Goal: Task Accomplishment & Management: Use online tool/utility

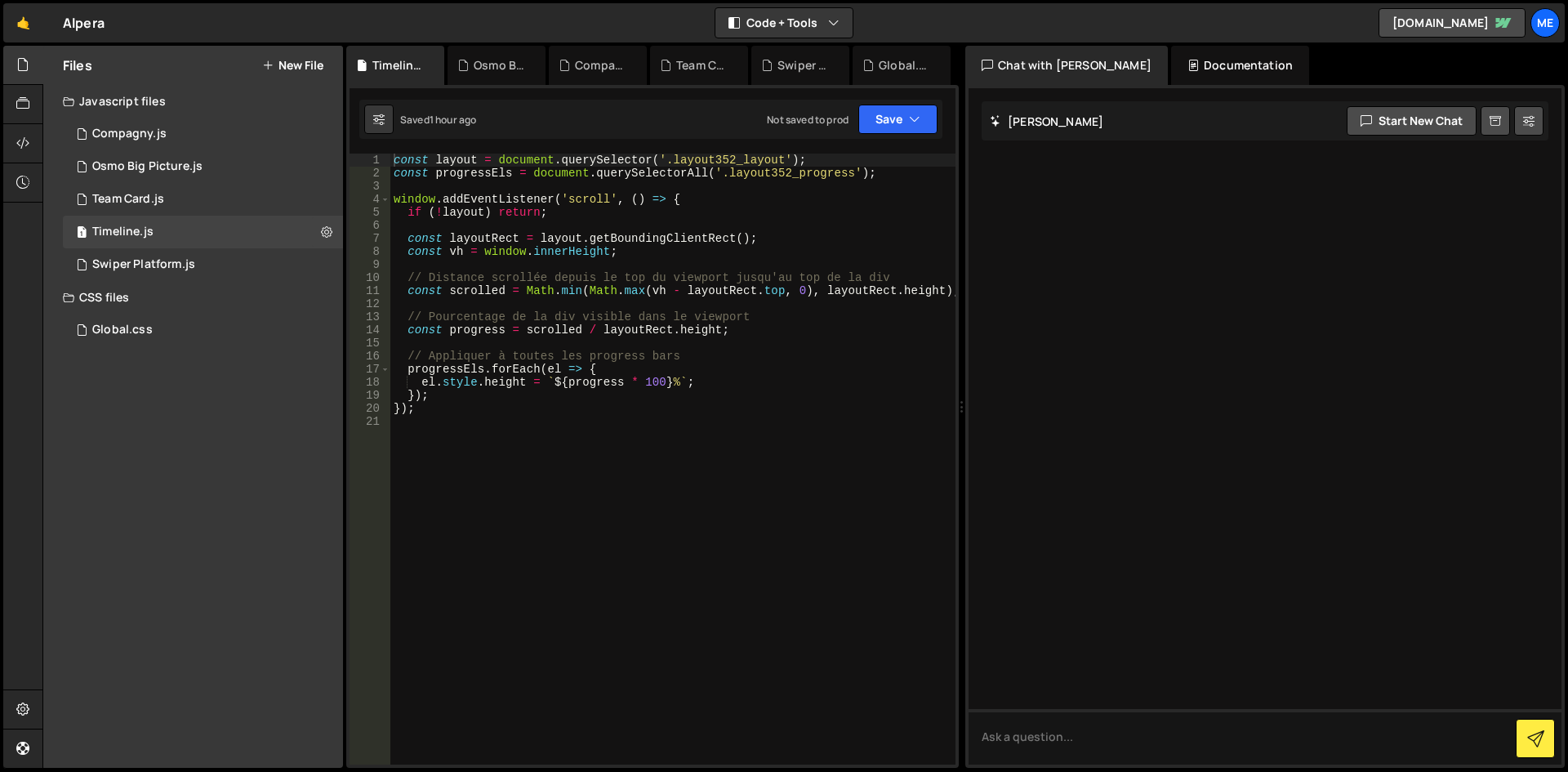
click at [310, 66] on button "New File" at bounding box center [292, 65] width 61 height 13
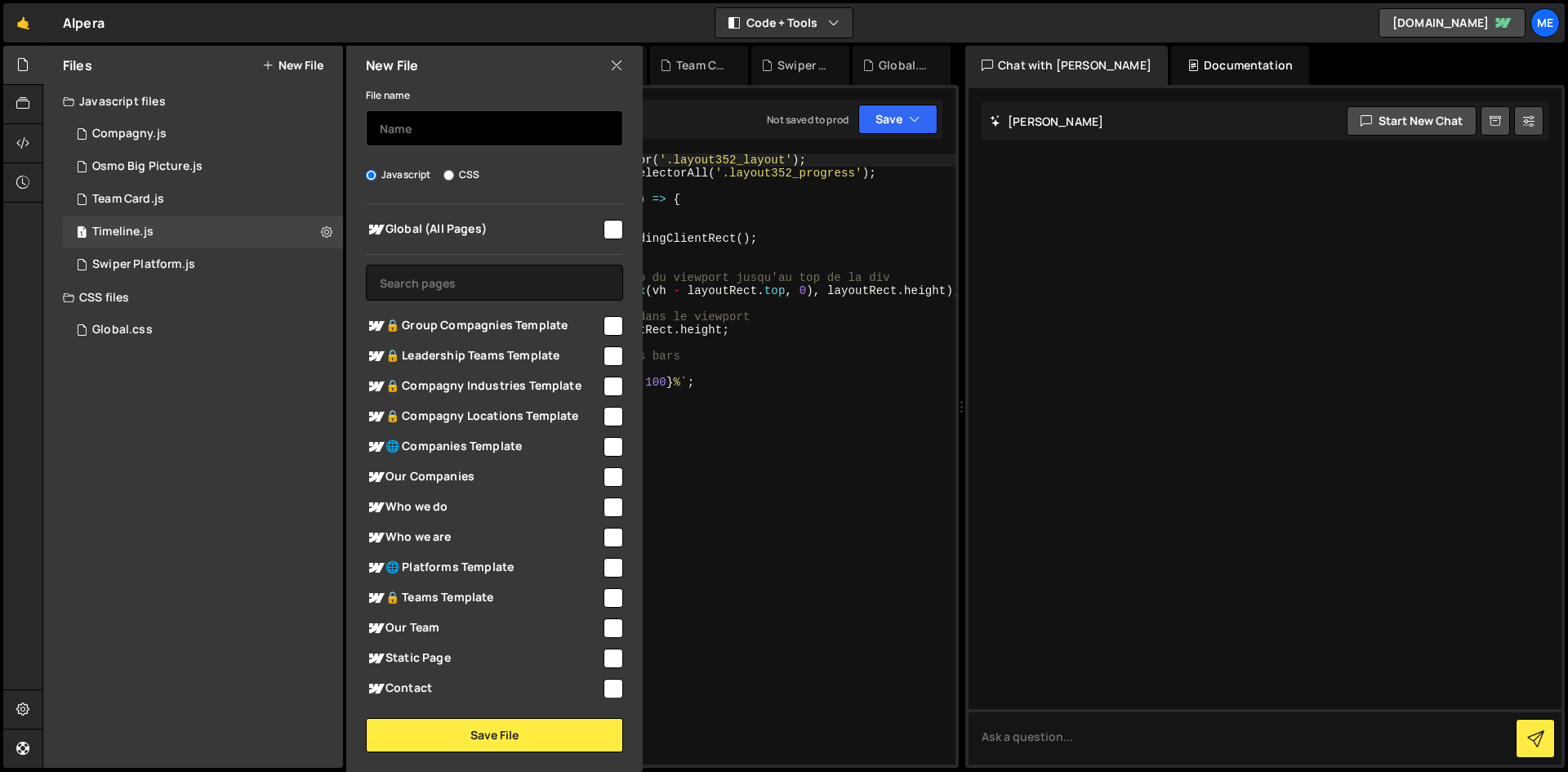
click at [427, 129] on input "text" at bounding box center [495, 128] width 257 height 36
type input "NavBar"
click at [584, 223] on span "Global (All Pages)" at bounding box center [484, 229] width 236 height 19
checkbox input "true"
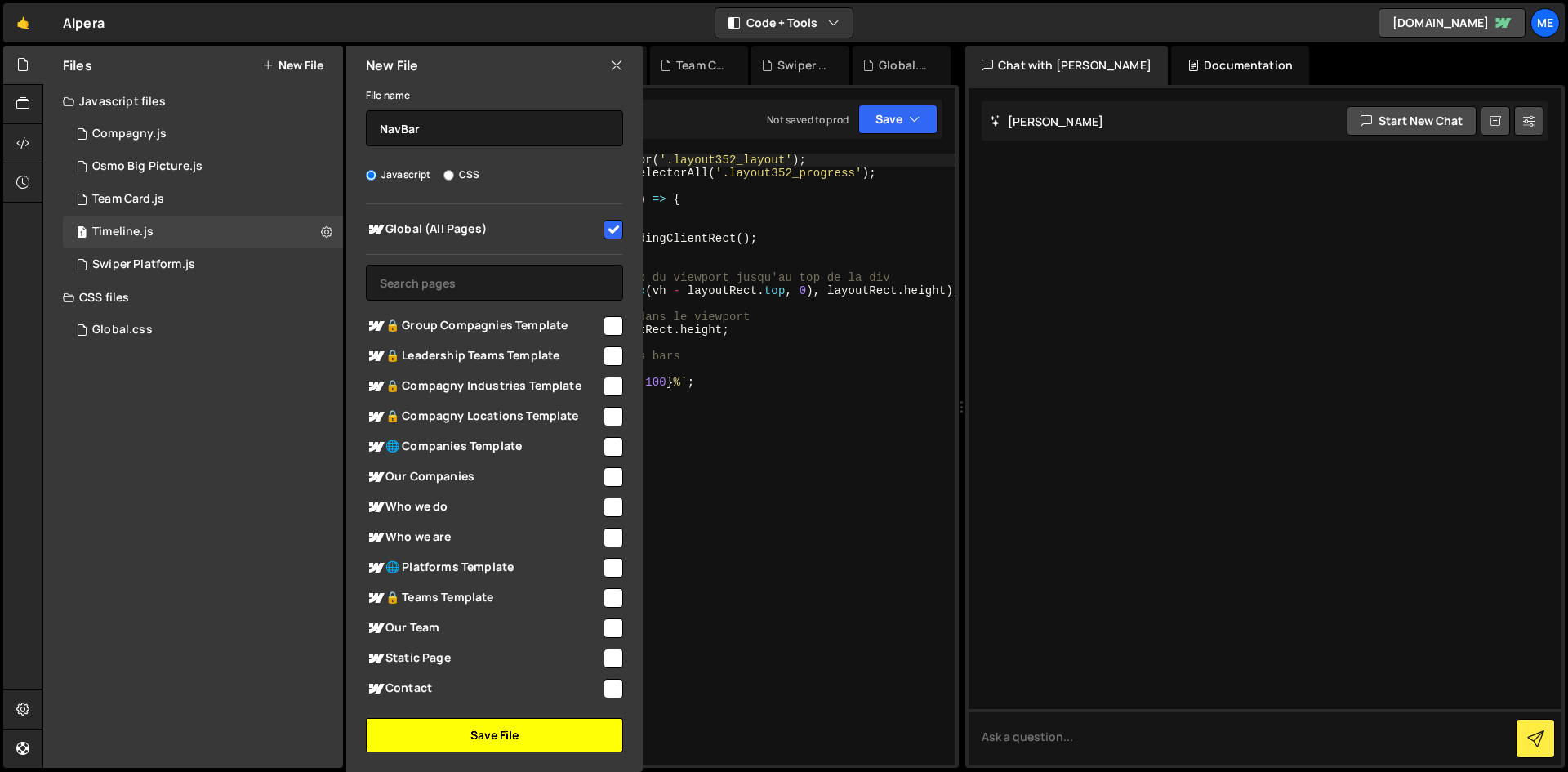
click at [479, 725] on button "Save File" at bounding box center [495, 734] width 257 height 34
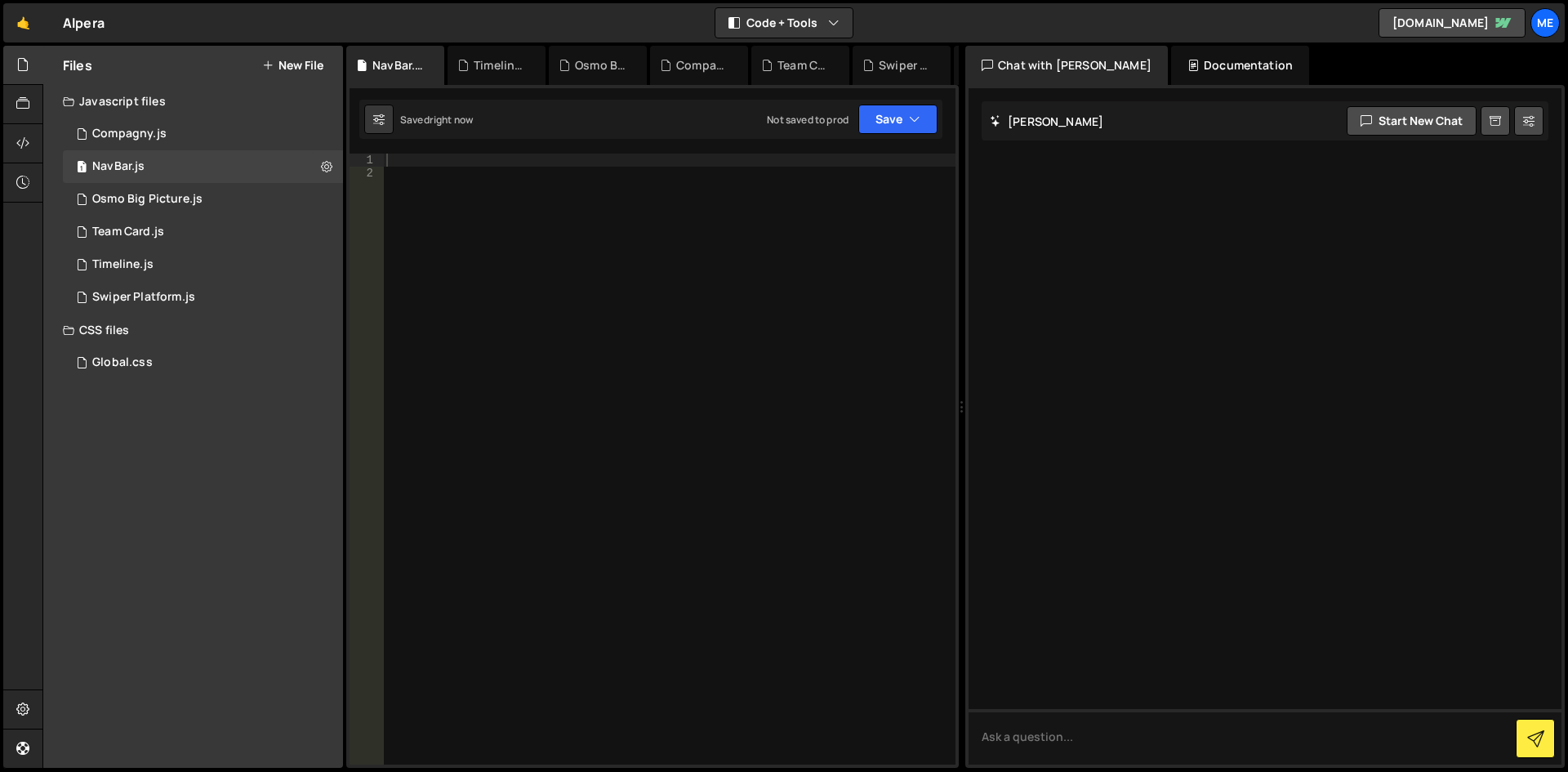
click at [690, 343] on div at bounding box center [669, 472] width 572 height 637
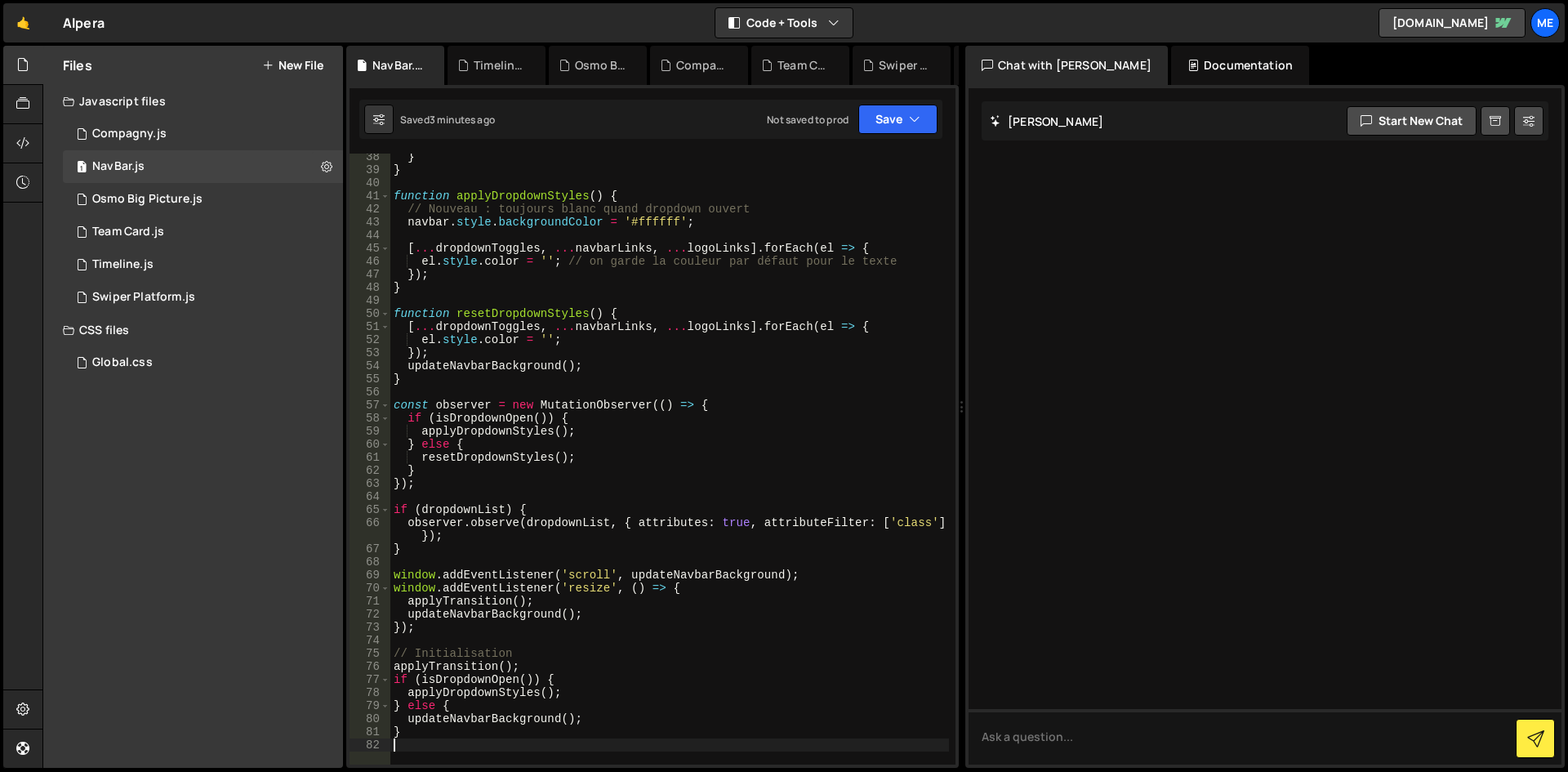
click at [638, 321] on div "} } function applyDropdownStyles ( ) { // Nouveau : toujours blanc quand dropdo…" at bounding box center [669, 469] width 559 height 637
type textarea "}"
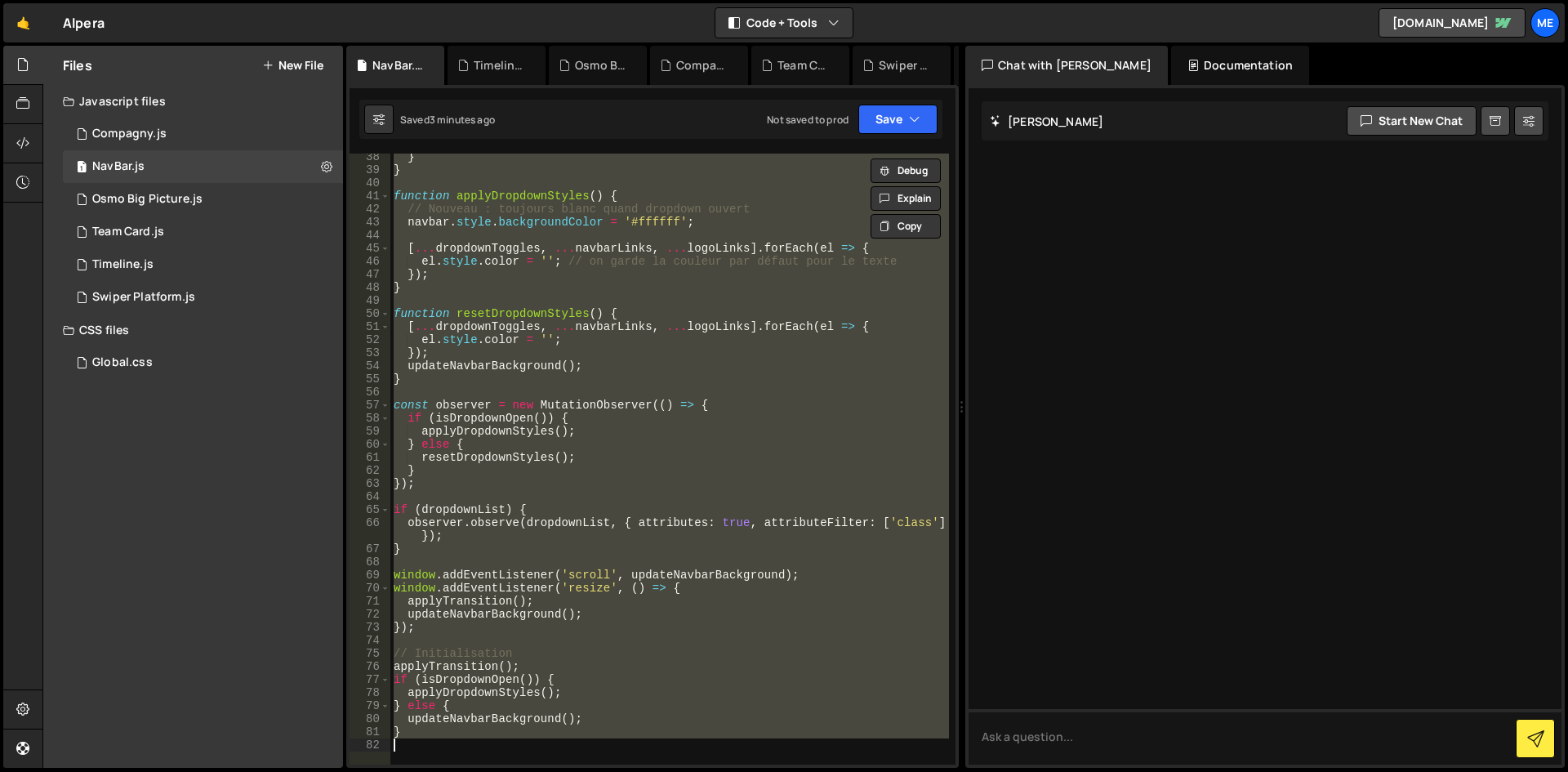
paste textarea
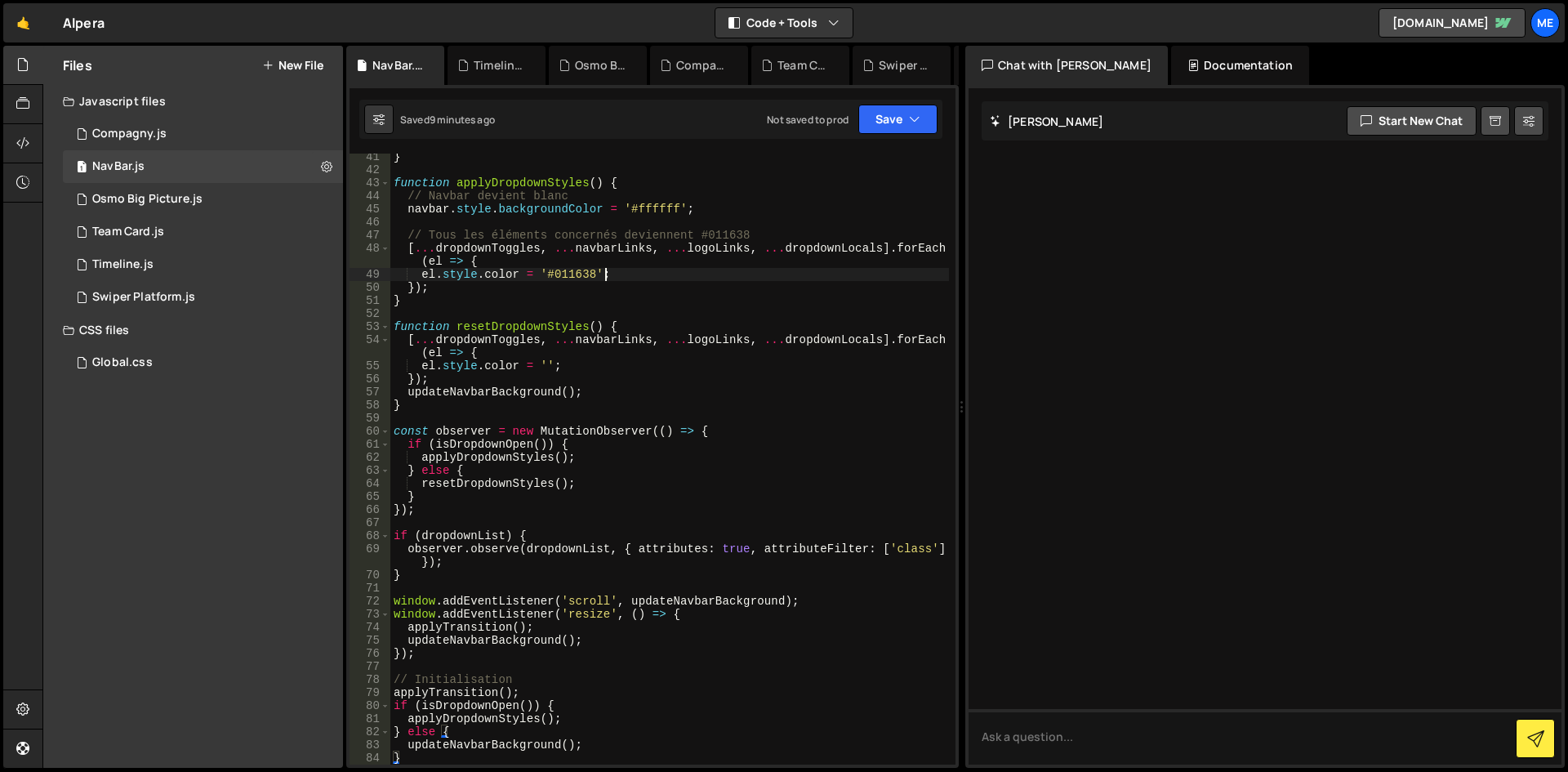
click at [826, 278] on div "} function applyDropdownStyles ( ) { // Navbar devient blanc navbar . style . b…" at bounding box center [669, 469] width 559 height 637
type textarea "}"
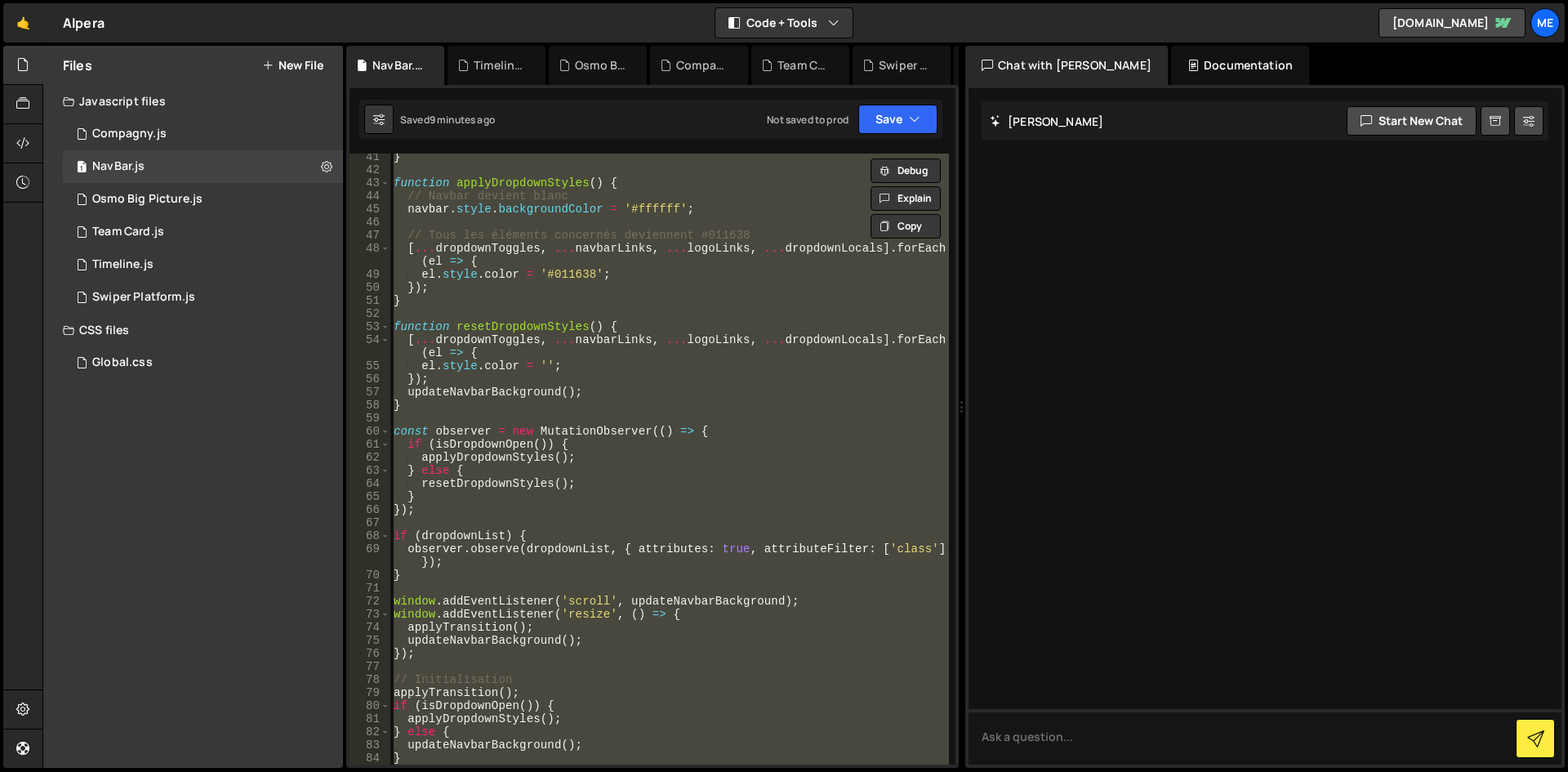
paste textarea
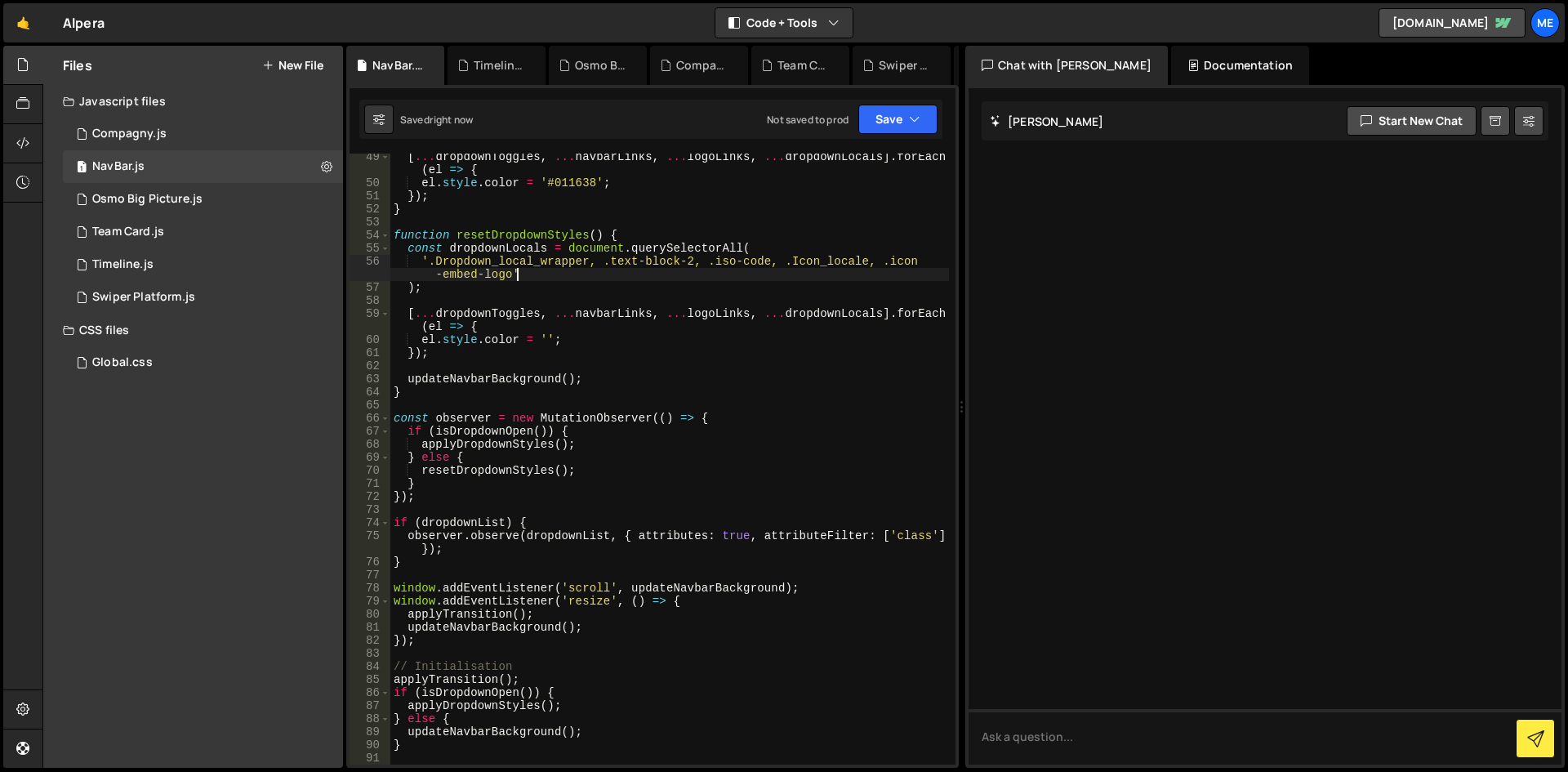
click at [828, 275] on div "[ ... dropdownToggles , ... navbarLinks , ... logoLinks , ... dropdownLocals ] …" at bounding box center [669, 475] width 559 height 650
type textarea "'.Dropdown_local_wrapper, .text-block-2, .iso-code, .Icon_locale, .icon-embed-l…"
click at [702, 228] on div "[ ... dropdownToggles , ... navbarLinks , ... logoLinks , ... dropdownLocals ] …" at bounding box center [669, 475] width 559 height 650
type textarea "}"
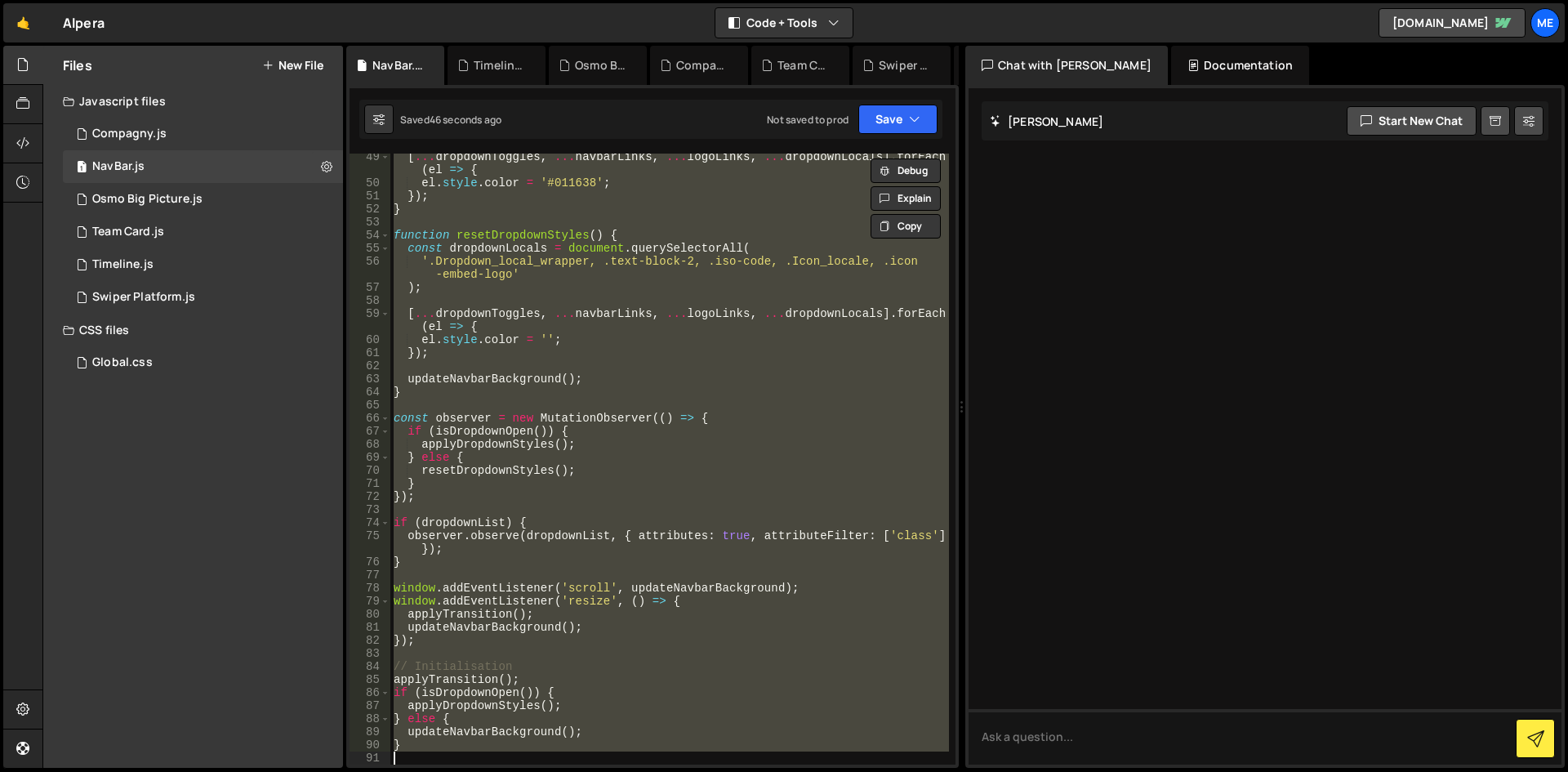
paste textarea
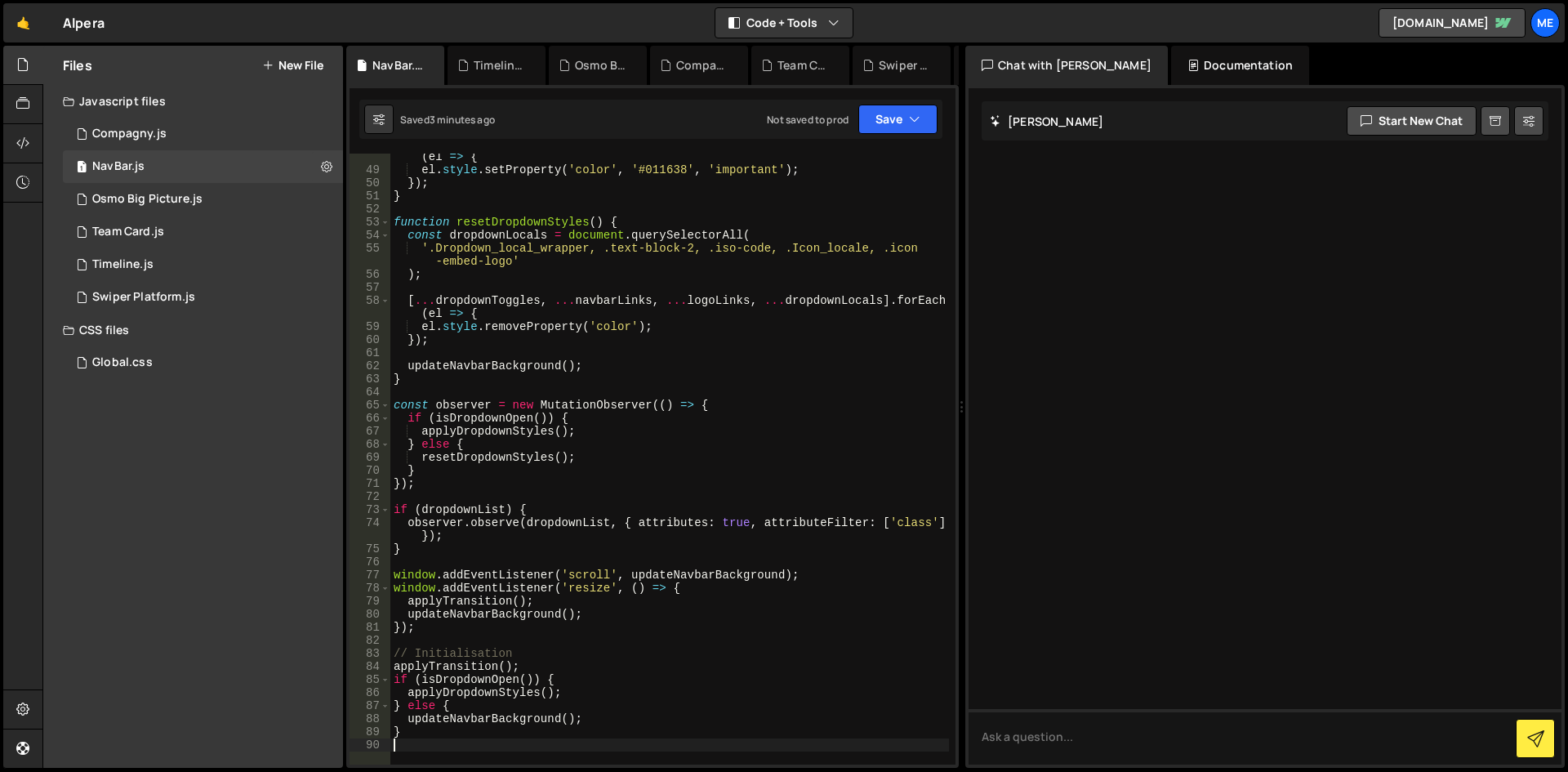
click at [710, 384] on div "[ ... dropdownToggles , ... navbarLinks , ... logoLinks , ... dropdownLocals ] …" at bounding box center [669, 462] width 559 height 650
type textarea "}"
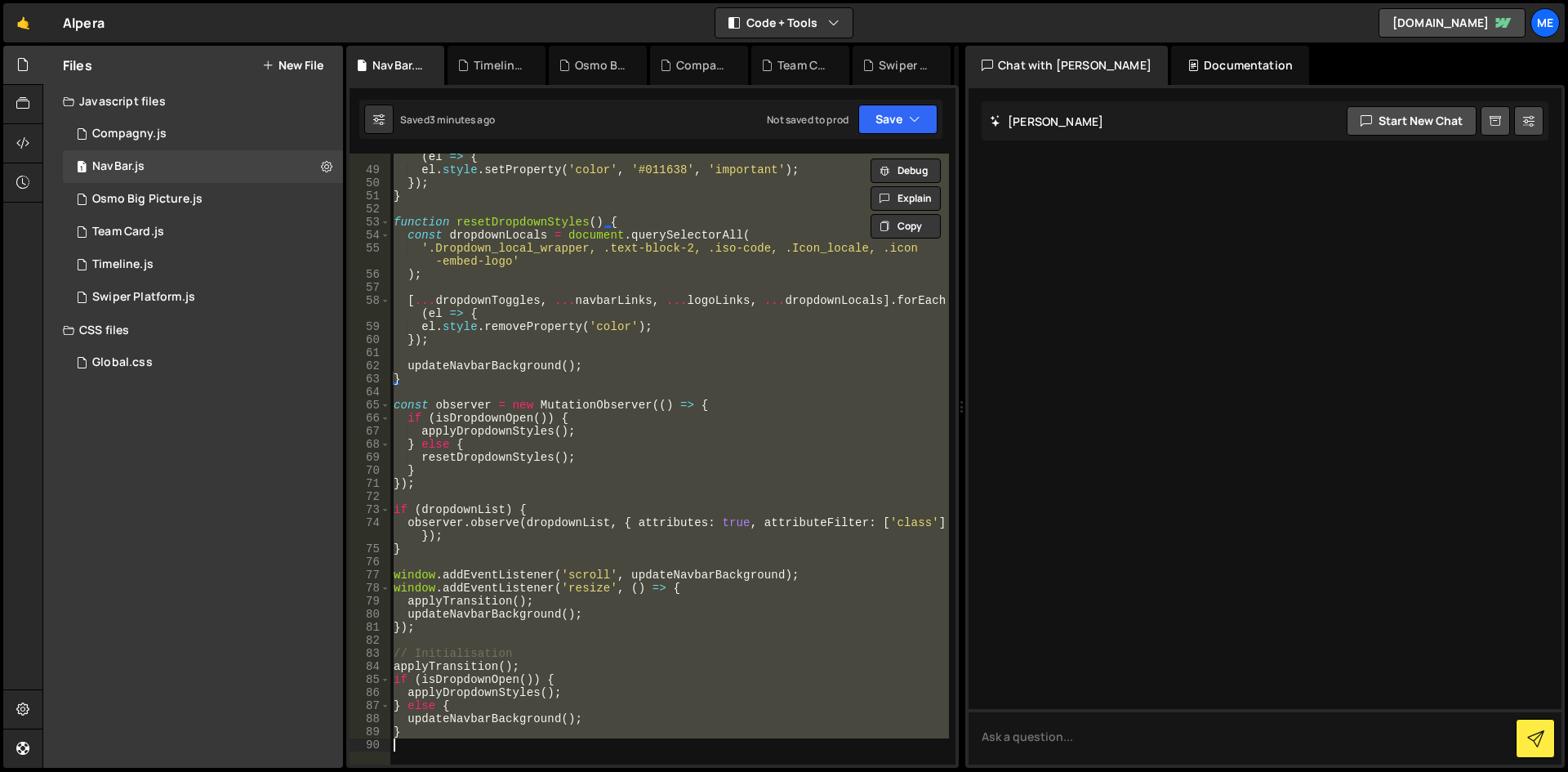
paste textarea
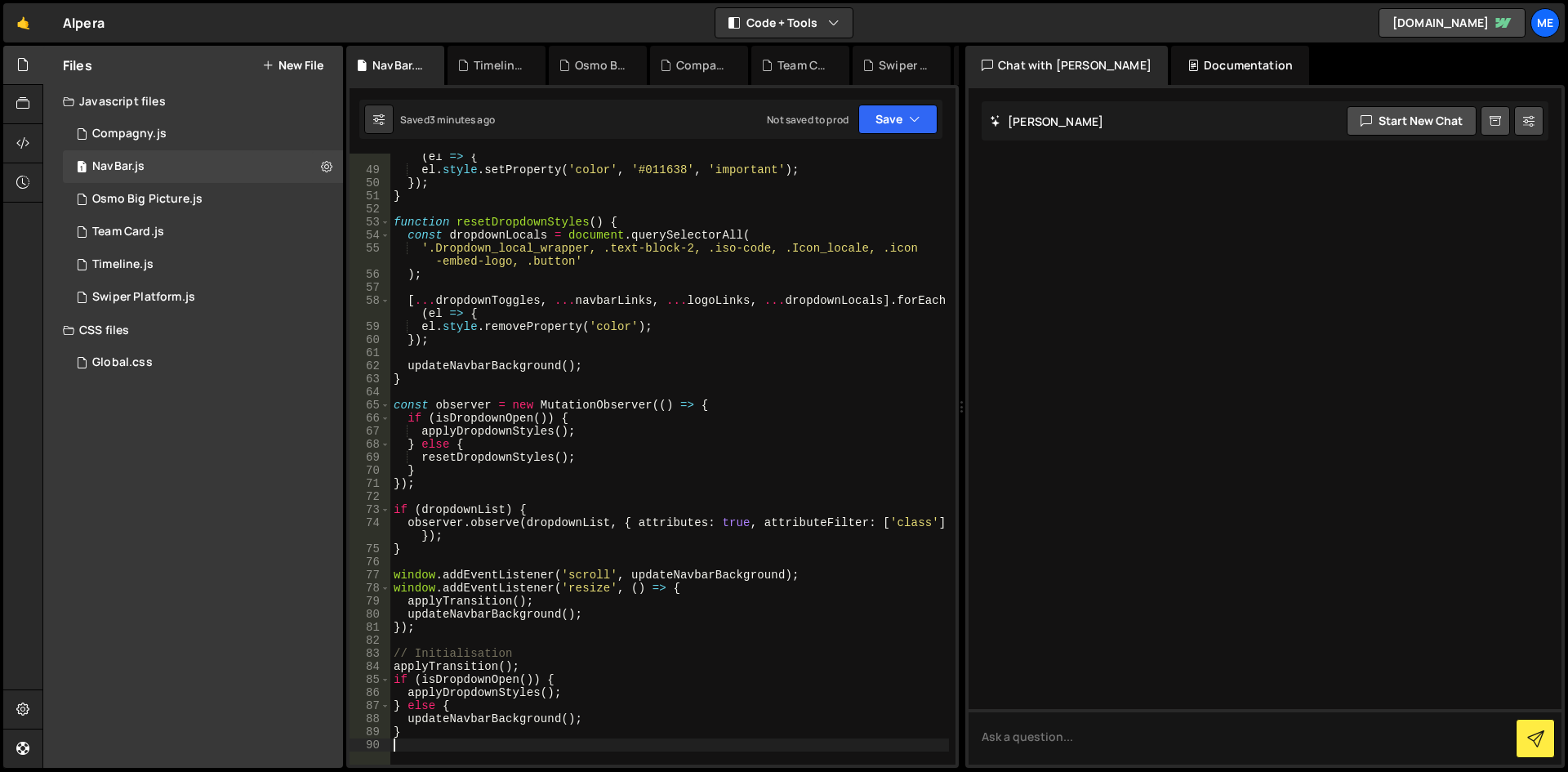
click at [787, 397] on div "[ ... dropdownToggles , ... navbarLinks , ... logoLinks , ... dropdownLocals ] …" at bounding box center [669, 462] width 559 height 650
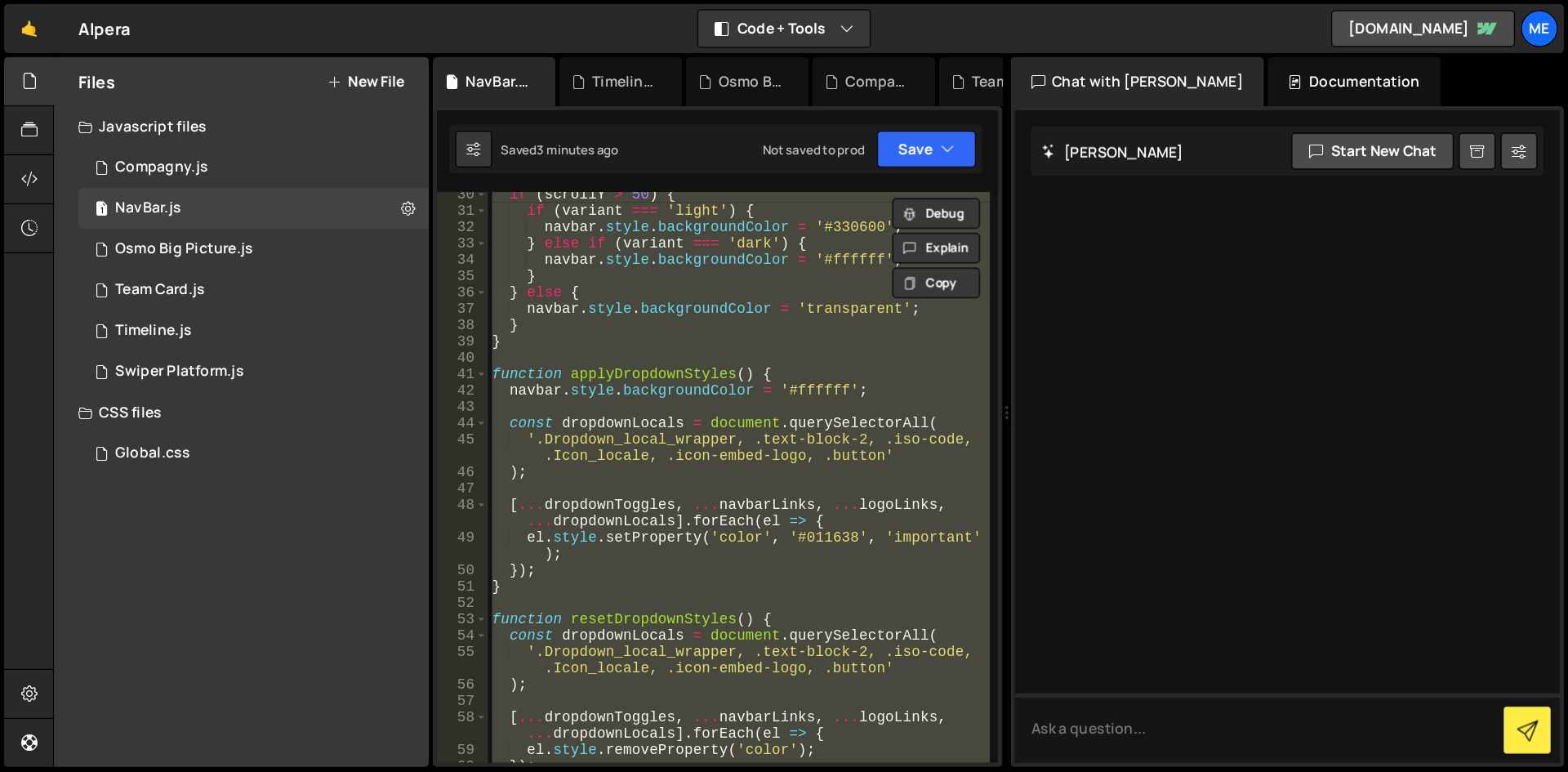
scroll to position [384, 0]
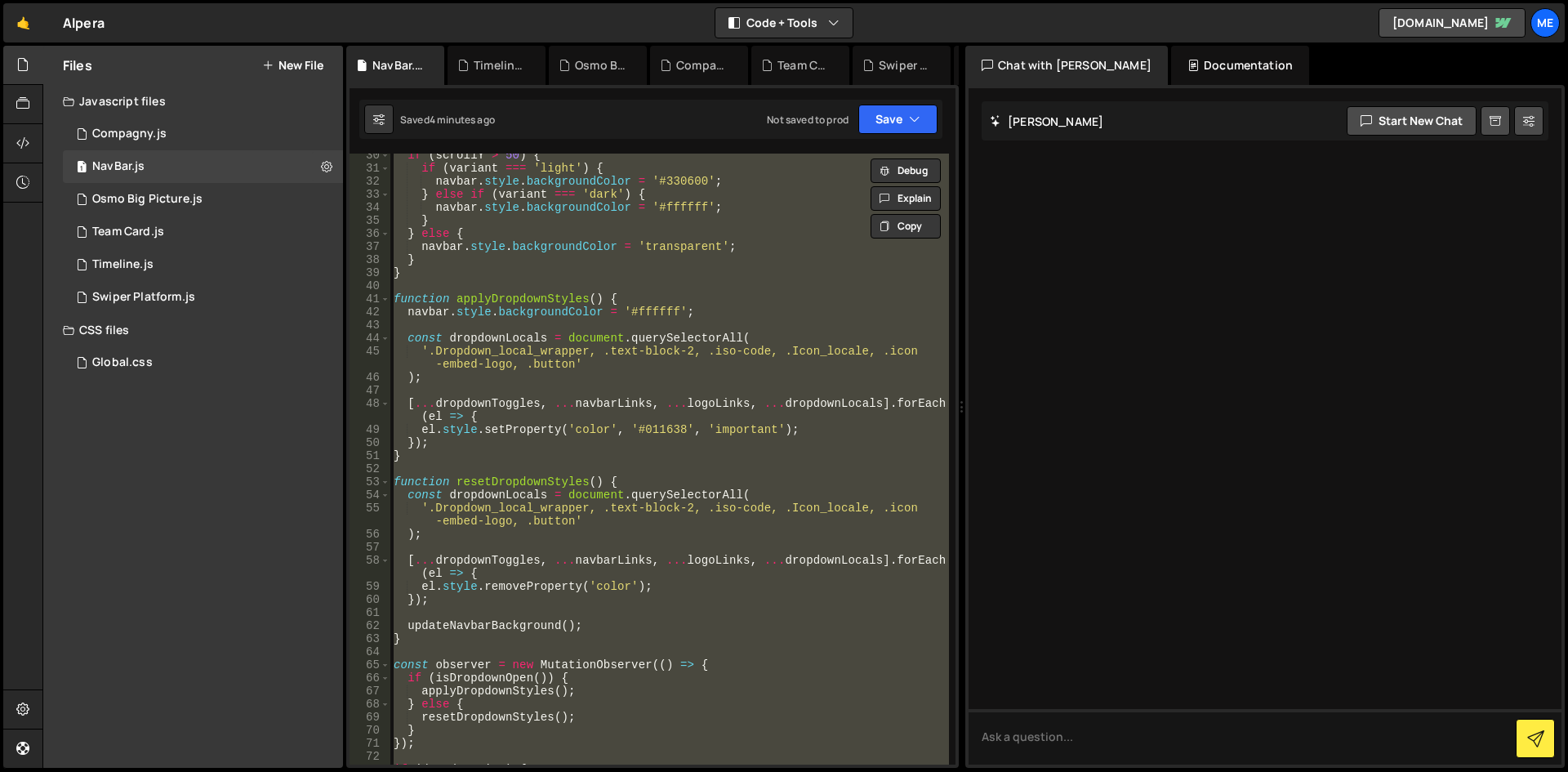
click at [665, 451] on div "if ( scrollY > 50 ) { if ( variant === 'light' ) { navbar . style . backgroundC…" at bounding box center [669, 459] width 559 height 611
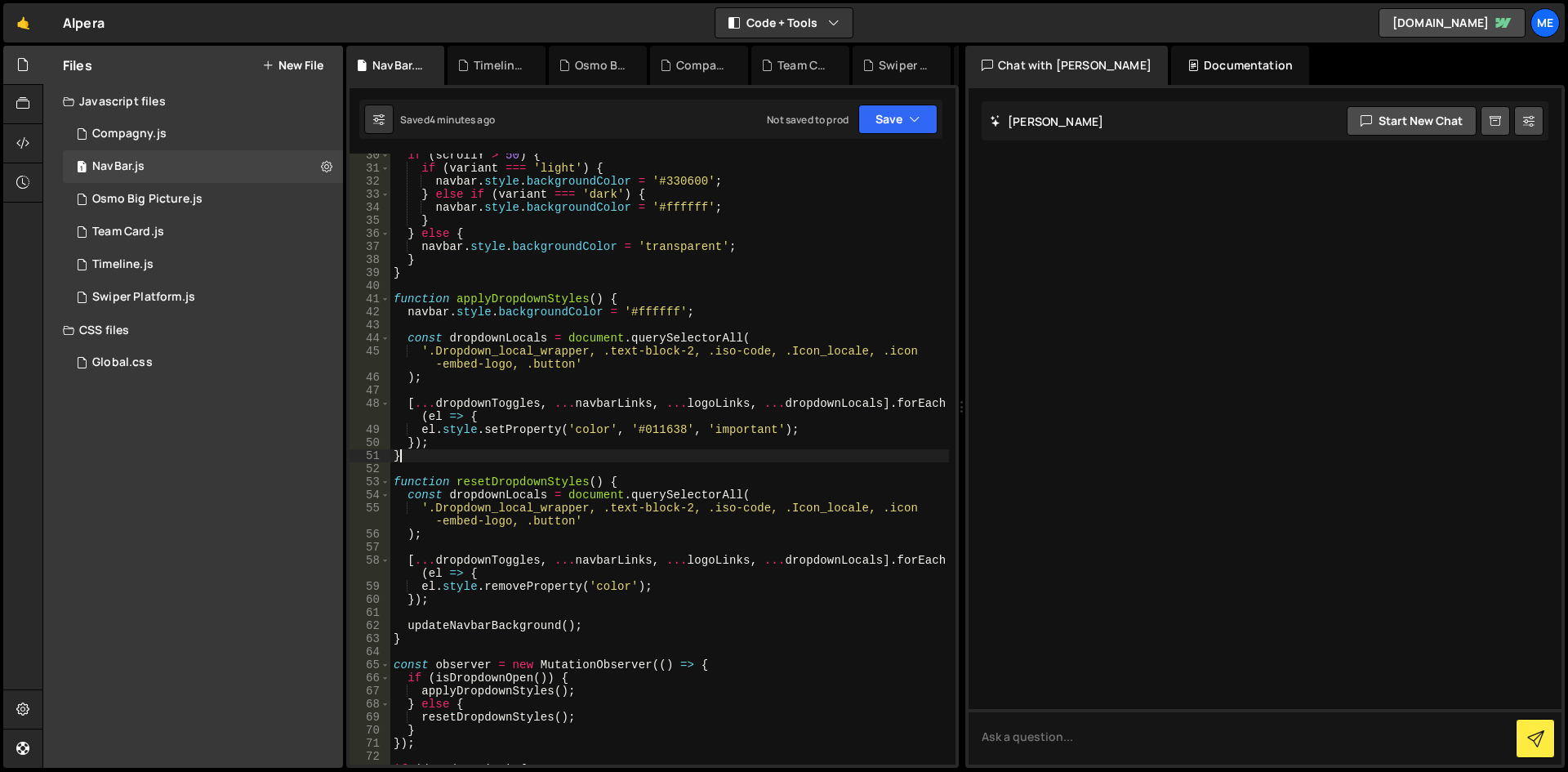
type textarea "}"
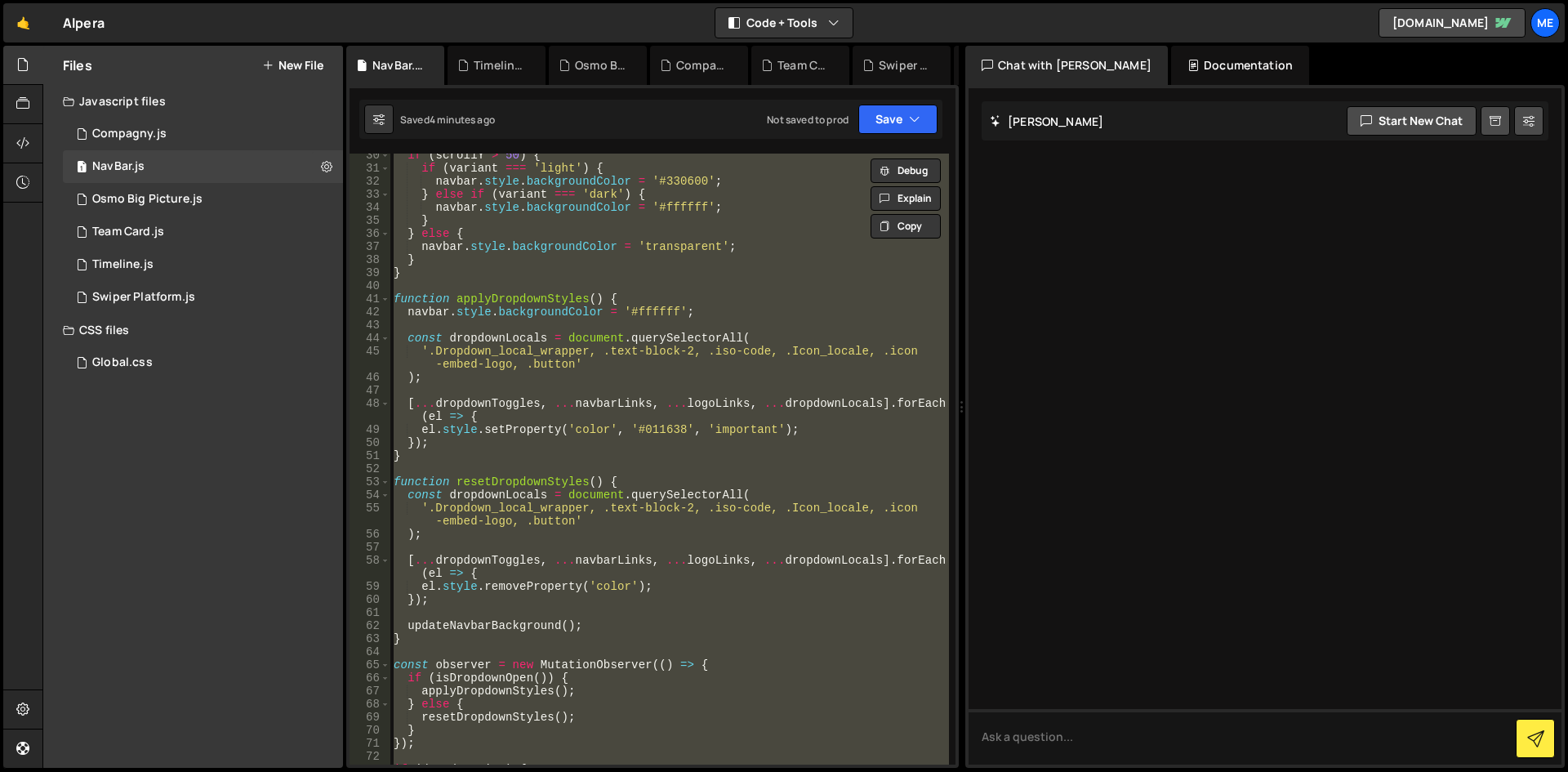
paste textarea
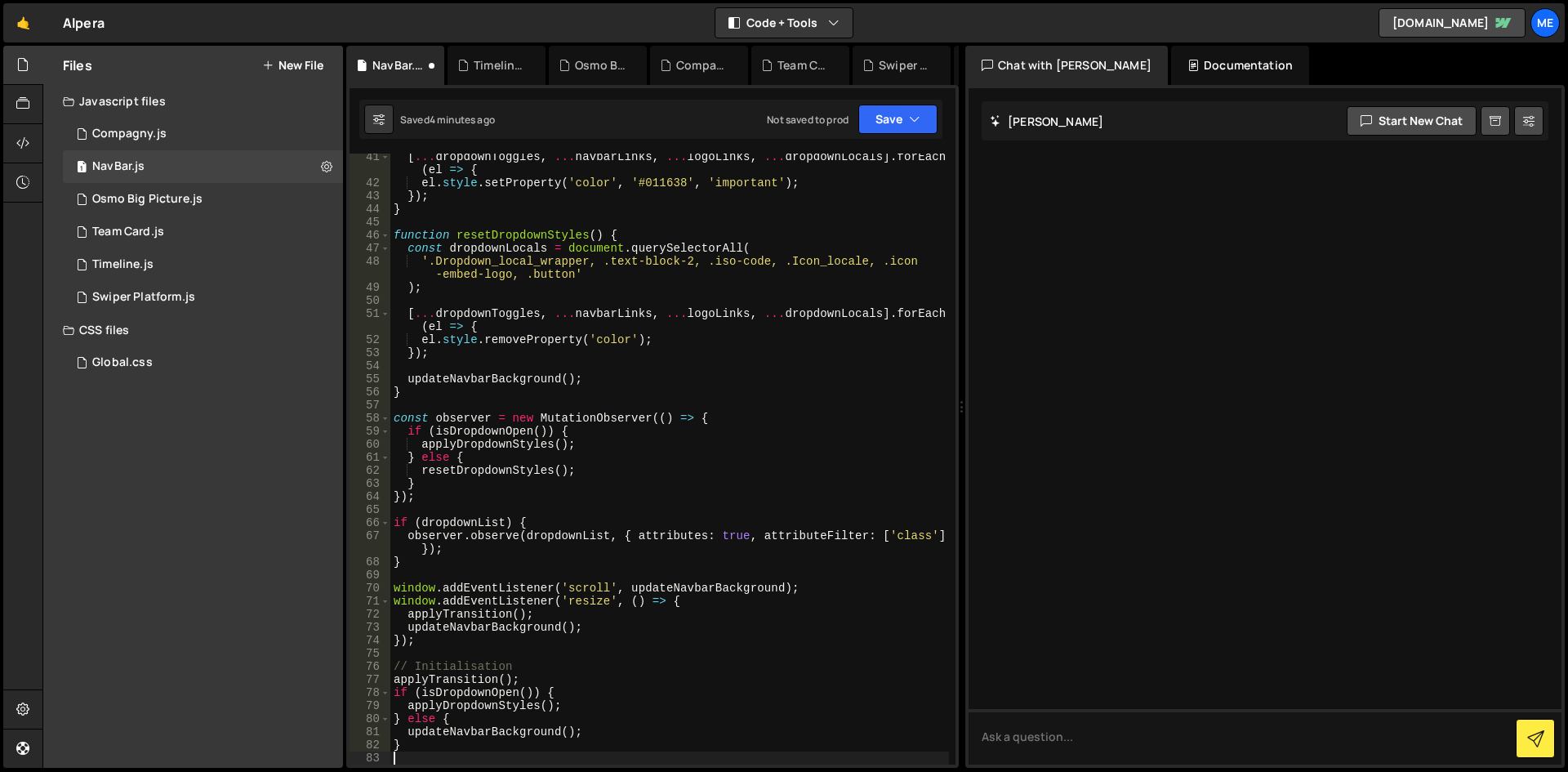
scroll to position [539, 0]
click at [830, 259] on div "[ ... dropdownToggles , ... navbarLinks , ... logoLinks , ... dropdownLocals ] …" at bounding box center [669, 475] width 559 height 650
type textarea "}"
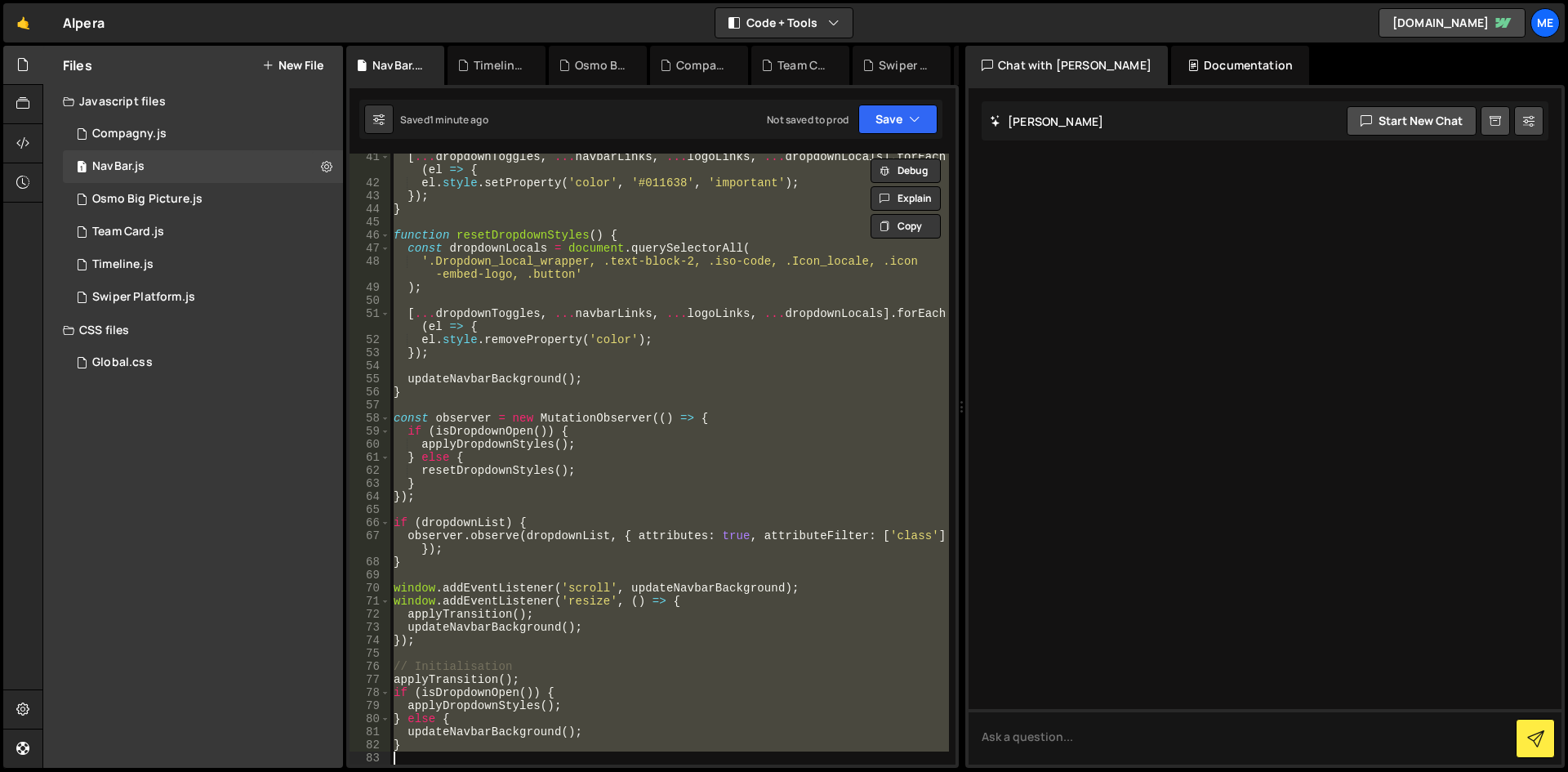
paste textarea
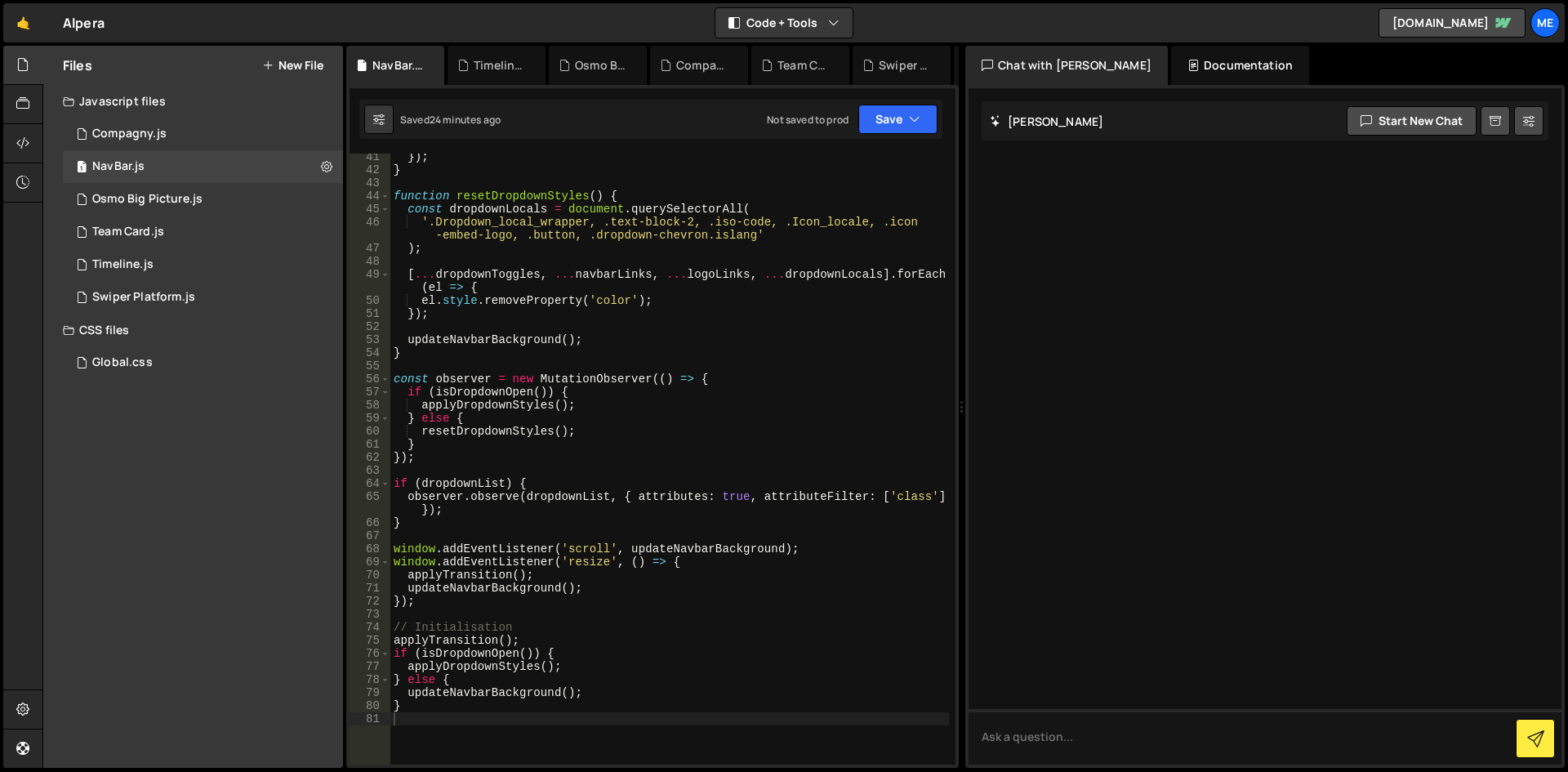
click at [287, 64] on button "New File" at bounding box center [292, 65] width 61 height 13
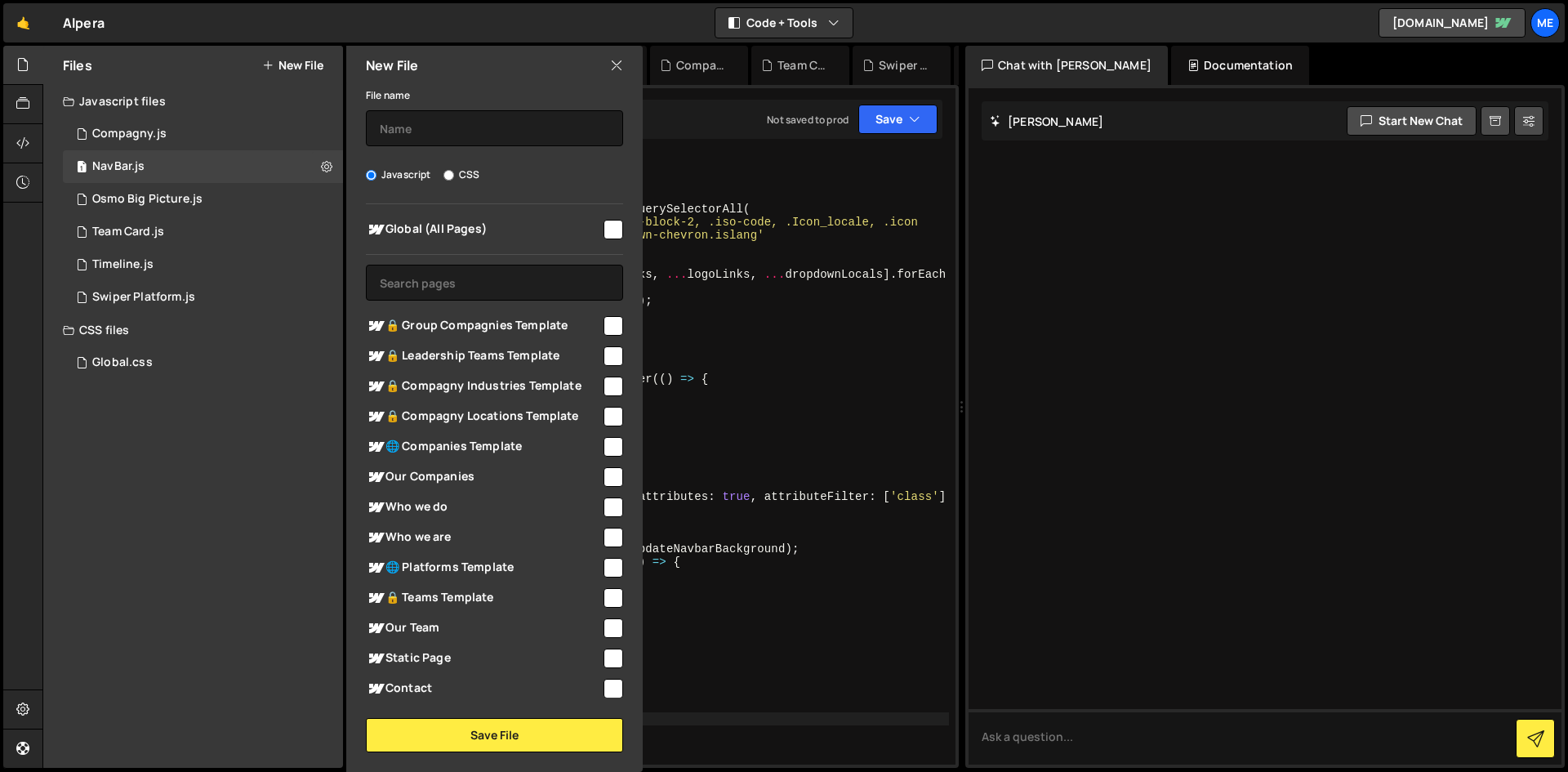
click at [481, 147] on div "File name Javascript CSS Global (All Pages) Save File" at bounding box center [495, 419] width 297 height 668
click at [480, 142] on input "text" at bounding box center [495, 128] width 257 height 36
type input "S"
type input "Anims"
click at [585, 238] on span "Global (All Pages)" at bounding box center [484, 229] width 236 height 19
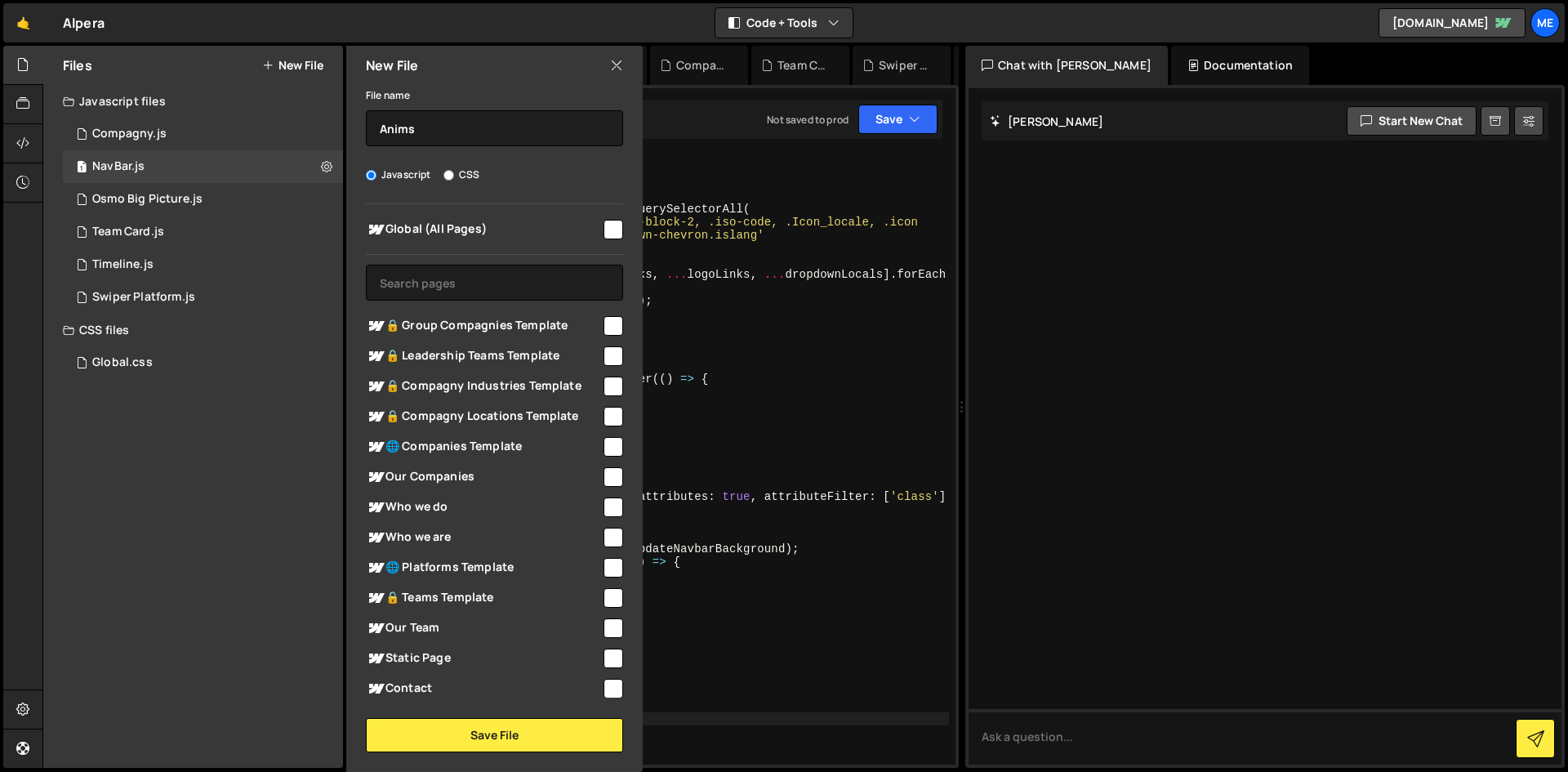
checkbox input "true"
click at [511, 734] on button "Save File" at bounding box center [495, 734] width 257 height 34
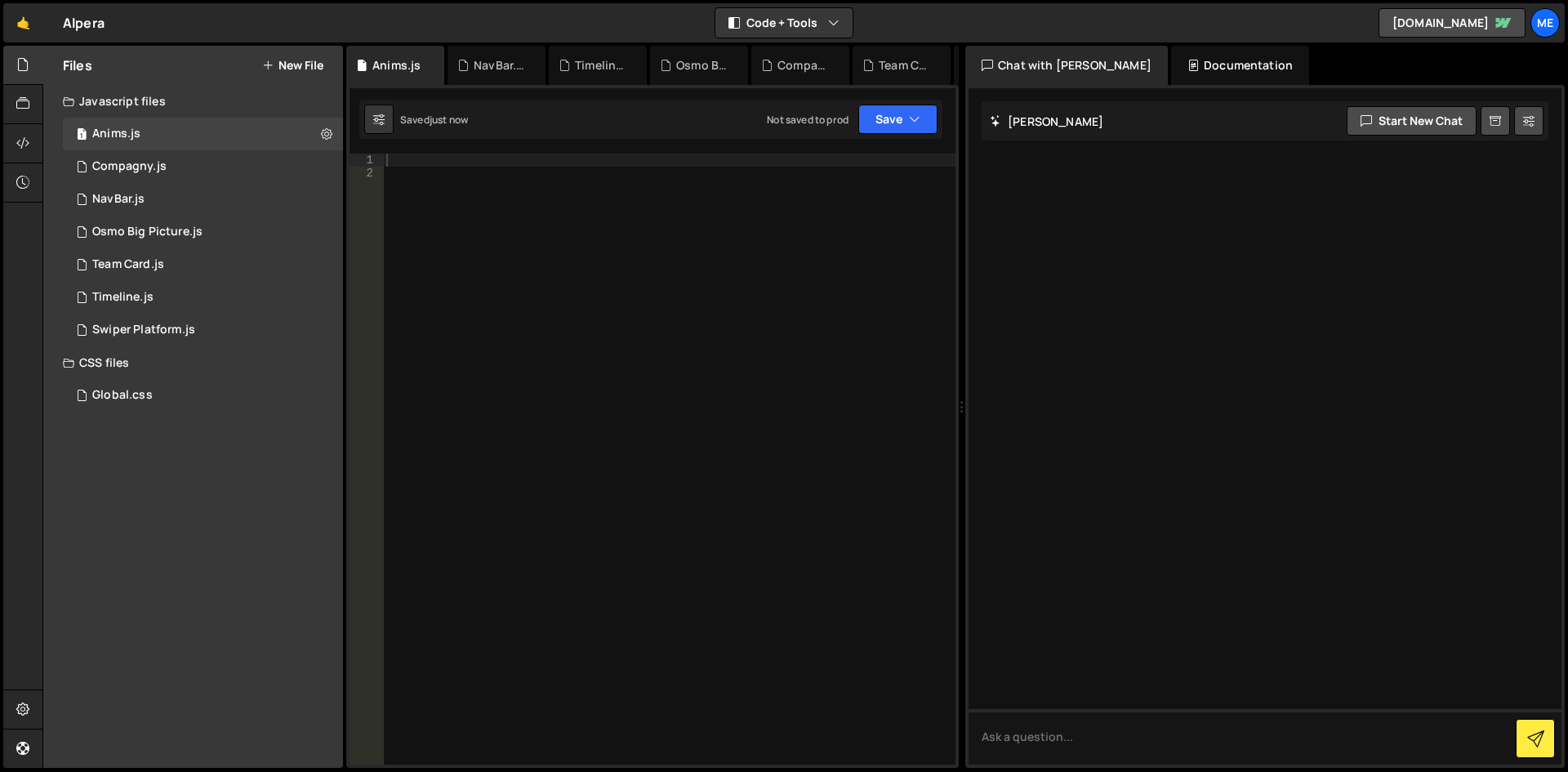
click at [510, 249] on div at bounding box center [669, 472] width 572 height 637
type textarea "/* SECTIONS */"
paste textarea "// Animation avec GSAP"
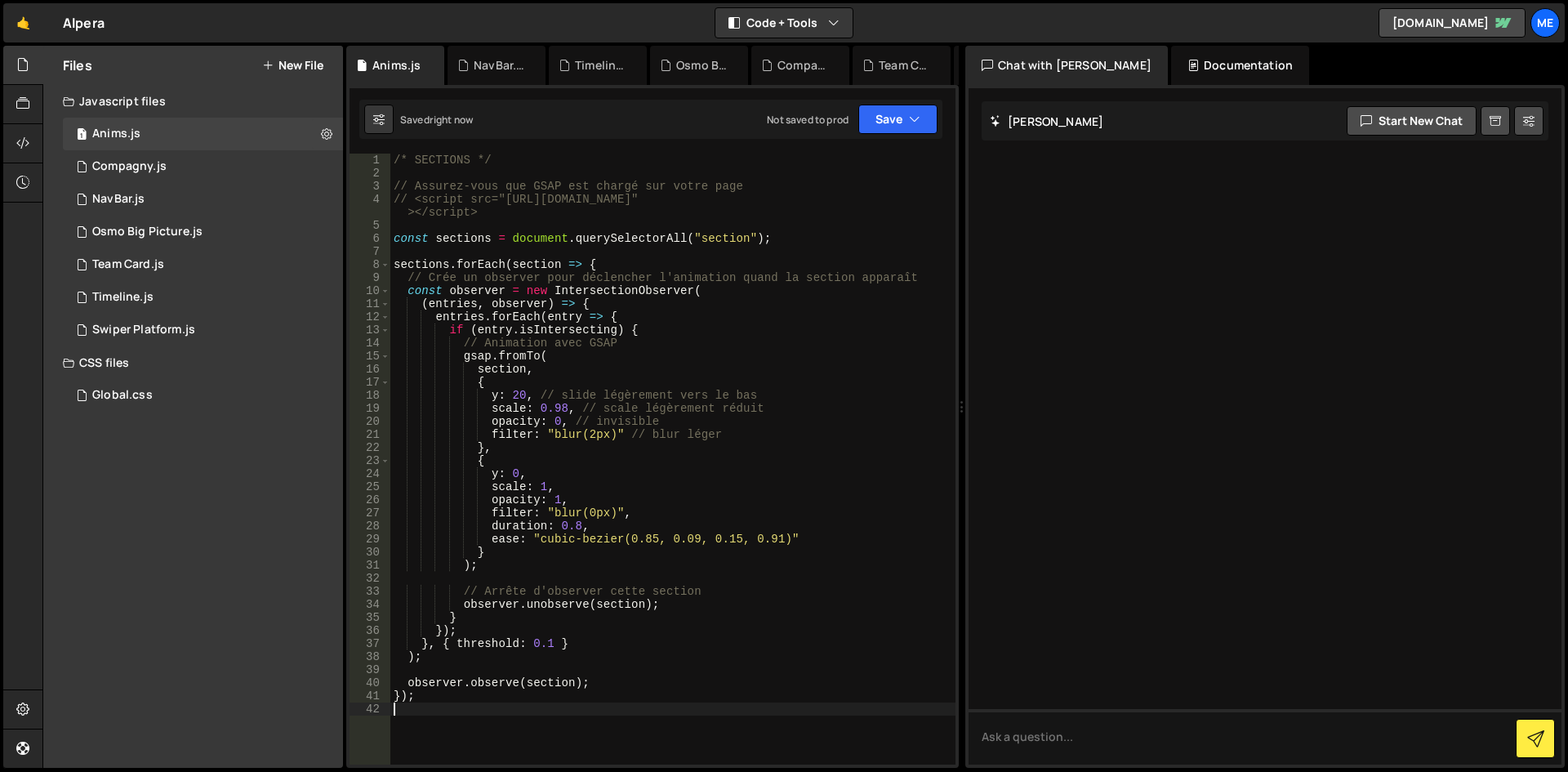
click at [590, 342] on div "/* SECTIONS */ // Assurez-vous que GSAP est chargé sur votre page // <script sr…" at bounding box center [672, 472] width 566 height 637
click at [698, 461] on div "/* SECTIONS */ // Assurez-vous que GSAP est chargé sur votre page // <script sr…" at bounding box center [672, 472] width 566 height 637
type textarea "});"
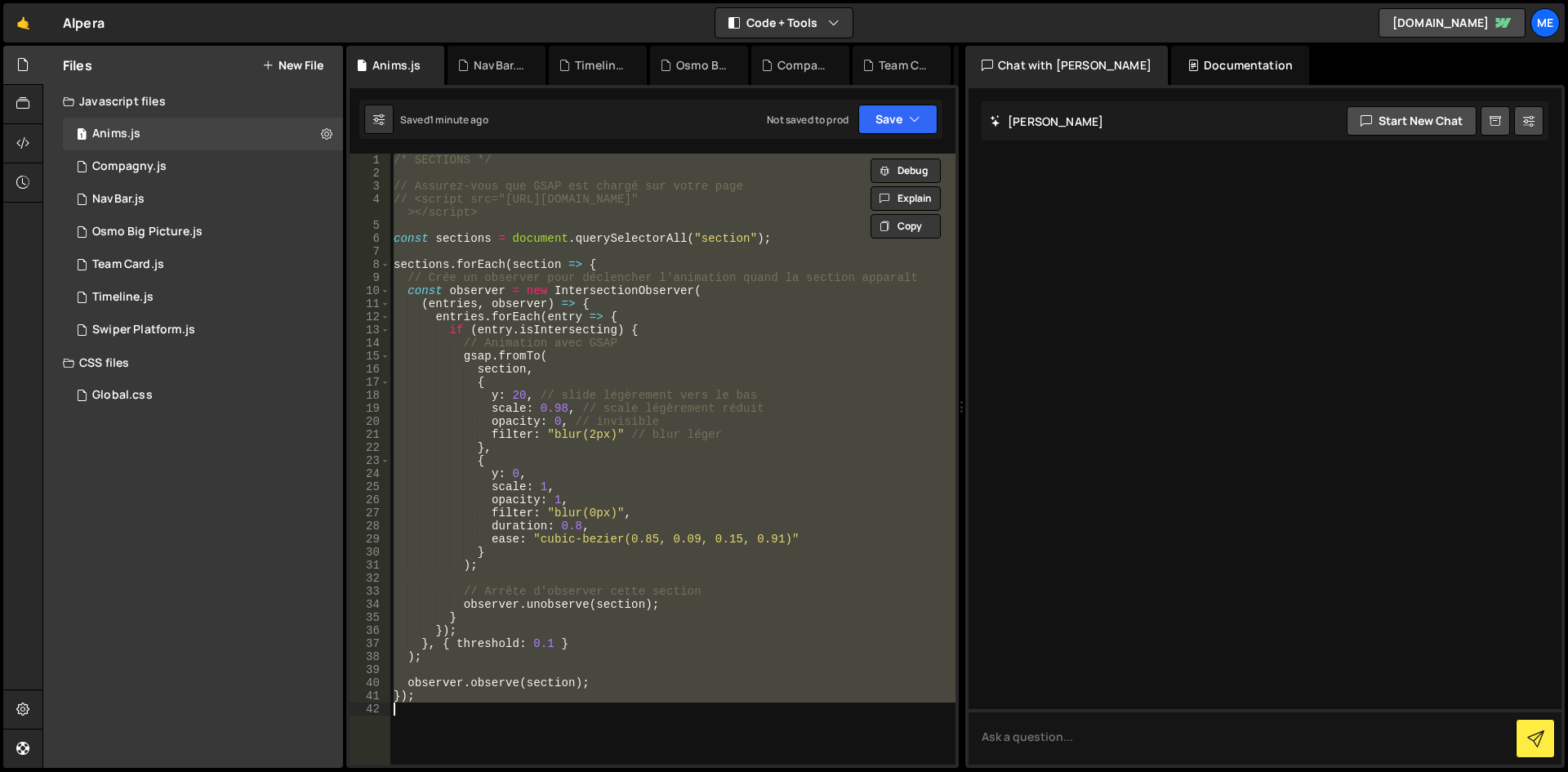
paste textarea
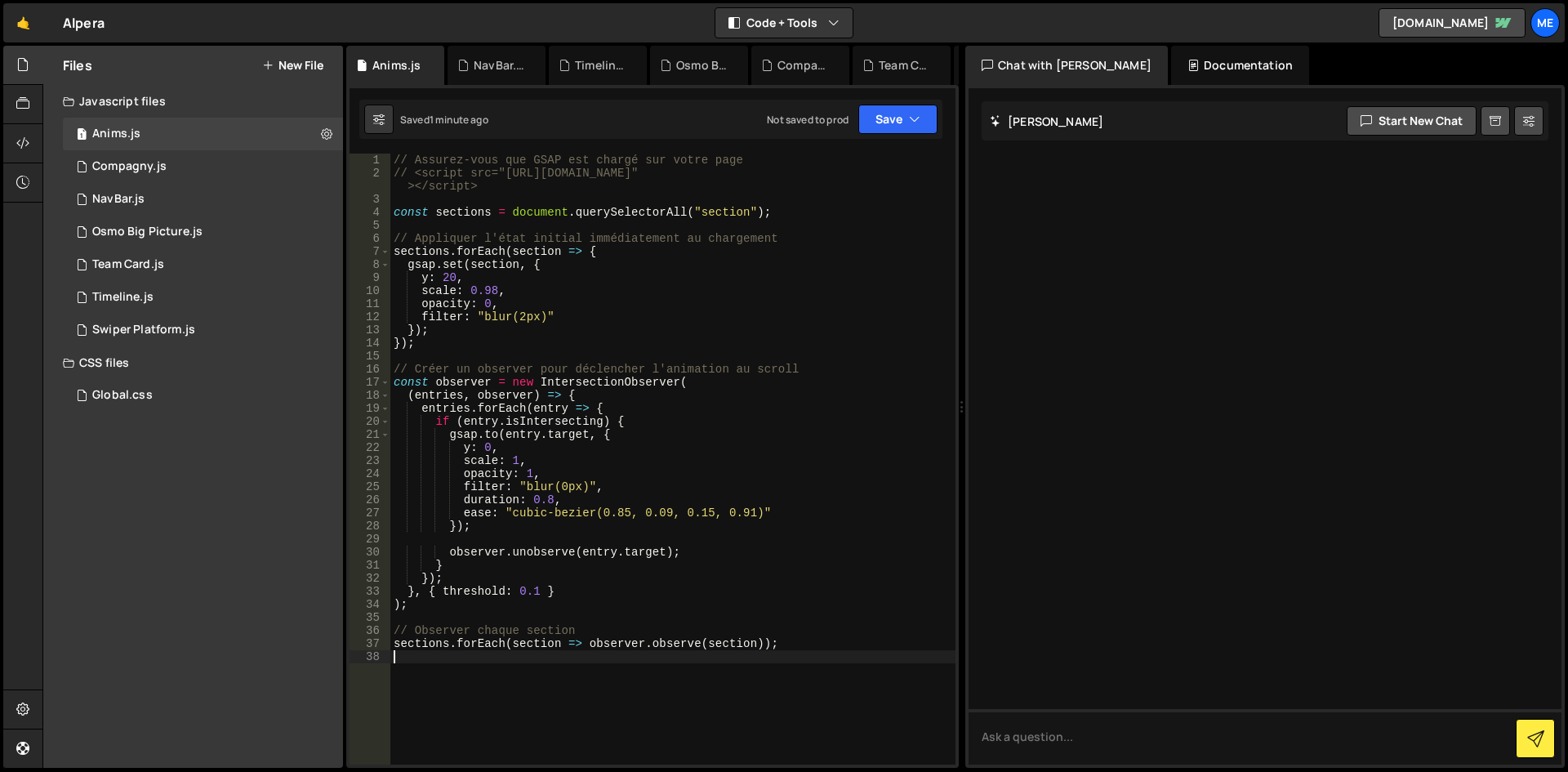
click at [743, 383] on div "// Assurez-vous que GSAP est chargé sur votre page // <script src="https://cdnj…" at bounding box center [672, 472] width 566 height 637
type textarea "sections.forEach(section => observer.observe(section));"
paste textarea
click at [838, 358] on div "// Assurez-vous que GSAP est chargé sur votre page // <script src="https://cdnj…" at bounding box center [672, 472] width 566 height 637
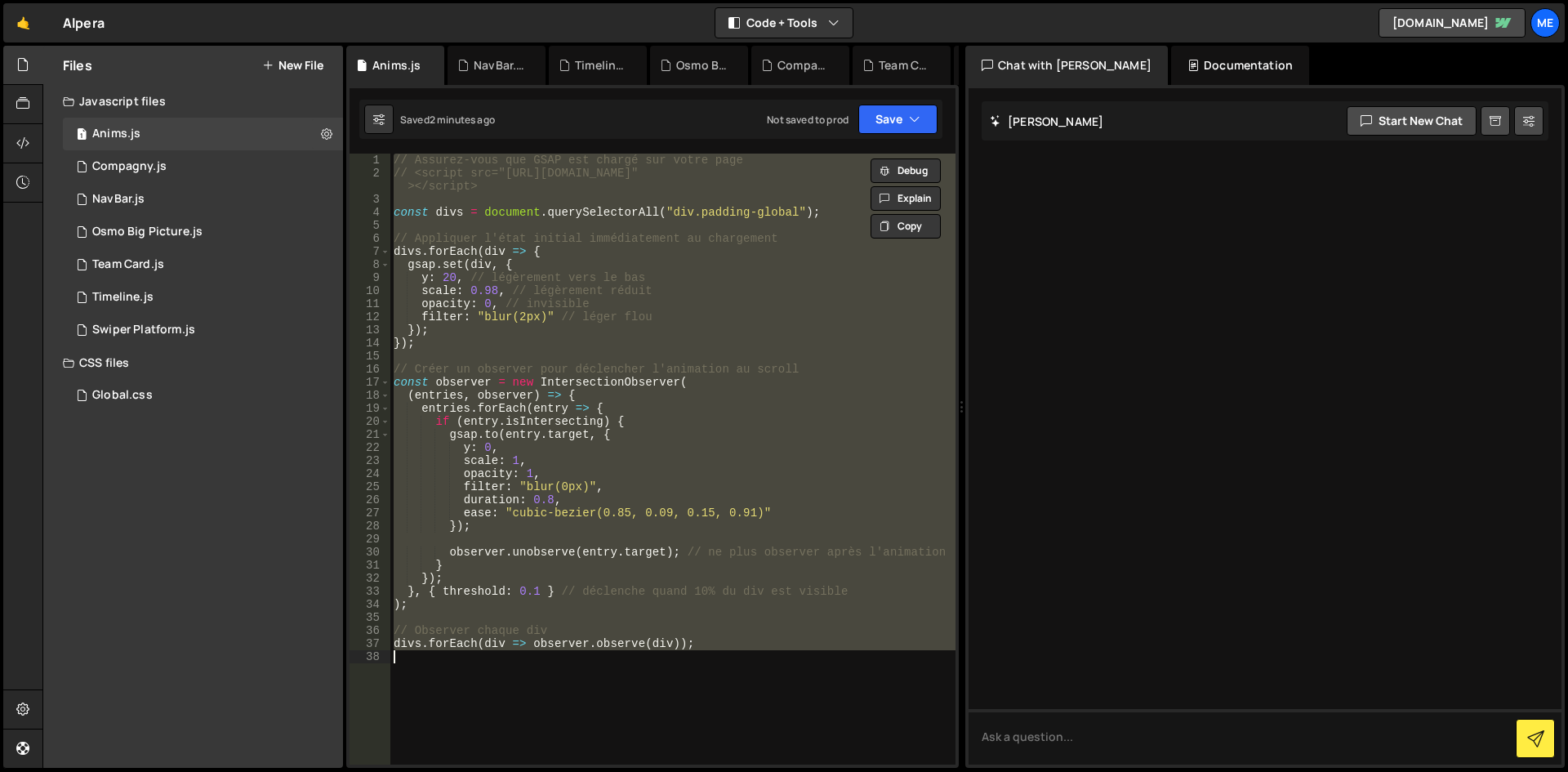
type textarea "// divs.forEach(div => observer.observe(div));"
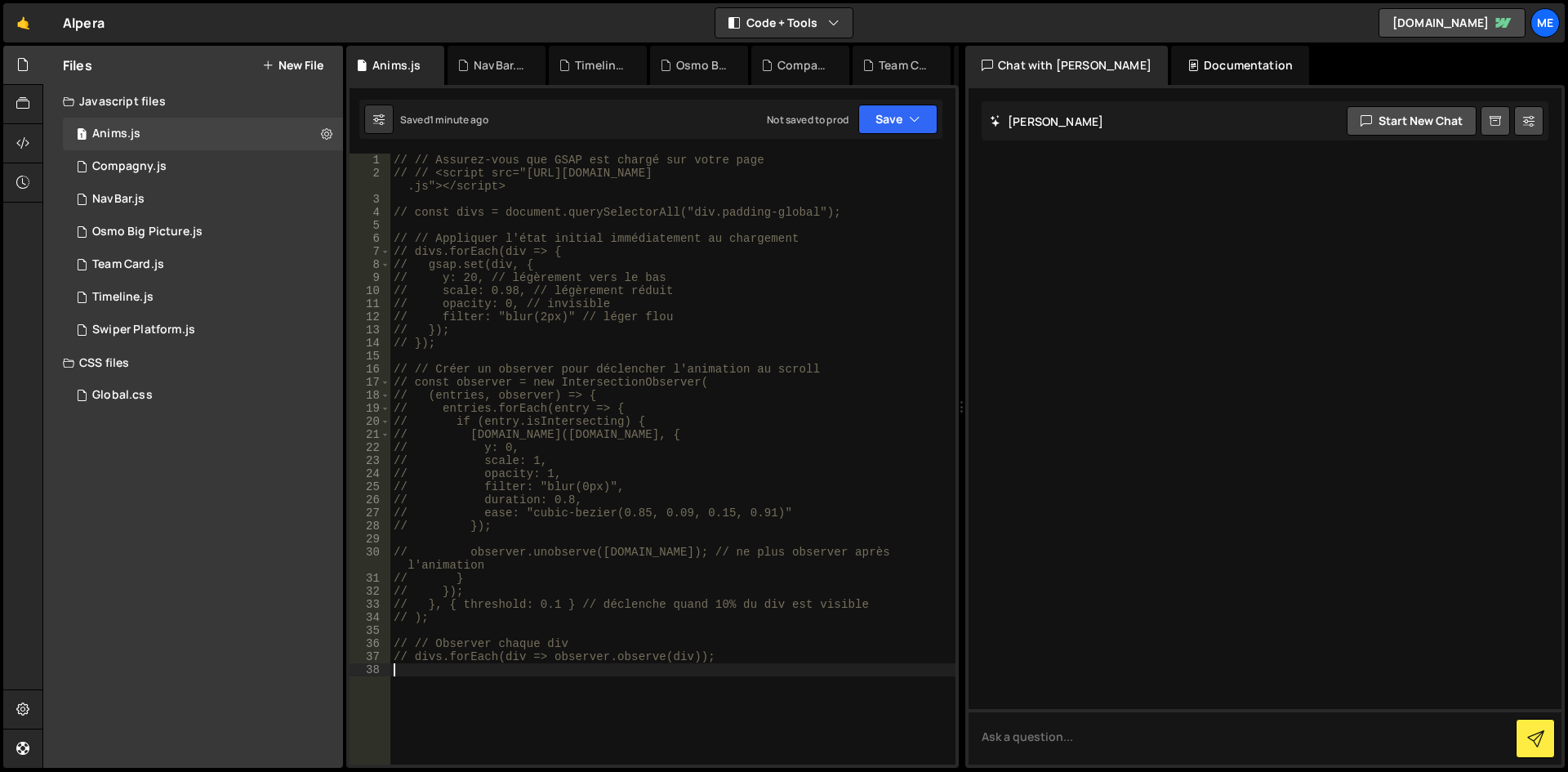
click at [733, 420] on div "// // Assurez-vous que GSAP est chargé sur votre page // // <script src="https:…" at bounding box center [672, 472] width 566 height 637
type textarea "// if (entry.isIntersecting) {"
click at [787, 635] on div "// // Assurez-vous que GSAP est chargé sur votre page // // <script src="https:…" at bounding box center [672, 472] width 566 height 637
click at [787, 661] on div "// // Assurez-vous que GSAP est chargé sur votre page // // <script src="https:…" at bounding box center [672, 472] width 566 height 637
type textarea "// divs.forEach(div => observer.observe(div));"
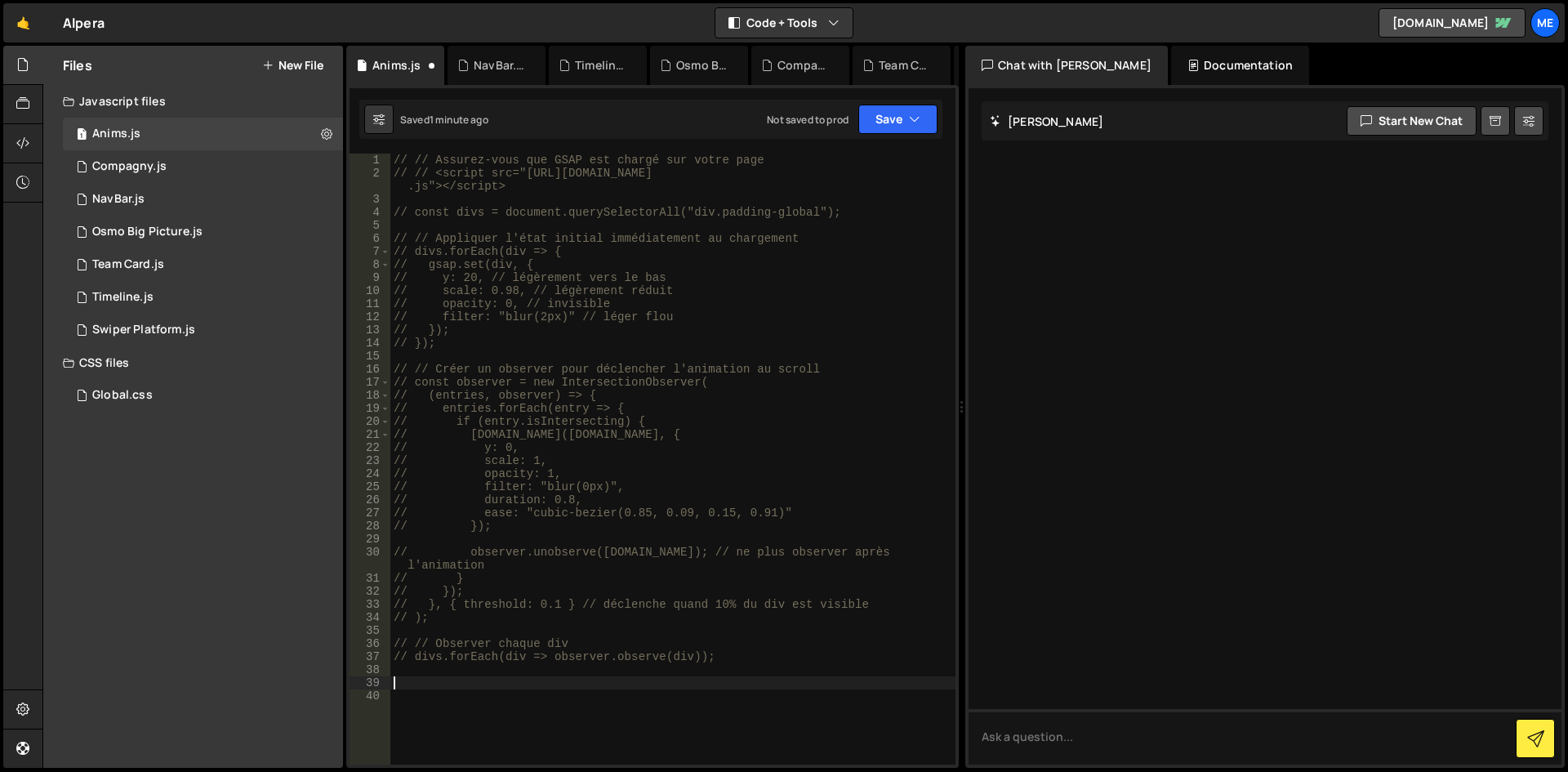
paste textarea
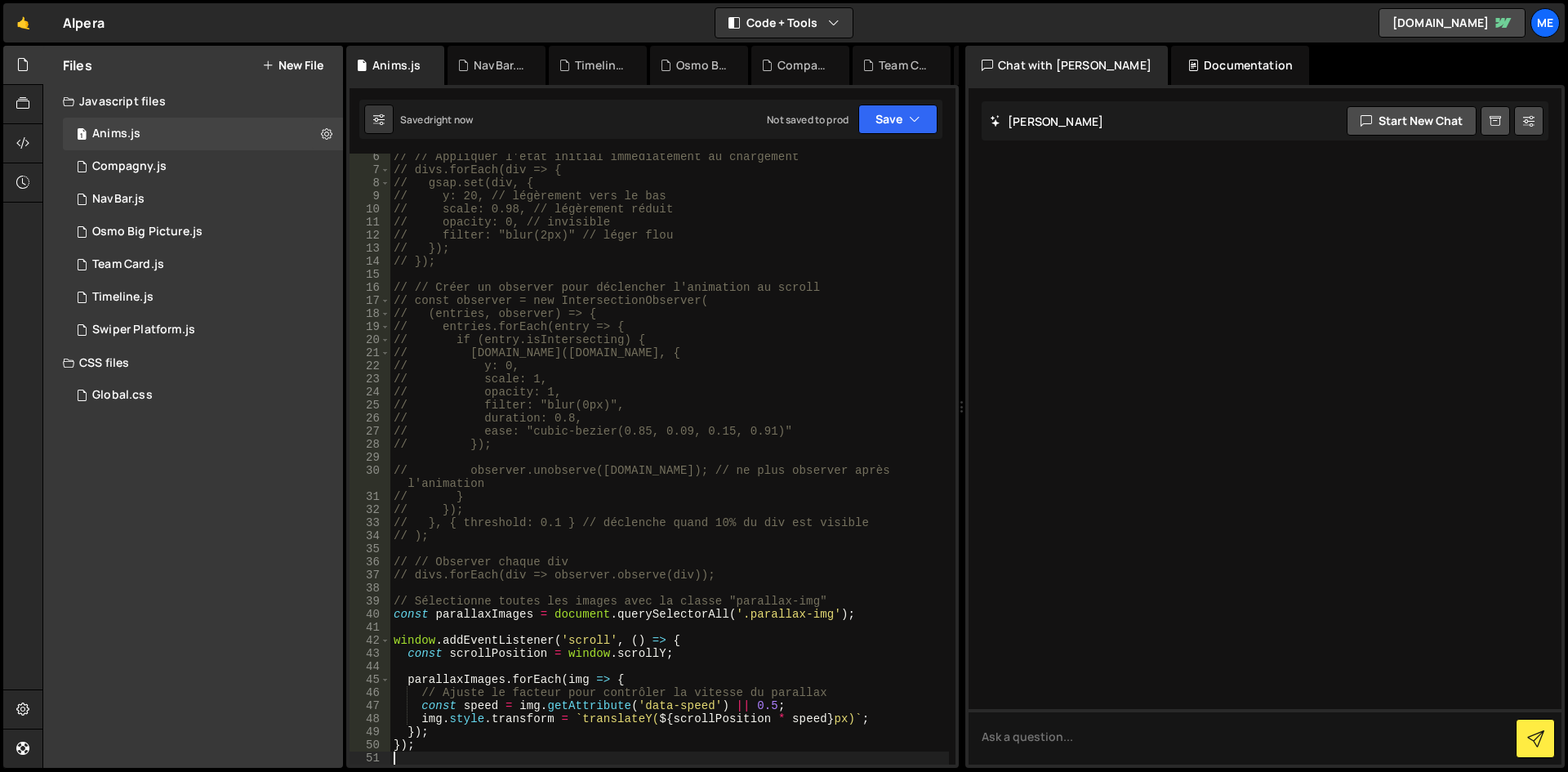
scroll to position [180, 0]
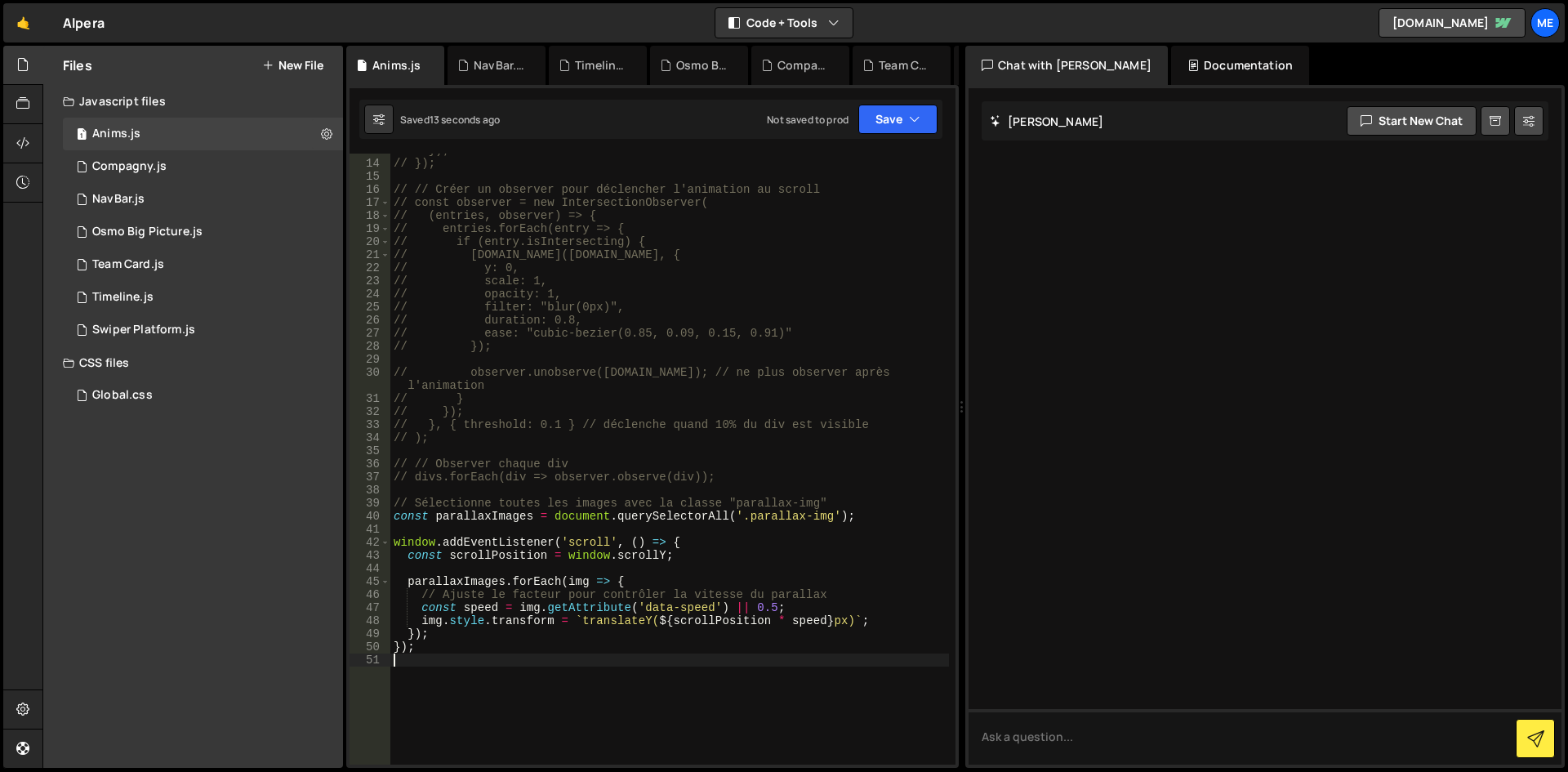
click at [763, 519] on div "// }); // }); // // Créer un observer pour déclencher l'animation au scroll // …" at bounding box center [669, 462] width 559 height 637
drag, startPoint x: 823, startPoint y: 521, endPoint x: 743, endPoint y: 516, distance: 80.2
click at [743, 516] on div "// }); // }); // // Créer un observer pour déclencher l'animation au scroll // …" at bounding box center [669, 462] width 559 height 637
click at [124, 212] on div "1 NavBar.js 0" at bounding box center [202, 199] width 280 height 33
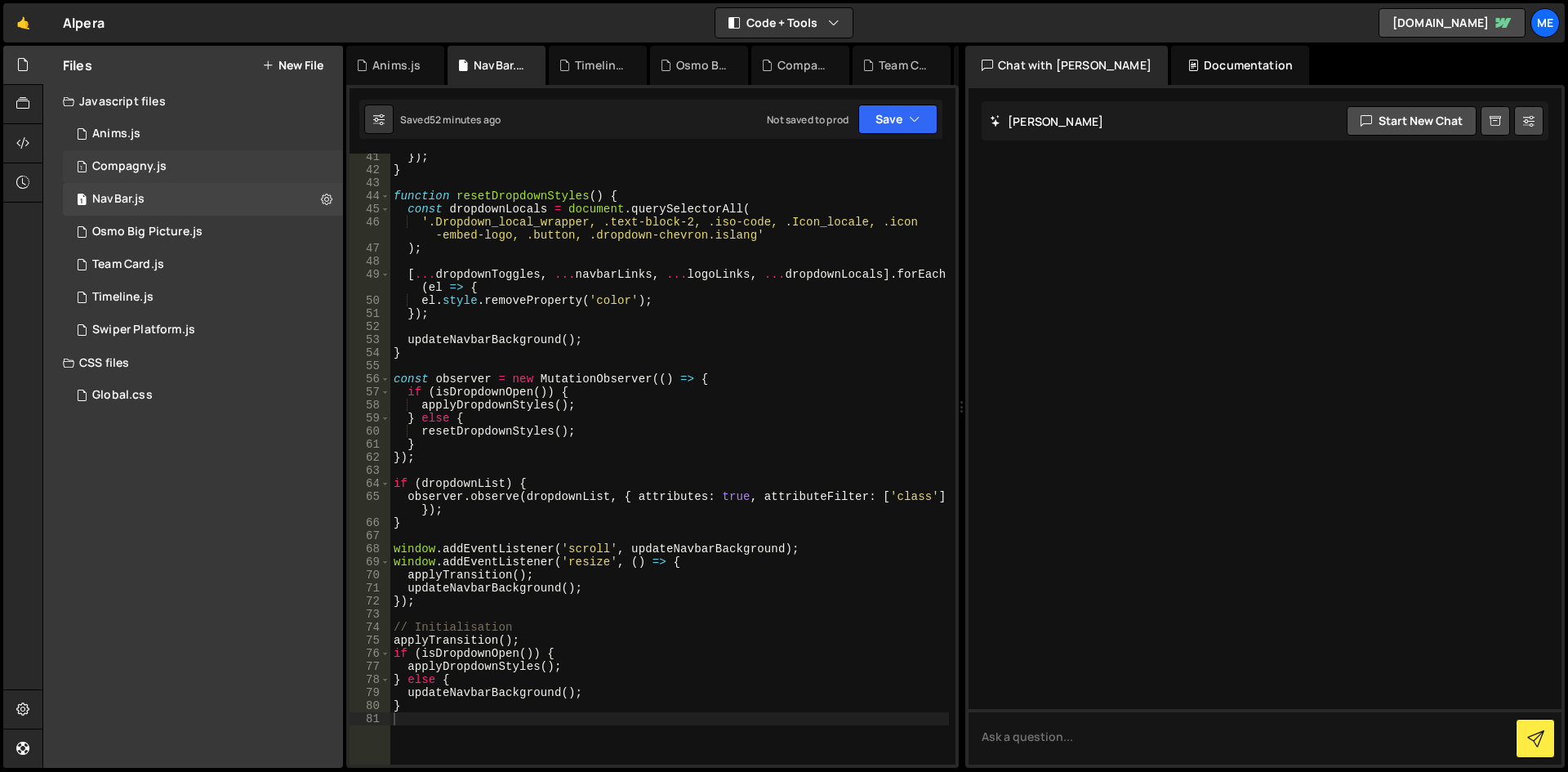
click at [140, 153] on div "1 Compagny.js 0" at bounding box center [202, 166] width 280 height 33
click at [140, 137] on div "Anims.js" at bounding box center [116, 135] width 48 height 15
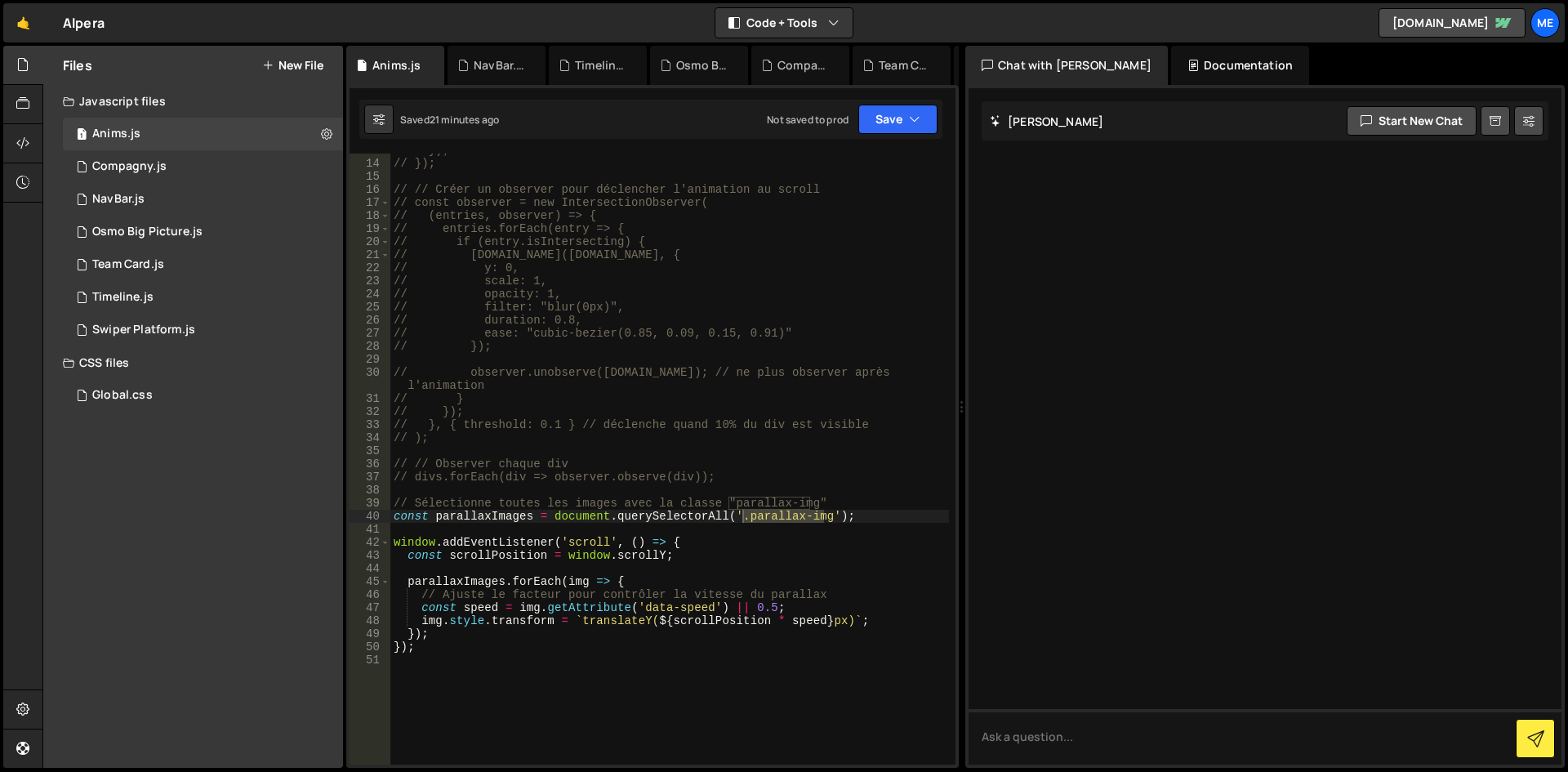
click at [647, 633] on div "// }); // }); // // Créer un observer pour déclencher l'animation au scroll // …" at bounding box center [669, 462] width 559 height 637
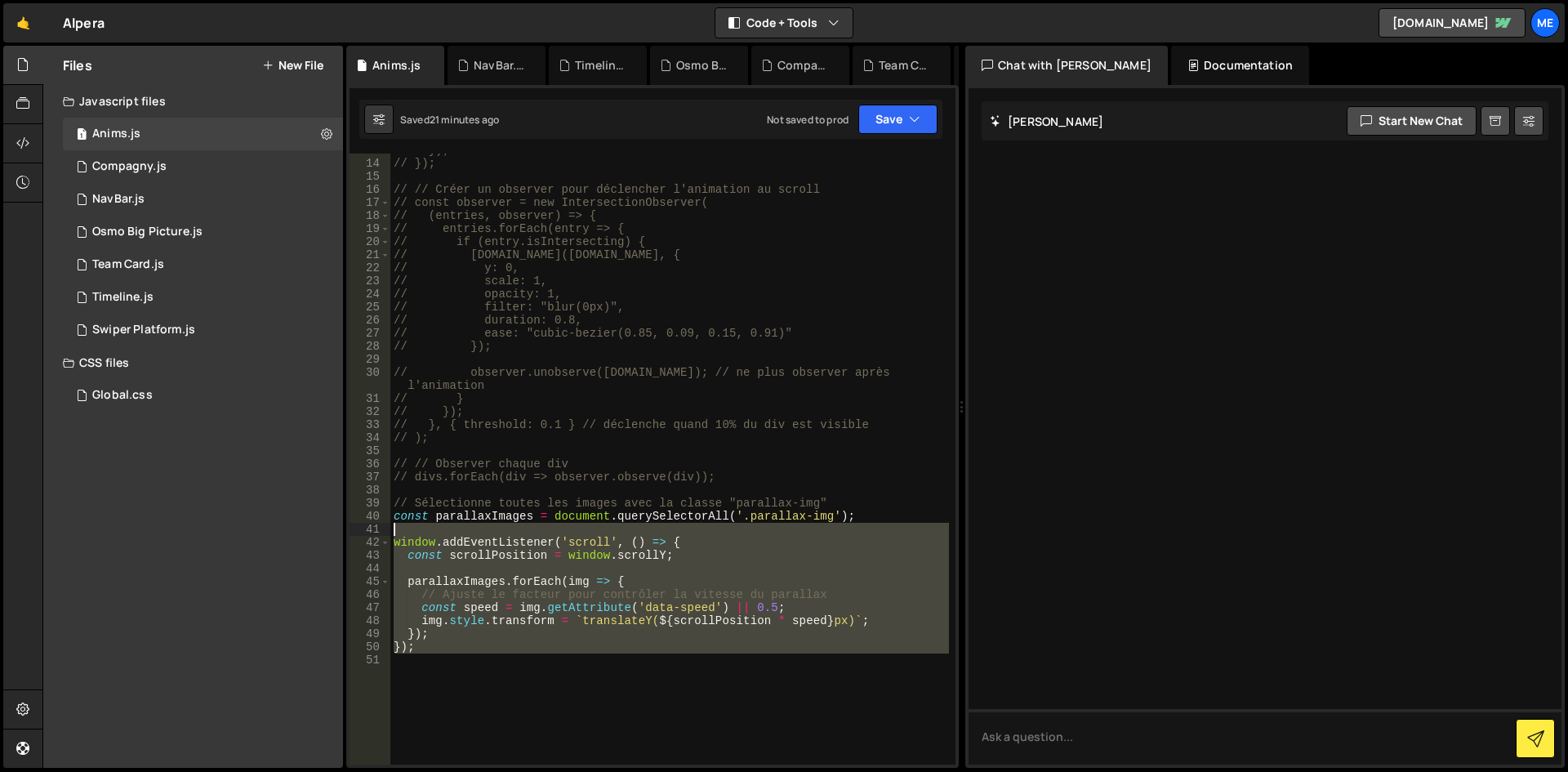
drag, startPoint x: 702, startPoint y: 681, endPoint x: 439, endPoint y: 640, distance: 266.2
click at [434, 637] on div "// }); // }); // // Créer un observer pour déclencher l'animation au scroll // …" at bounding box center [669, 462] width 559 height 637
type textarea "}); });"
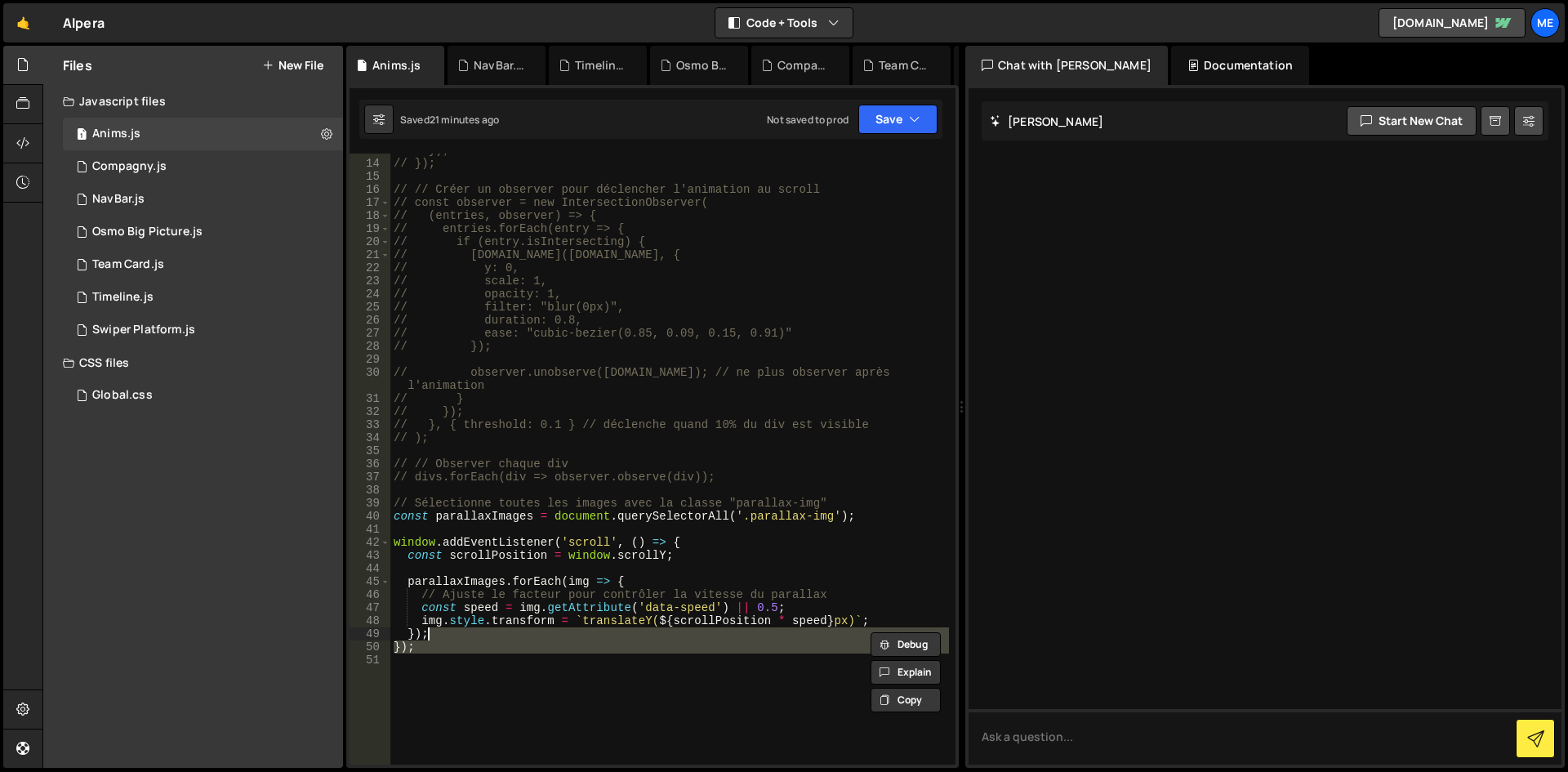
click at [476, 654] on div "// }); // }); // // Créer un observer pour déclencher l'animation au scroll // …" at bounding box center [669, 459] width 559 height 611
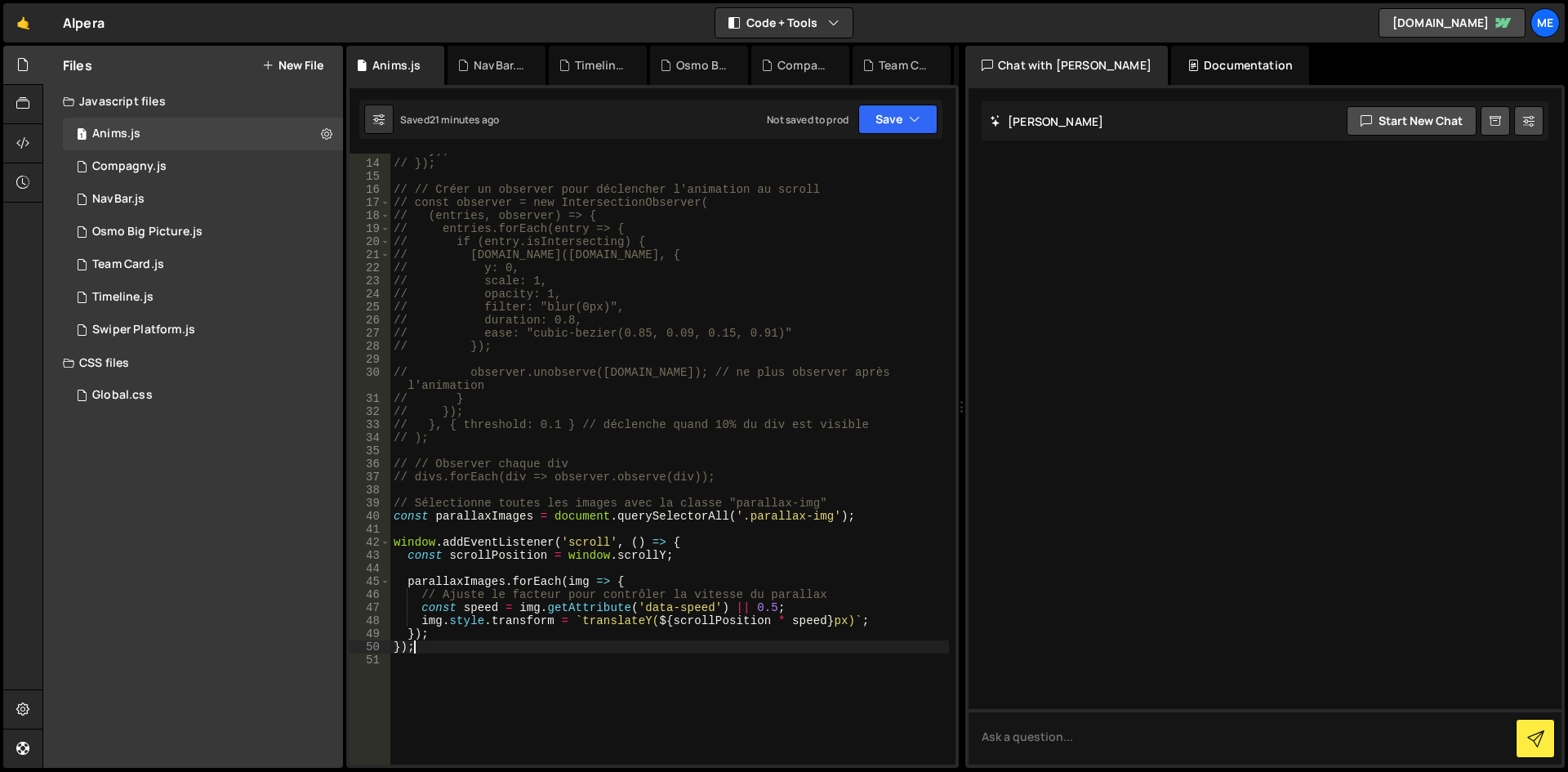
drag, startPoint x: 465, startPoint y: 646, endPoint x: 456, endPoint y: 649, distance: 9.5
click at [464, 646] on div "// }); // }); // // Créer un observer pour déclencher l'animation au scroll // …" at bounding box center [669, 462] width 559 height 637
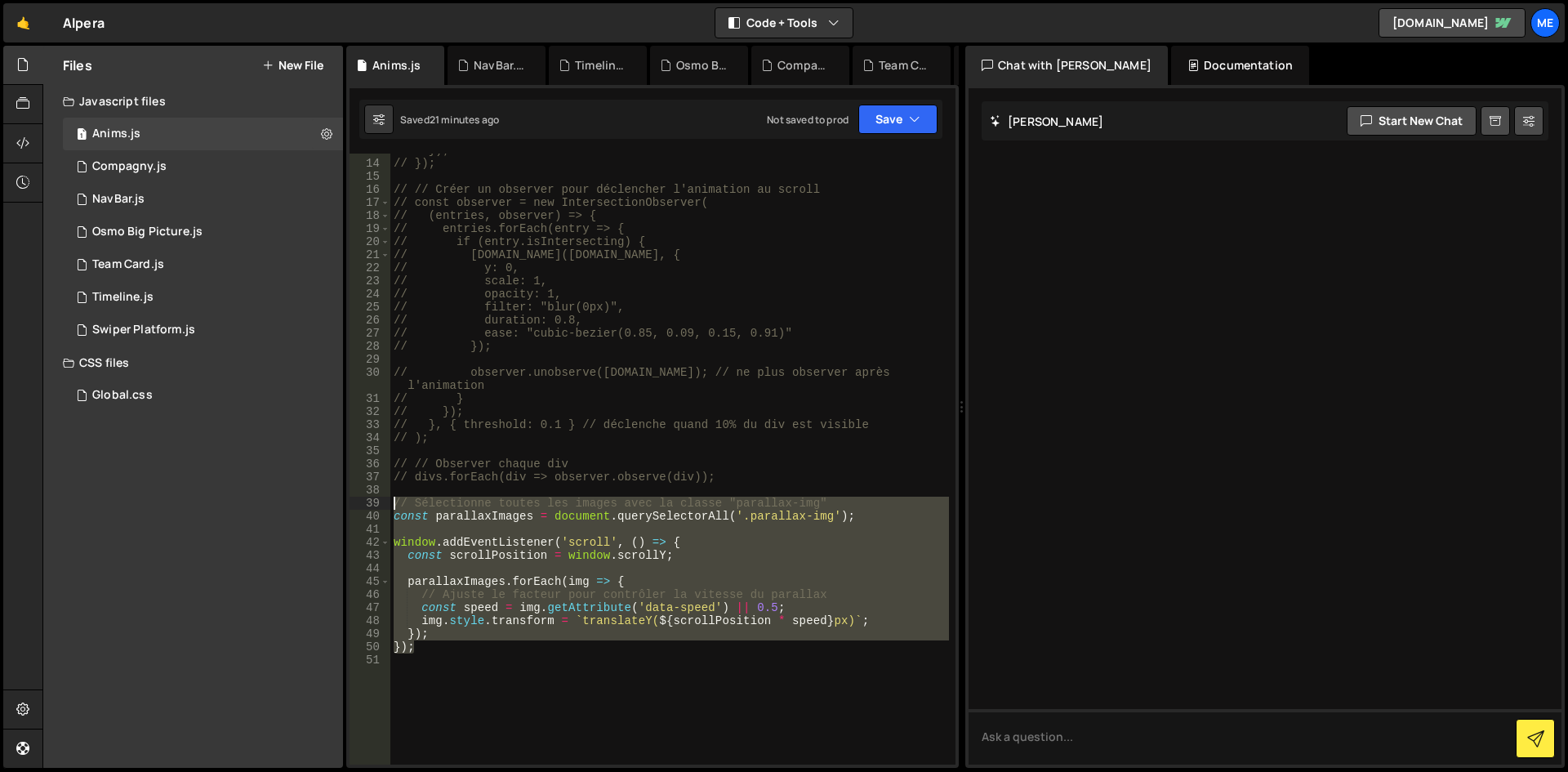
drag, startPoint x: 454, startPoint y: 650, endPoint x: 327, endPoint y: 501, distance: 195.8
click at [327, 501] on div "Files New File Javascript files 1 Anims.js 0 1 Compagny.js 0 1 NavBar.js 0 1 Os…" at bounding box center [805, 407] width 1525 height 723
type textarea "// Sélectionne toutes les images avec la classe "parallax-img" const parallaxIm…"
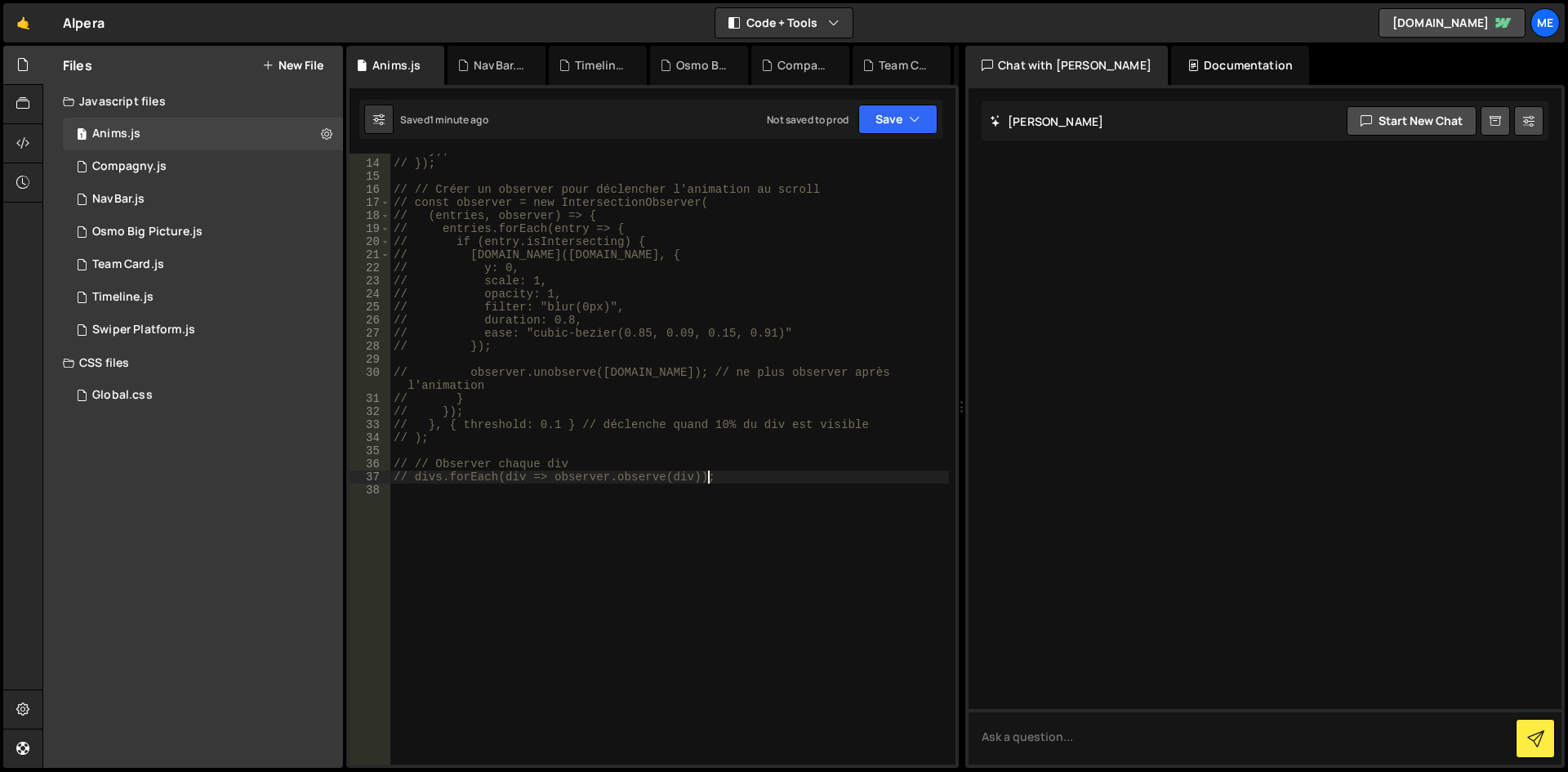
click at [807, 409] on div "// }); // }); // // Créer un observer pour déclencher l'animation au scroll // …" at bounding box center [669, 462] width 559 height 637
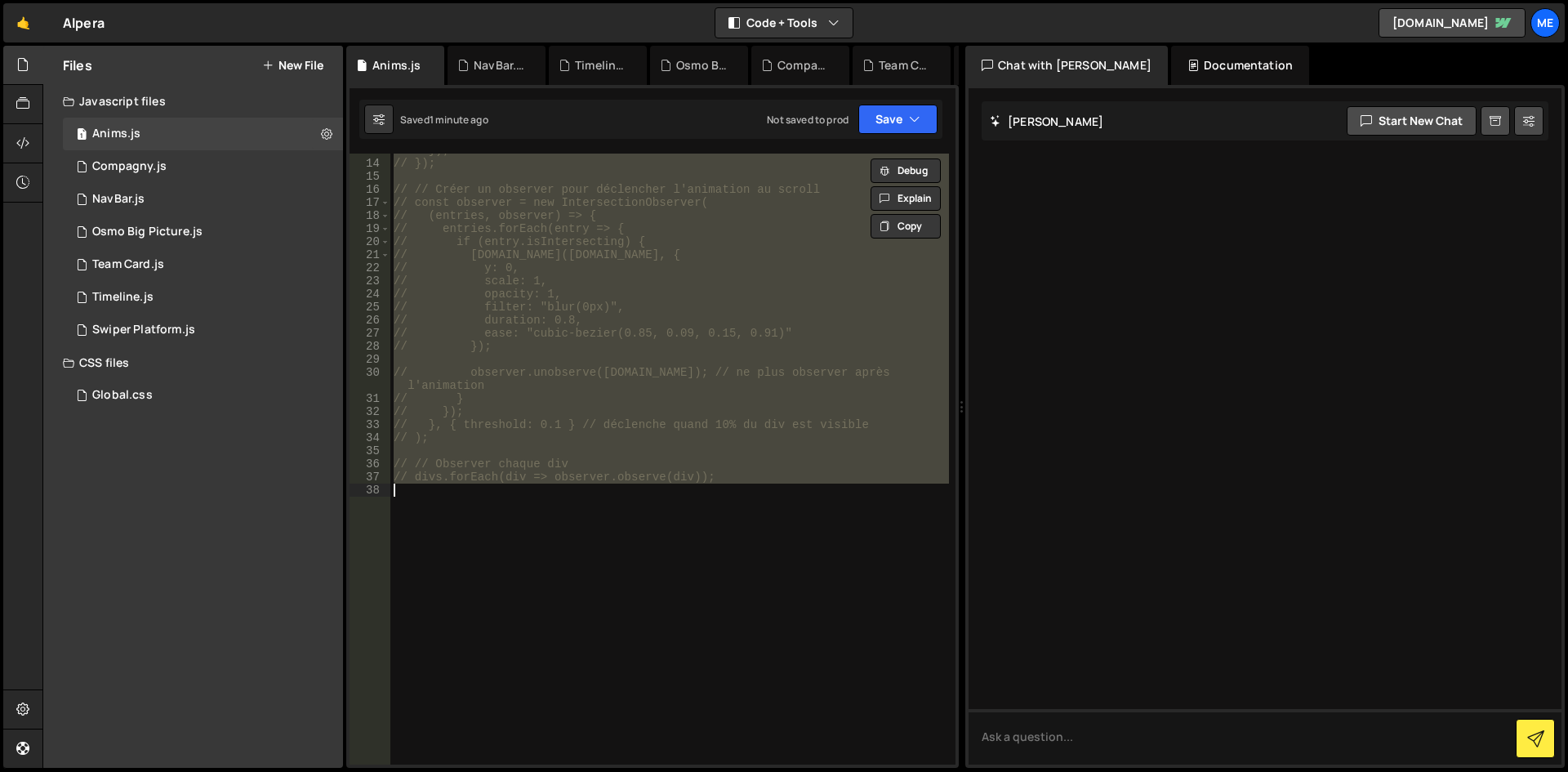
click at [807, 409] on div "// }); // }); // // Créer un observer pour déclencher l'animation au scroll // …" at bounding box center [669, 462] width 559 height 637
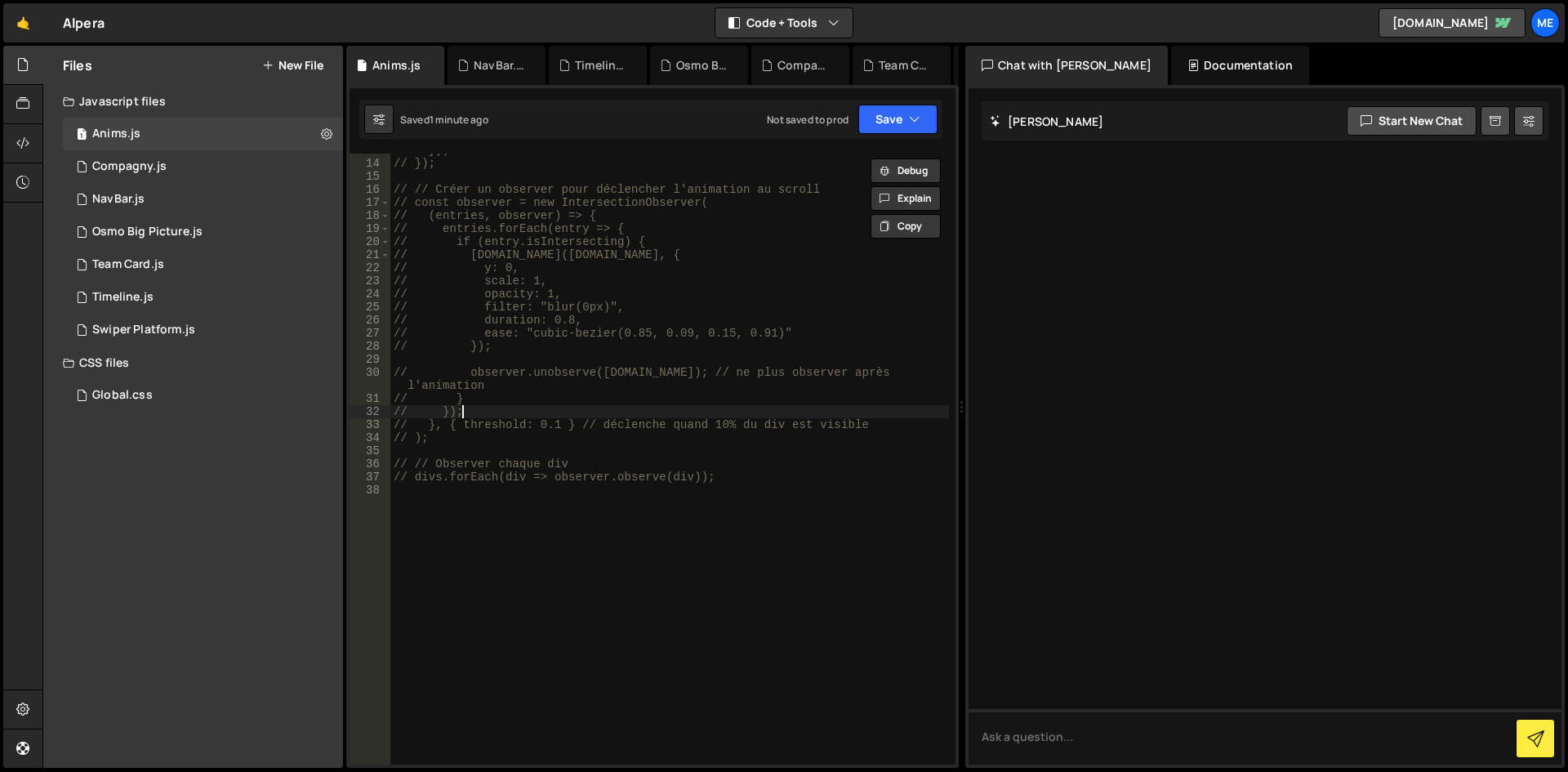
click at [807, 409] on div "// }); // }); // // Créer un observer pour déclencher l'animation au scroll // …" at bounding box center [669, 462] width 559 height 637
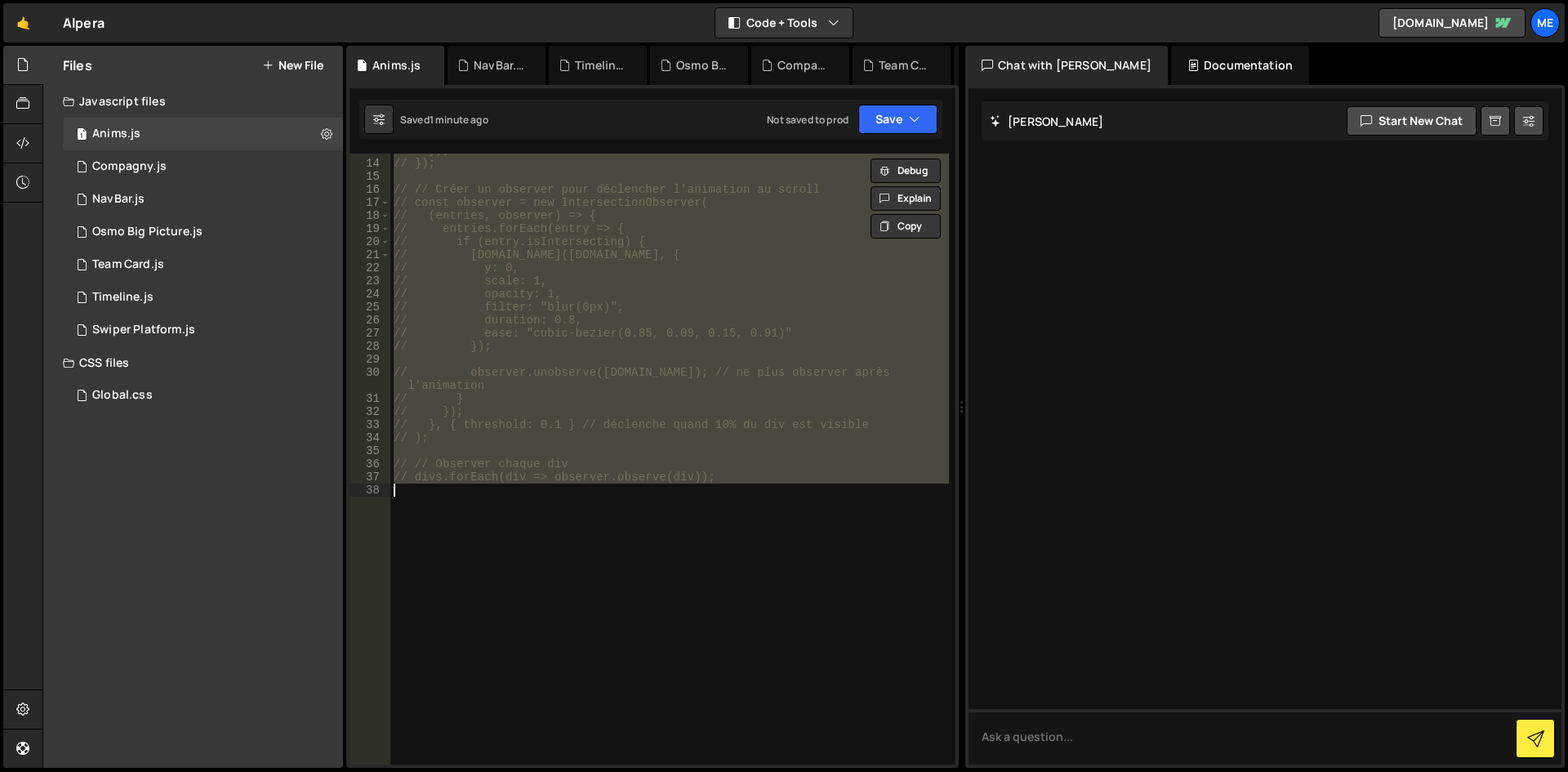
click at [807, 409] on div "// }); // }); // // Créer un observer pour déclencher l'animation au scroll // …" at bounding box center [669, 462] width 559 height 637
click at [807, 409] on div "// }); // }); // // Créer un observer pour déclencher l'animation au scroll // …" at bounding box center [669, 459] width 559 height 611
click at [807, 409] on div "// }); // }); // // Créer un observer pour déclencher l'animation au scroll // …" at bounding box center [669, 462] width 559 height 637
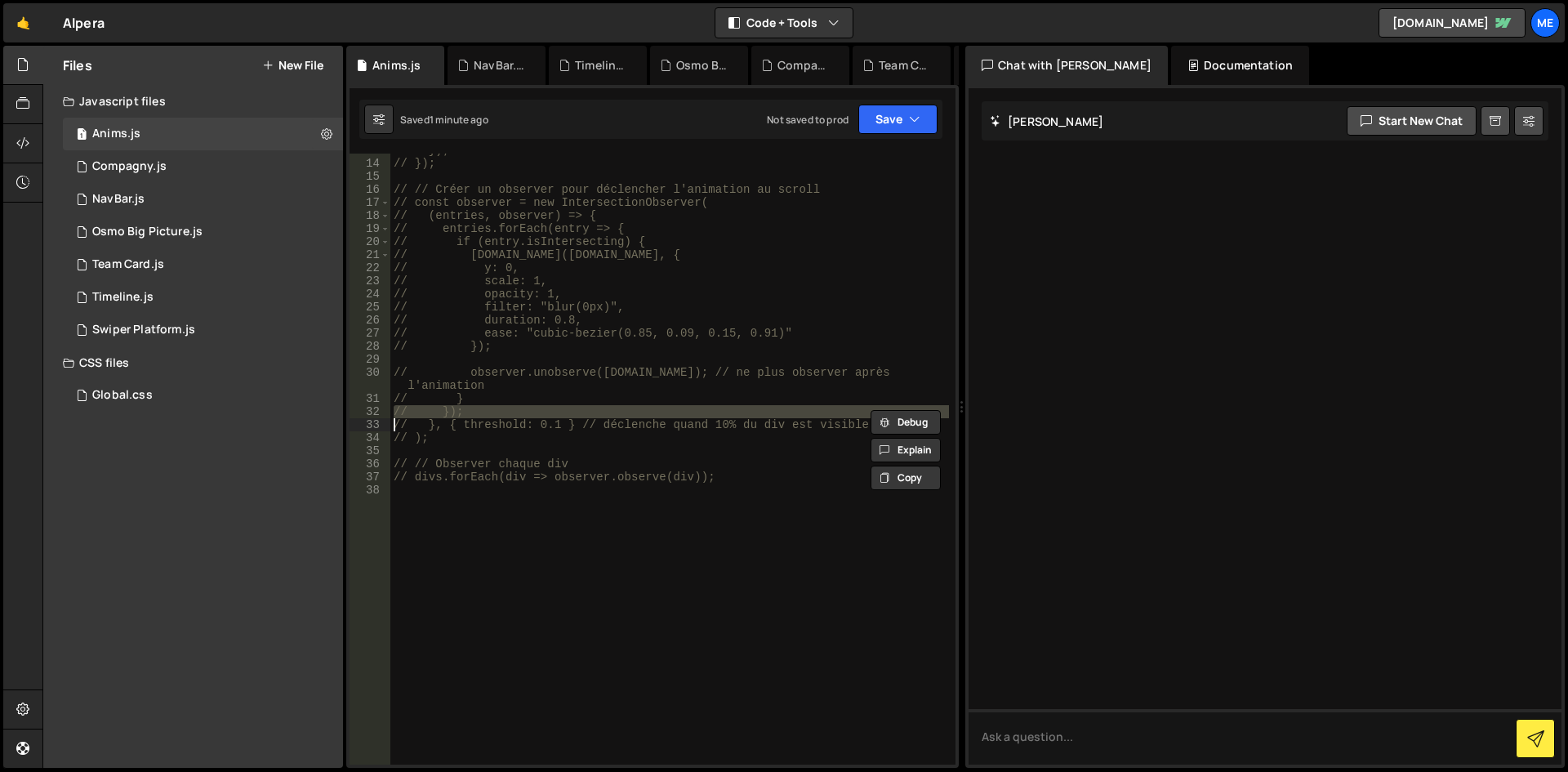
click at [807, 409] on div "// }); // }); // // Créer un observer pour déclencher l'animation au scroll // …" at bounding box center [669, 462] width 559 height 637
click at [807, 409] on div "// }); // }); // // Créer un observer pour déclencher l'animation au scroll // …" at bounding box center [669, 459] width 559 height 611
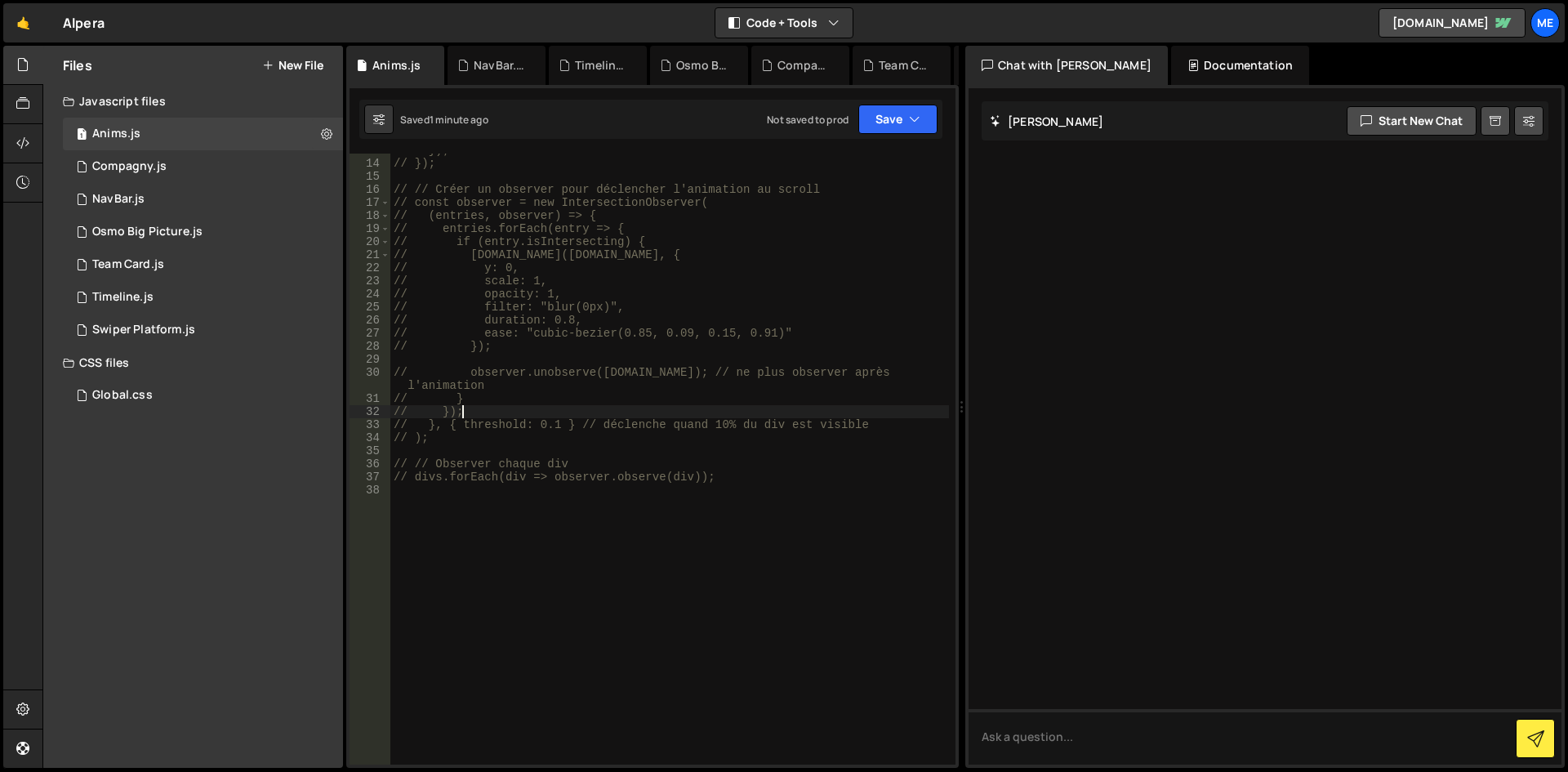
click at [807, 409] on div "// }); // }); // // Créer un observer pour déclencher l'animation au scroll // …" at bounding box center [669, 462] width 559 height 637
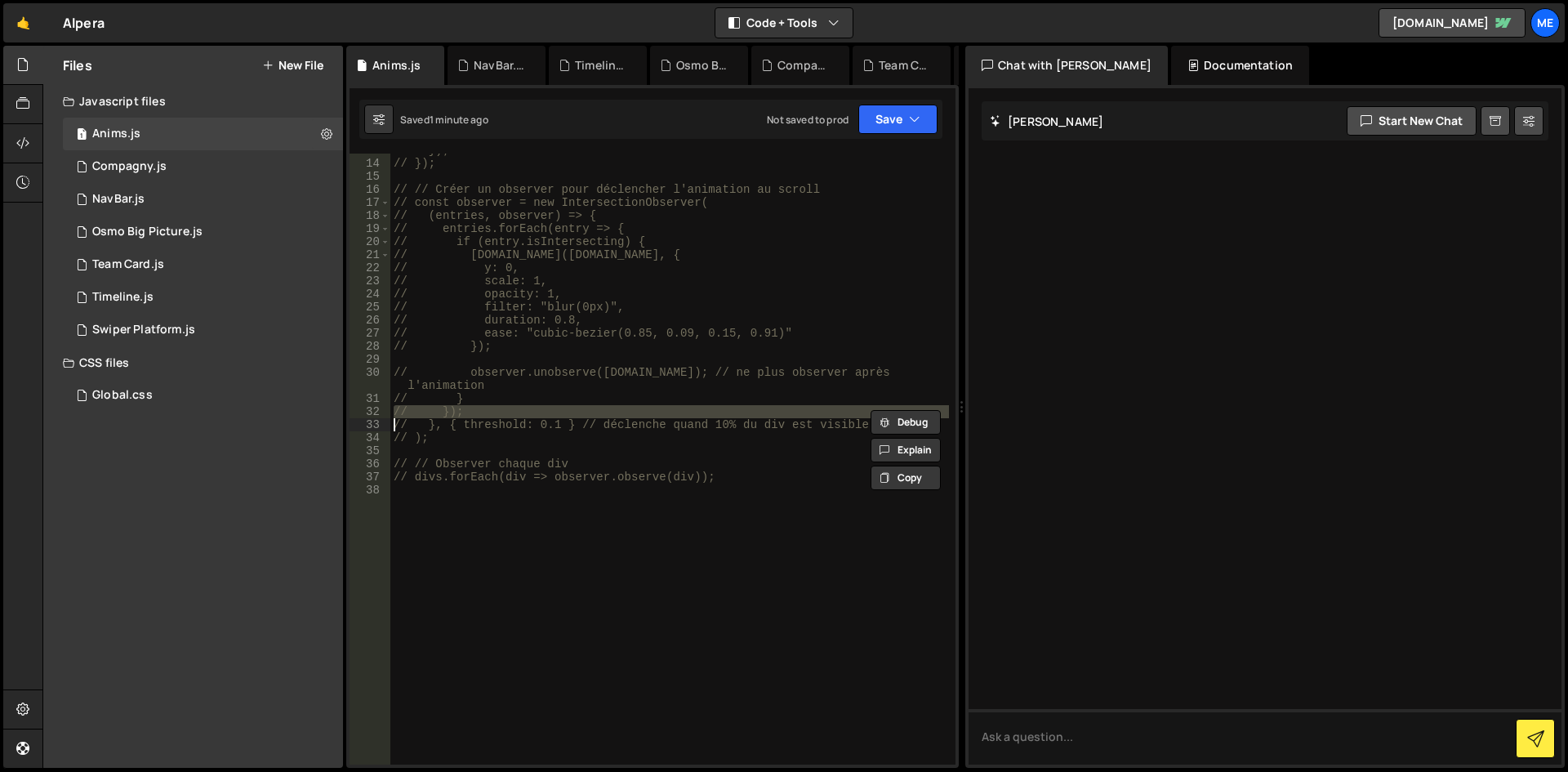
click at [807, 409] on div "// }); // }); // // Créer un observer pour déclencher l'animation au scroll // …" at bounding box center [669, 462] width 559 height 637
click at [807, 409] on div "// }); // }); // // Créer un observer pour déclencher l'animation au scroll // …" at bounding box center [669, 459] width 559 height 611
click at [807, 409] on div "// }); // }); // // Créer un observer pour déclencher l'animation au scroll // …" at bounding box center [669, 462] width 559 height 637
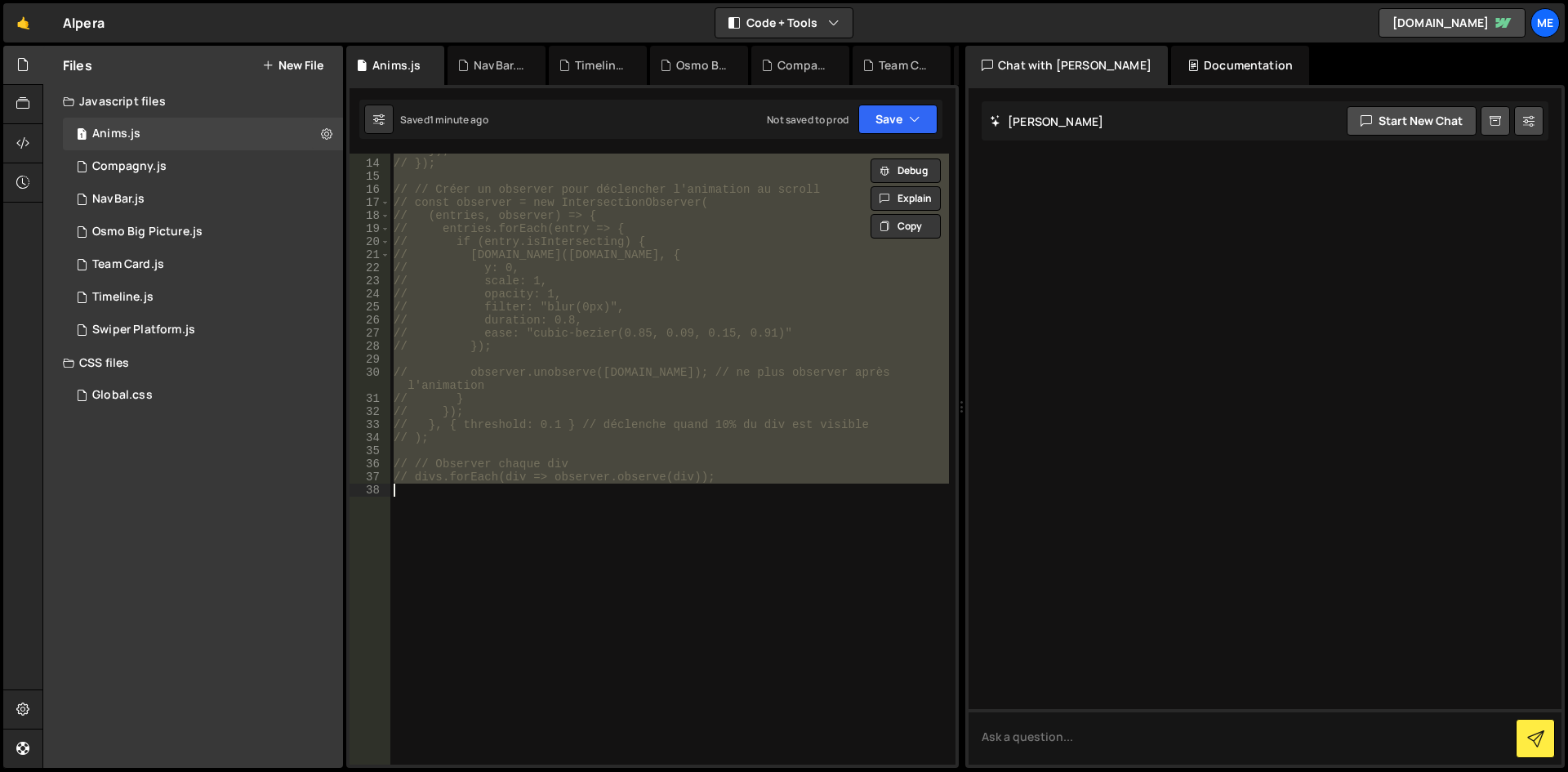
click at [807, 409] on div "// }); // }); // // Créer un observer pour déclencher l'animation au scroll // …" at bounding box center [669, 462] width 559 height 637
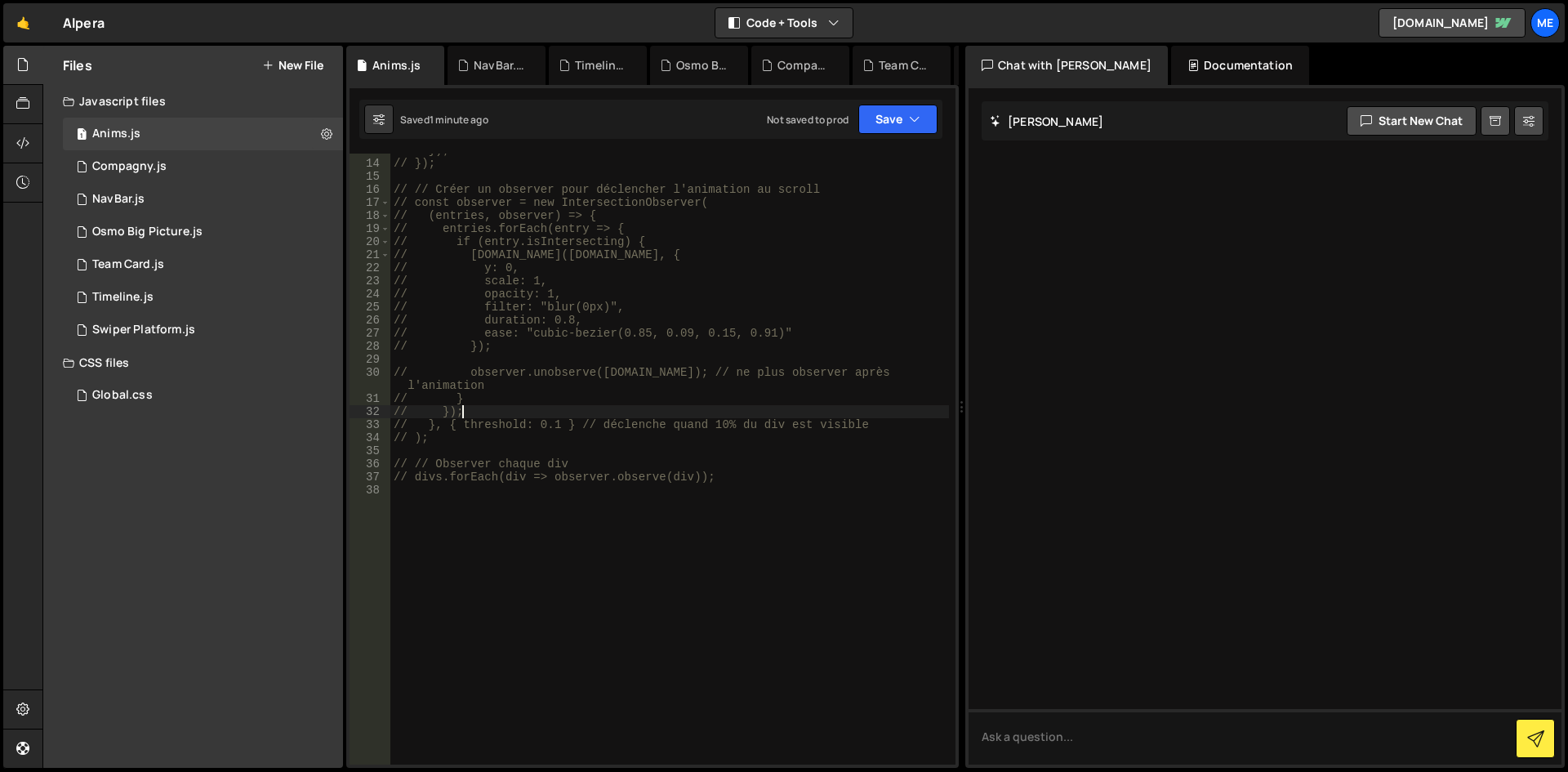
click at [807, 409] on div "// }); // }); // // Créer un observer pour déclencher l'animation au scroll // …" at bounding box center [669, 462] width 559 height 637
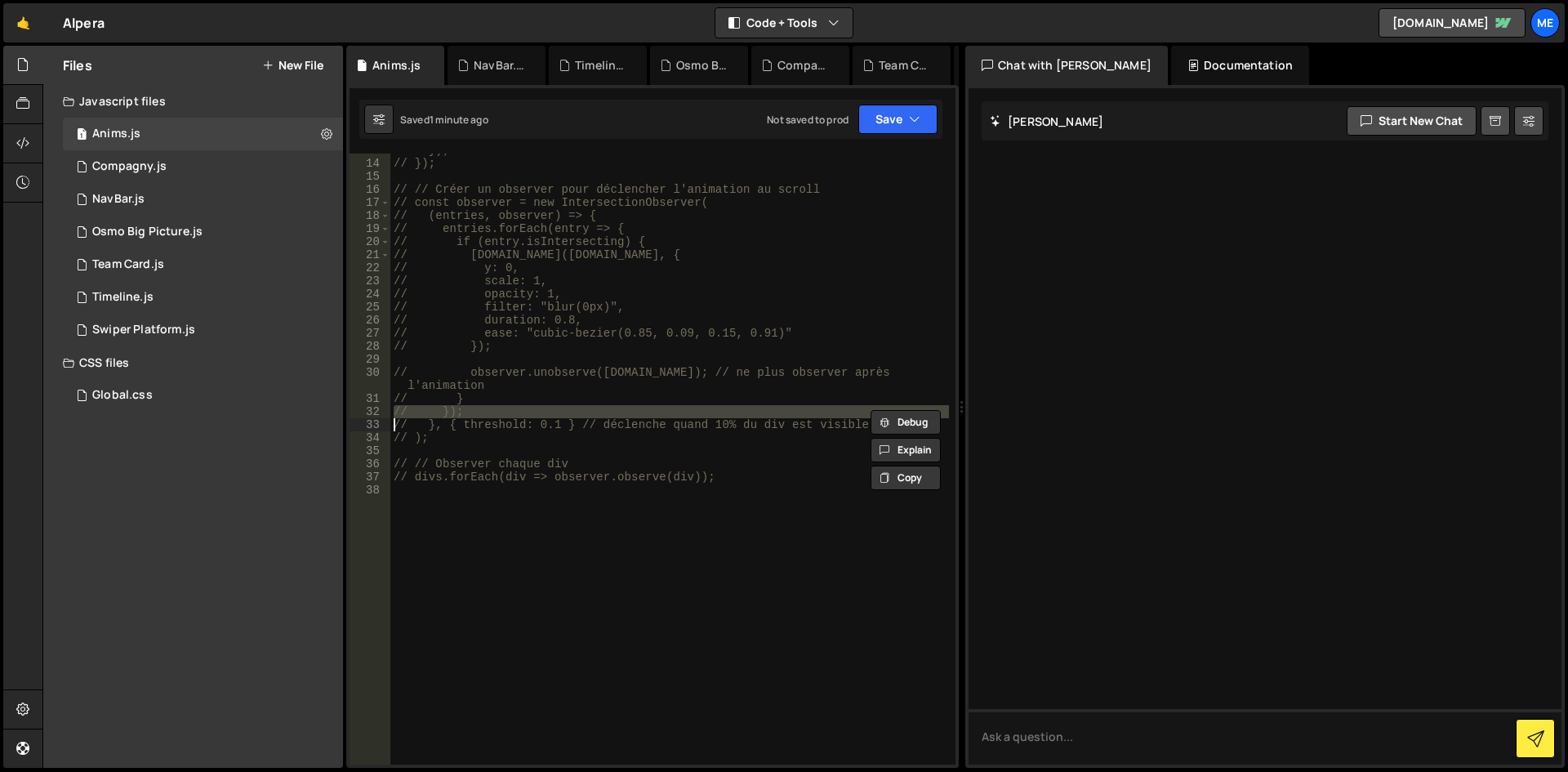
click at [807, 409] on div "// }); // }); // // Créer un observer pour déclencher l'animation au scroll // …" at bounding box center [669, 462] width 559 height 637
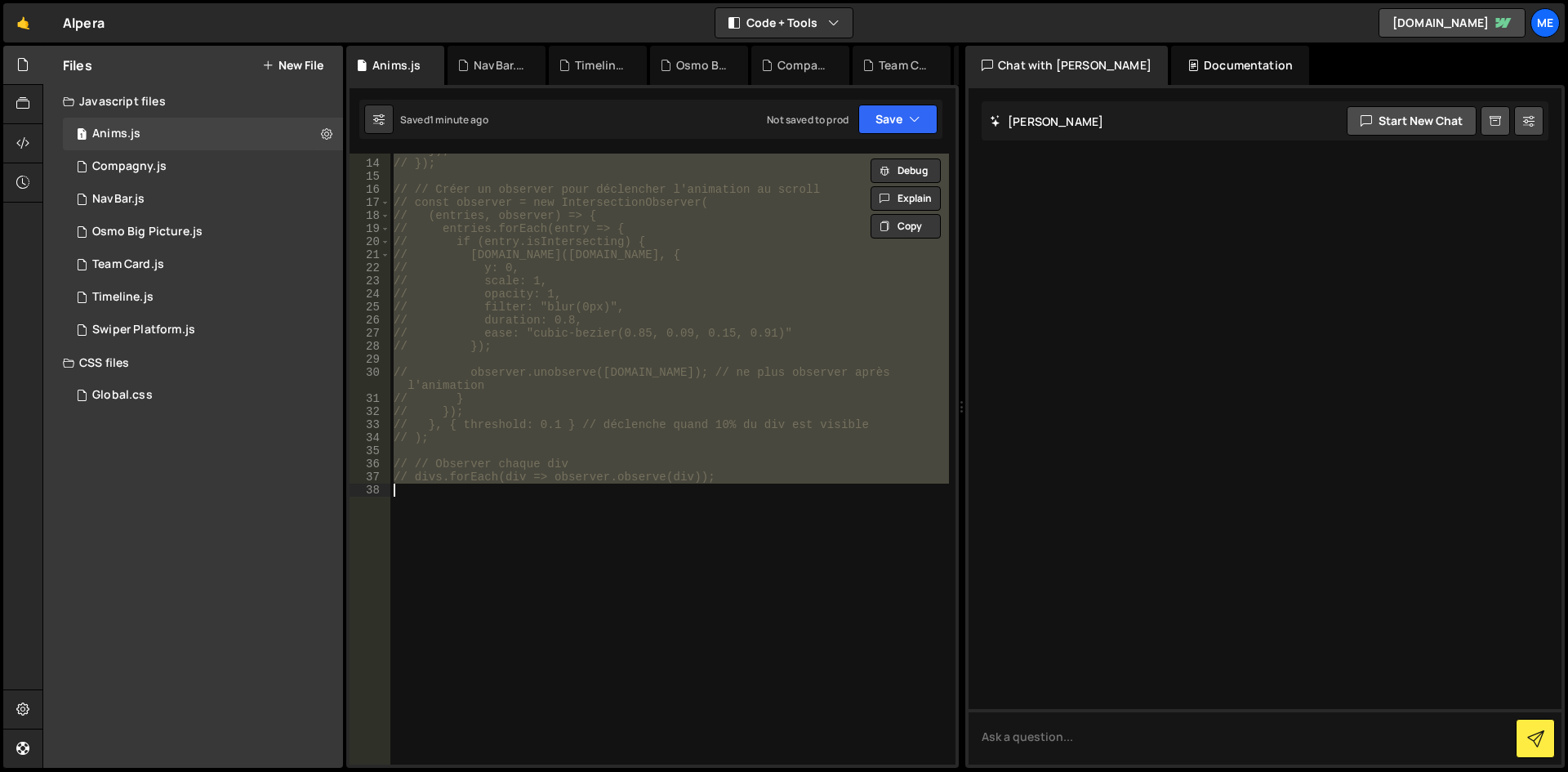
click at [807, 409] on div "// }); // }); // // Créer un observer pour déclencher l'animation au scroll // …" at bounding box center [669, 462] width 559 height 637
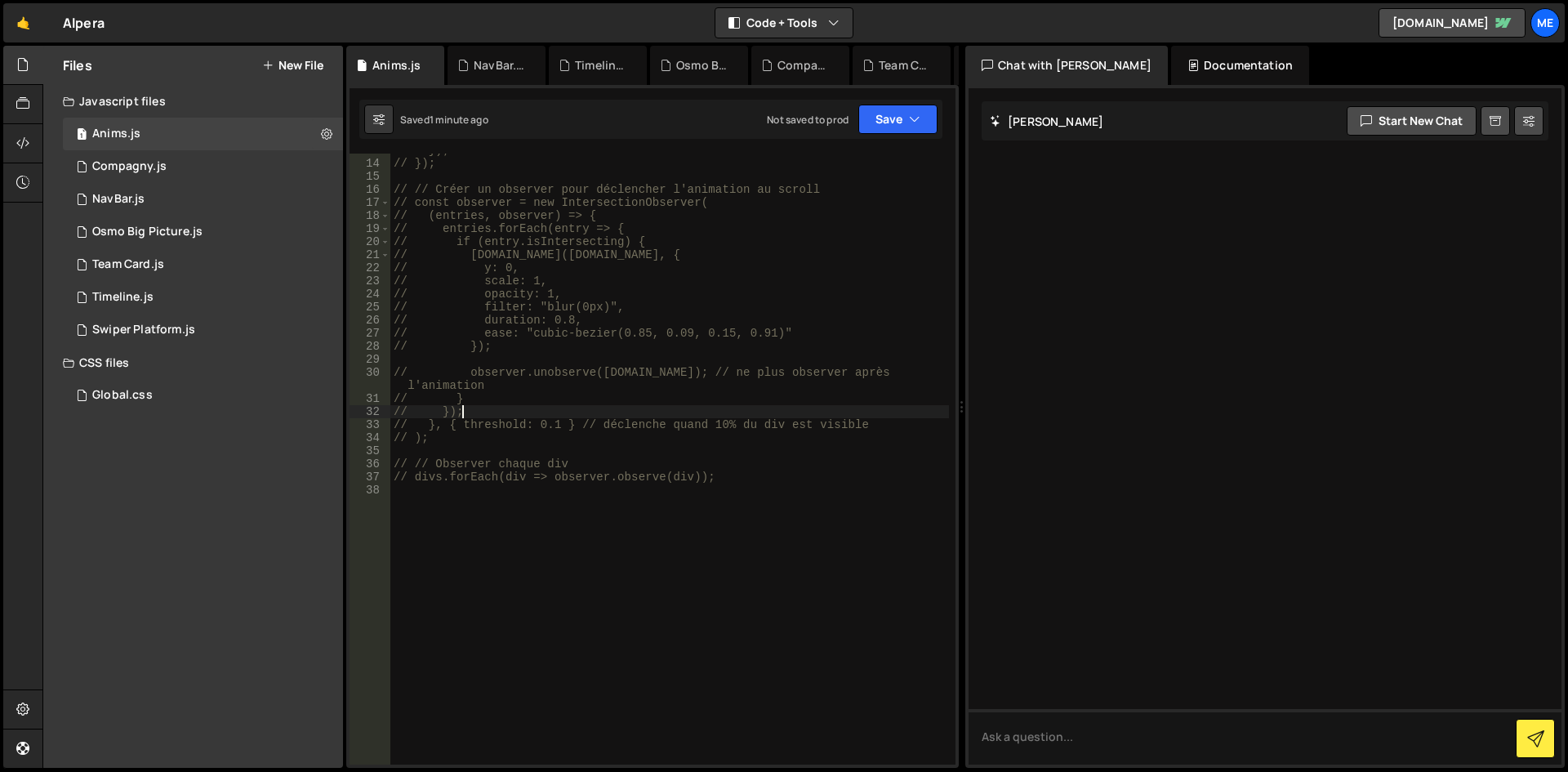
click at [807, 409] on div "// }); // }); // // Créer un observer pour déclencher l'animation au scroll // …" at bounding box center [669, 462] width 559 height 637
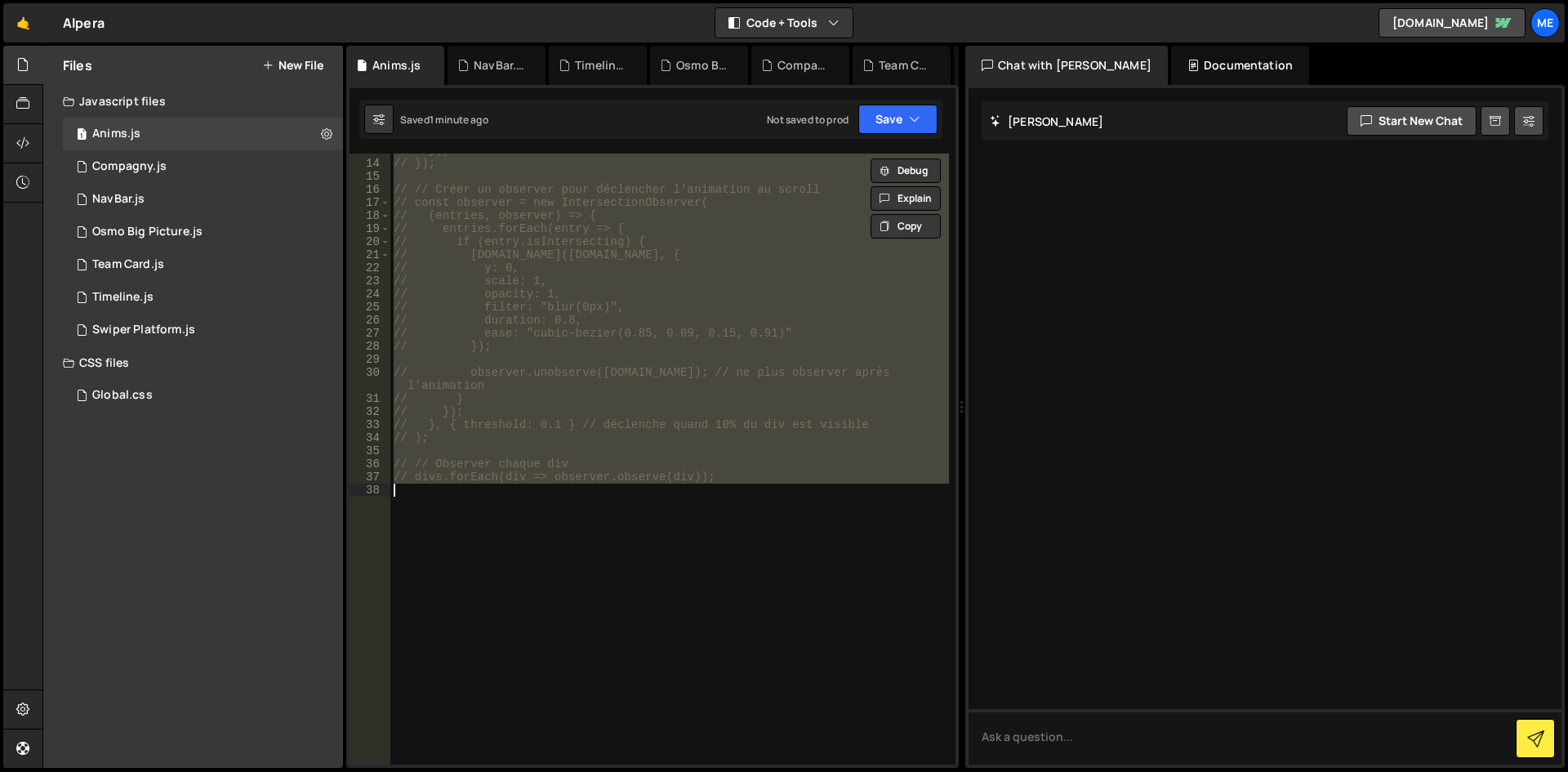
click at [807, 409] on div "// }); // }); // // Créer un observer pour déclencher l'animation au scroll // …" at bounding box center [669, 462] width 559 height 637
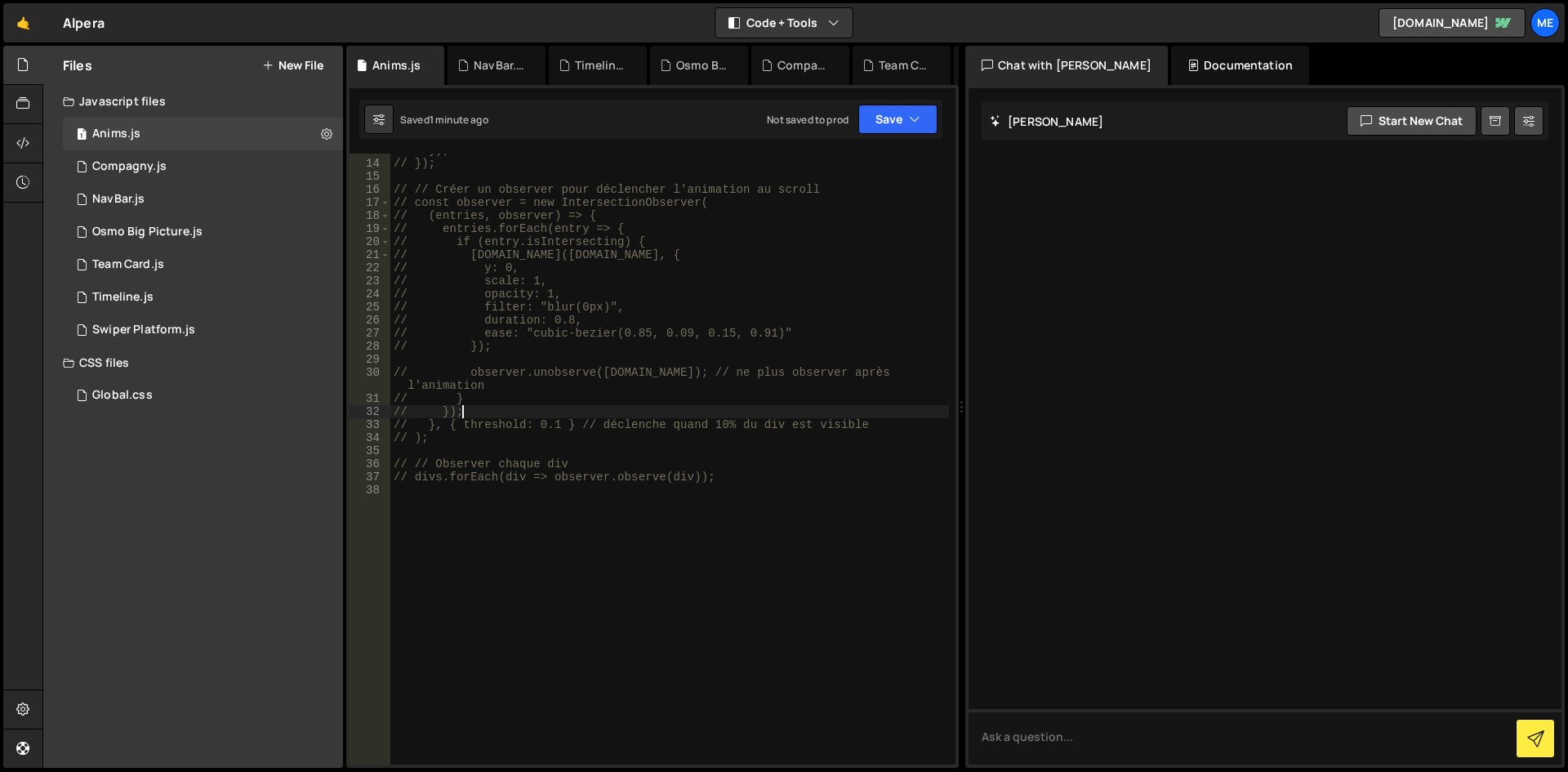
click at [807, 409] on div "// }); // }); // // Créer un observer pour déclencher l'animation au scroll // …" at bounding box center [669, 462] width 559 height 637
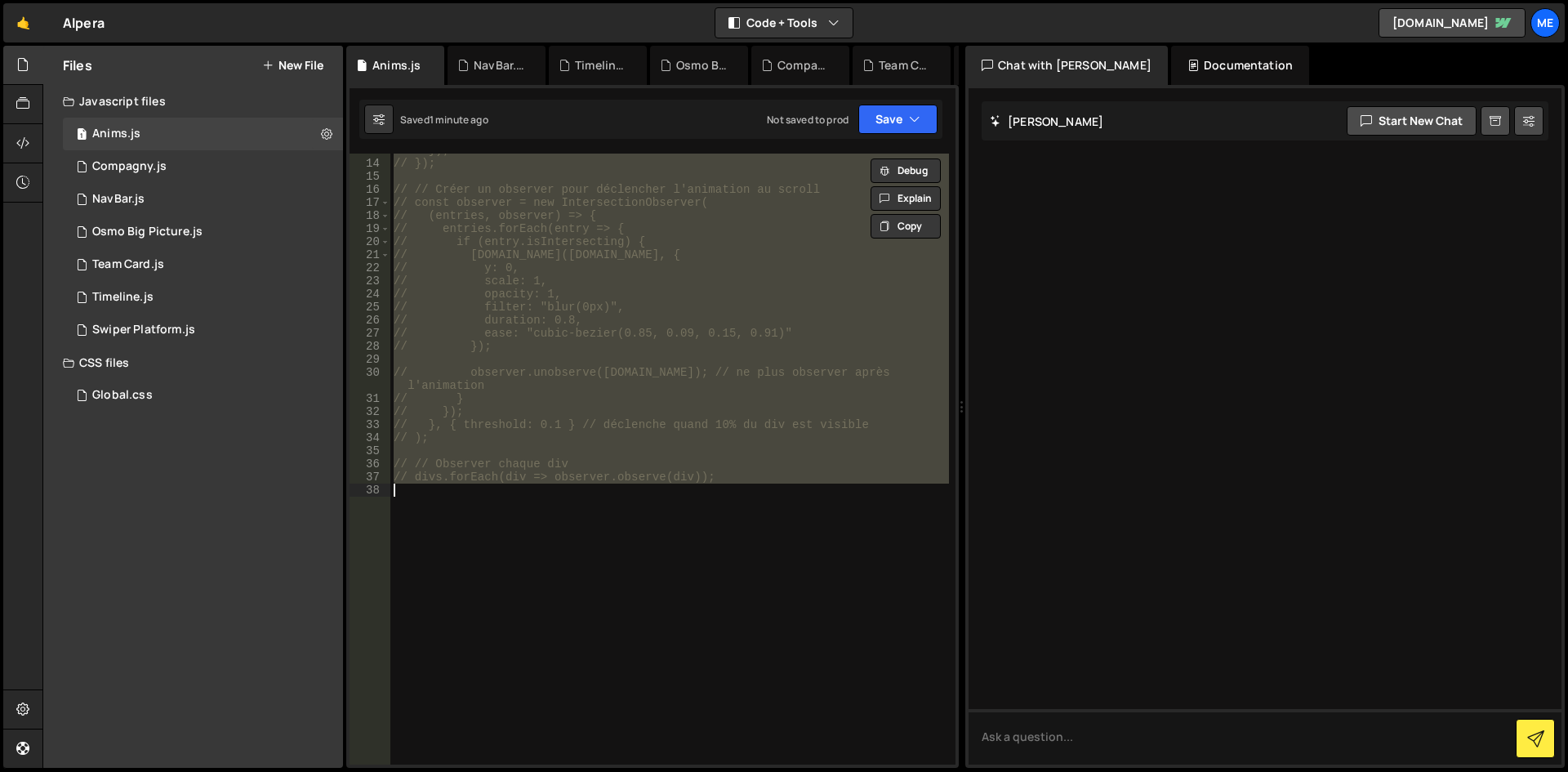
click at [807, 409] on div "// }); // }); // // Créer un observer pour déclencher l'animation au scroll // …" at bounding box center [669, 462] width 559 height 637
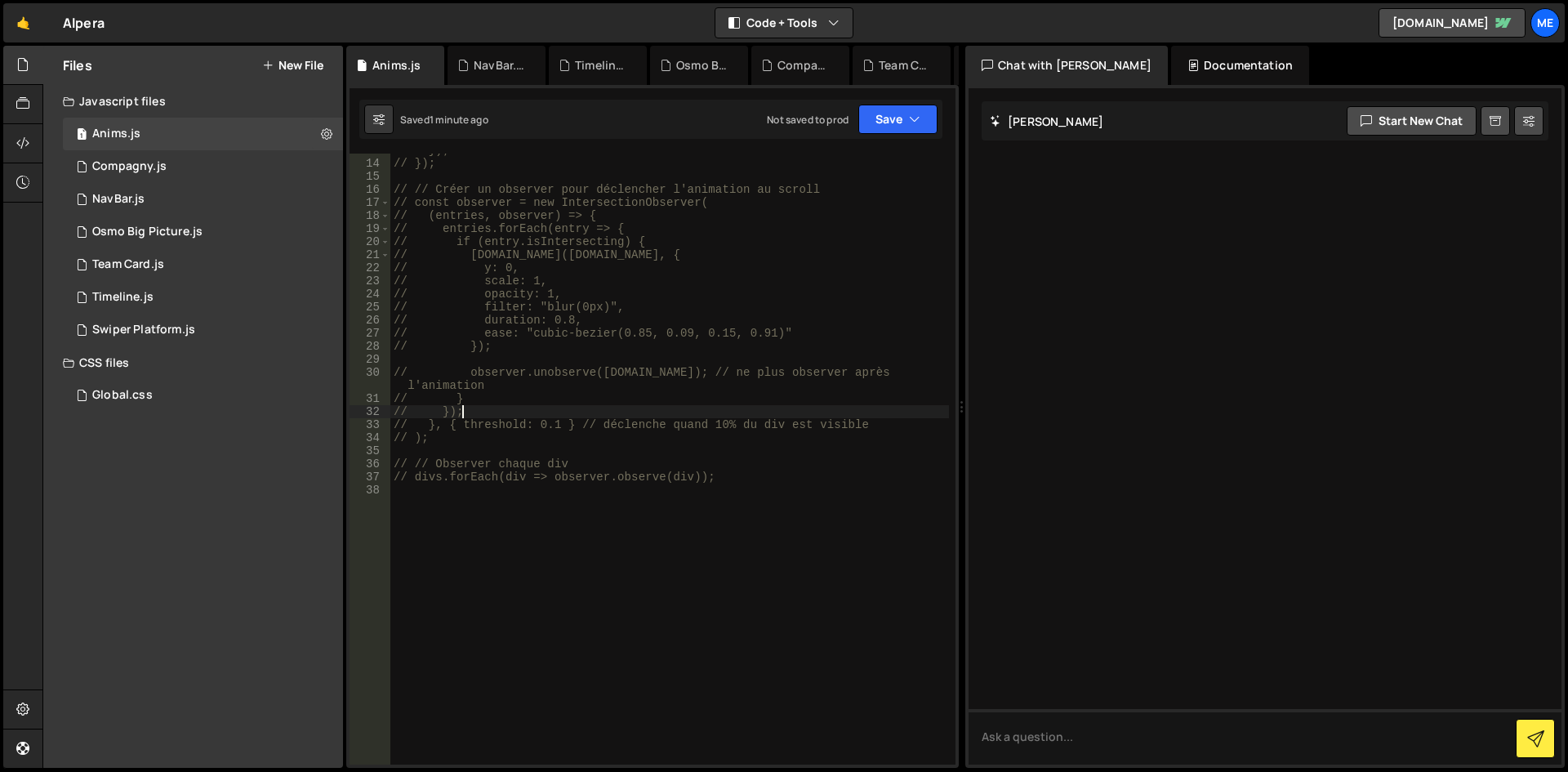
click at [807, 409] on div "// }); // }); // // Créer un observer pour déclencher l'animation au scroll // …" at bounding box center [669, 462] width 559 height 637
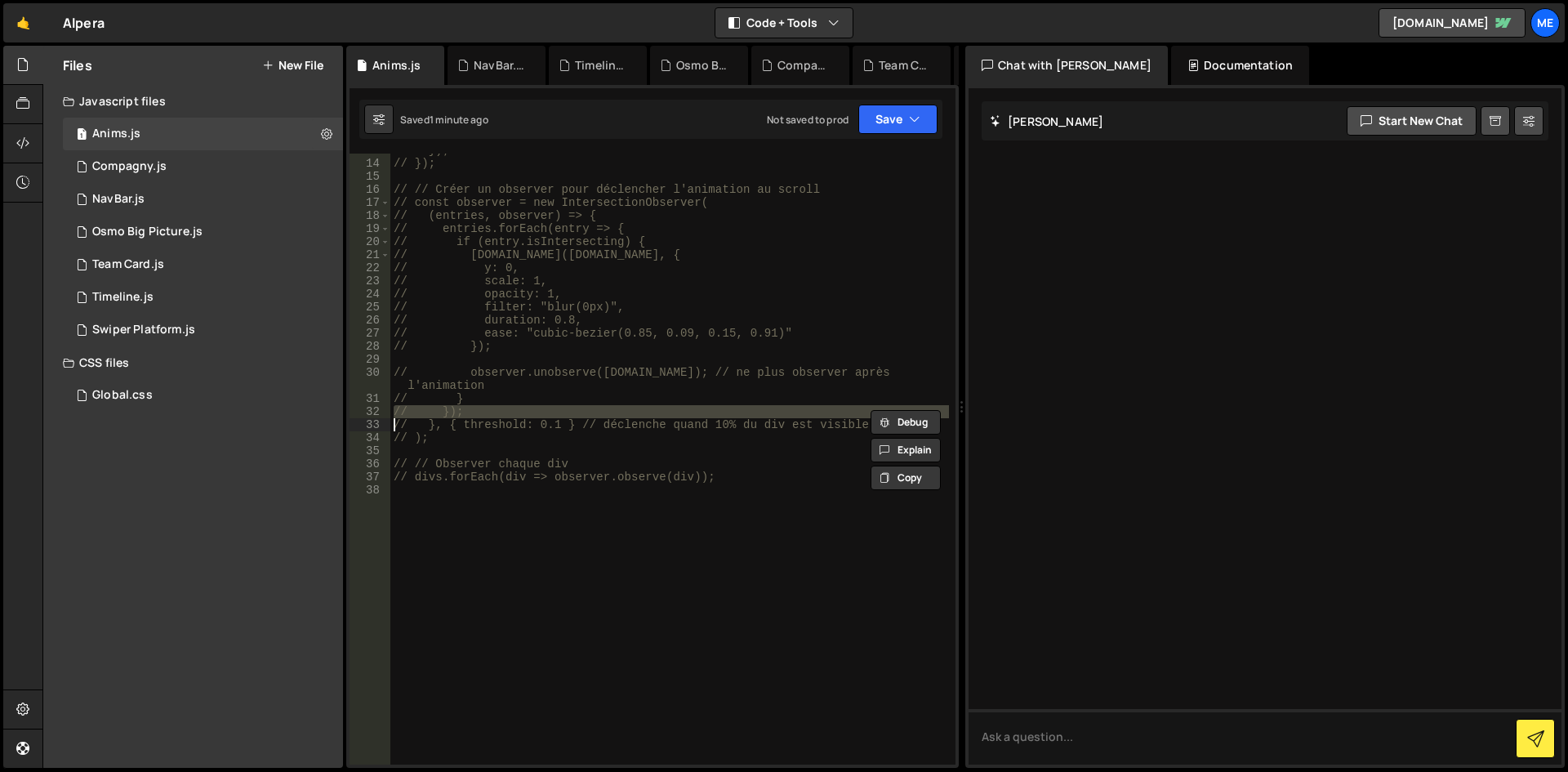
click at [807, 409] on div "// }); // }); // // Créer un observer pour déclencher l'animation au scroll // …" at bounding box center [669, 462] width 559 height 637
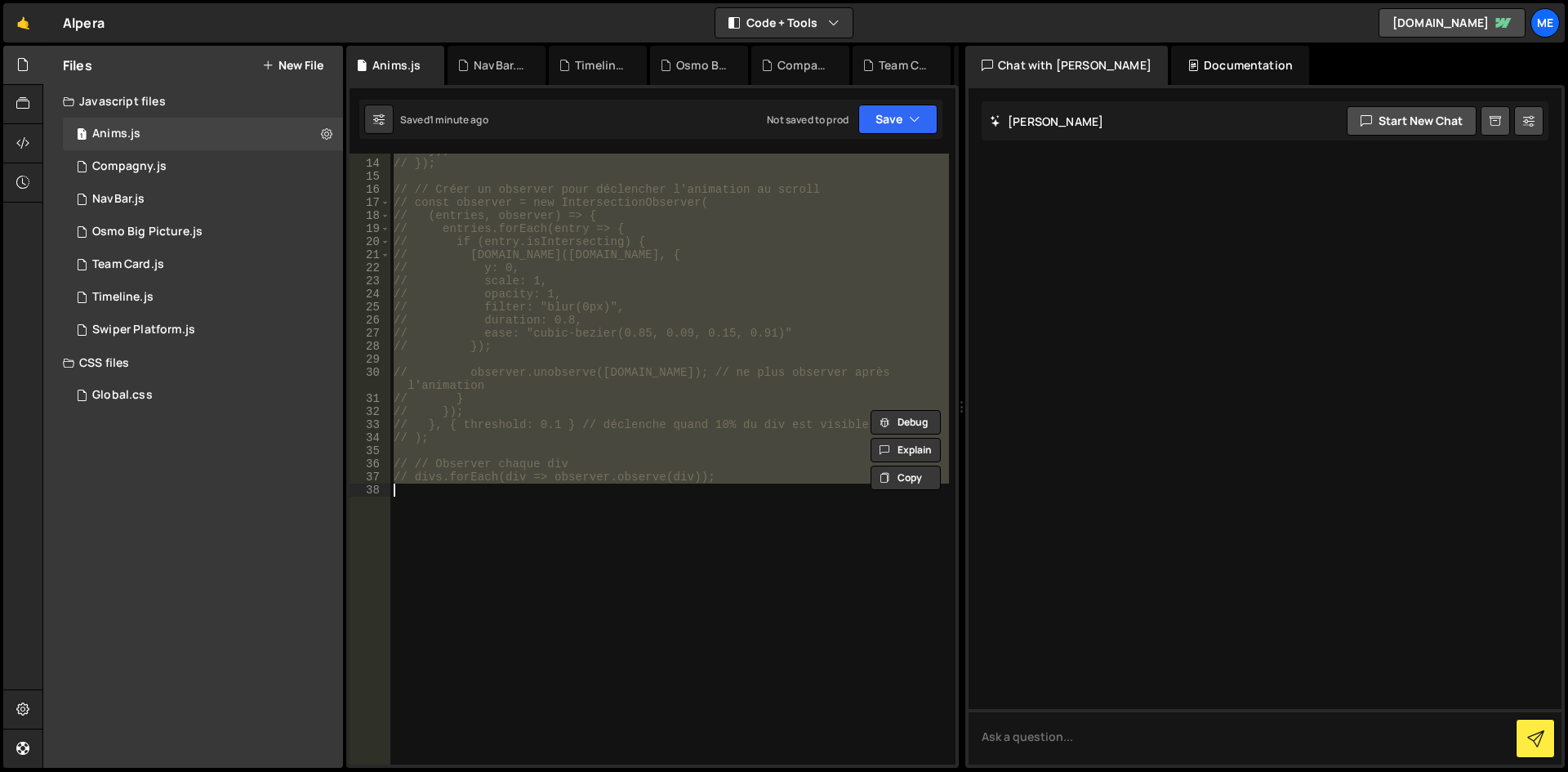
click at [807, 409] on div "// }); // }); // // Créer un observer pour déclencher l'animation au scroll // …" at bounding box center [669, 462] width 559 height 637
click at [807, 409] on div "// }); // }); // // Créer un observer pour déclencher l'animation au scroll // …" at bounding box center [669, 459] width 559 height 611
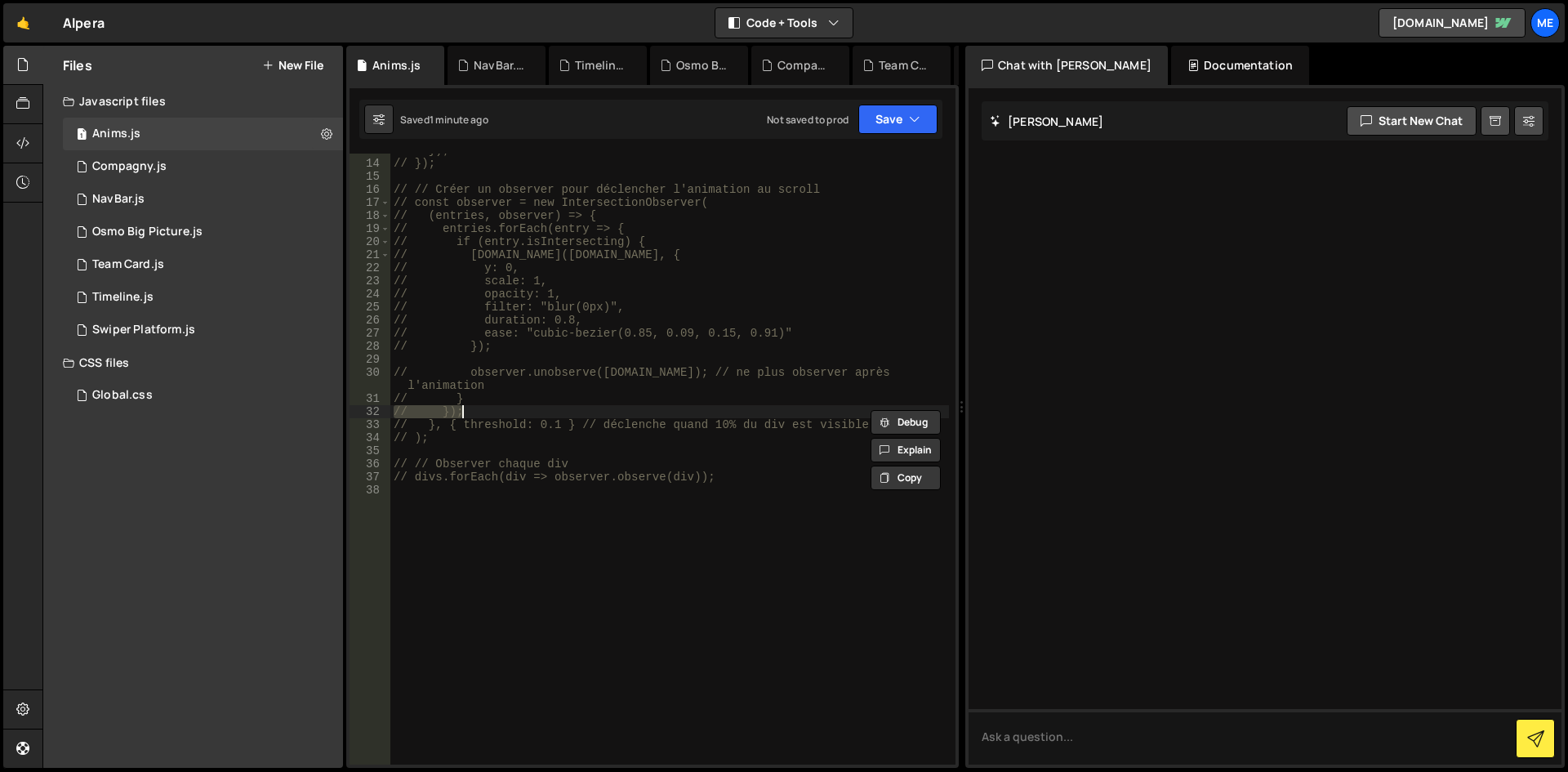
click at [807, 409] on div "// }); // }); // // Créer un observer pour déclencher l'animation au scroll // …" at bounding box center [669, 462] width 559 height 637
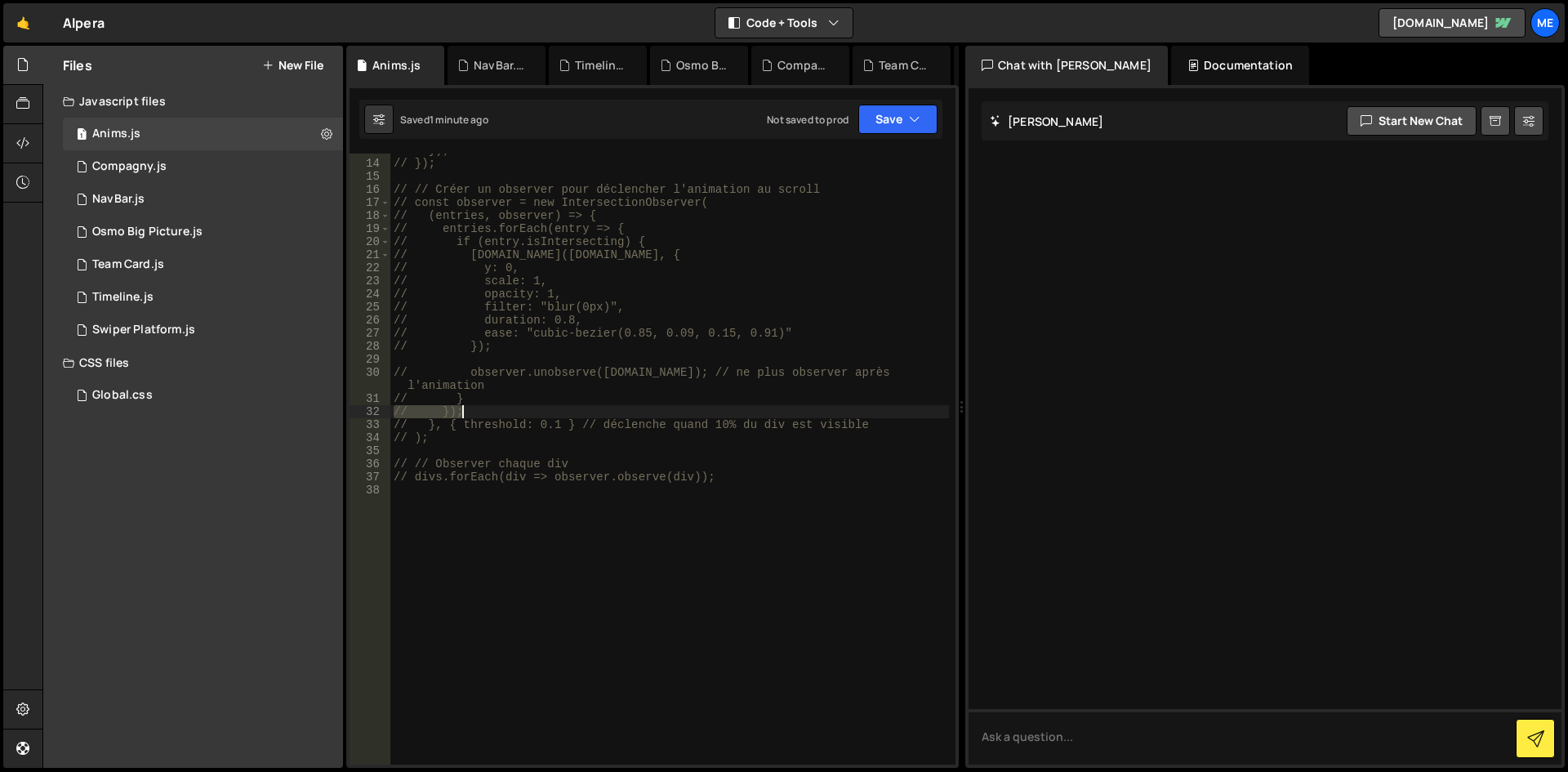
click at [807, 409] on div "// }); // }); // // Créer un observer pour déclencher l'animation au scroll // …" at bounding box center [669, 462] width 559 height 637
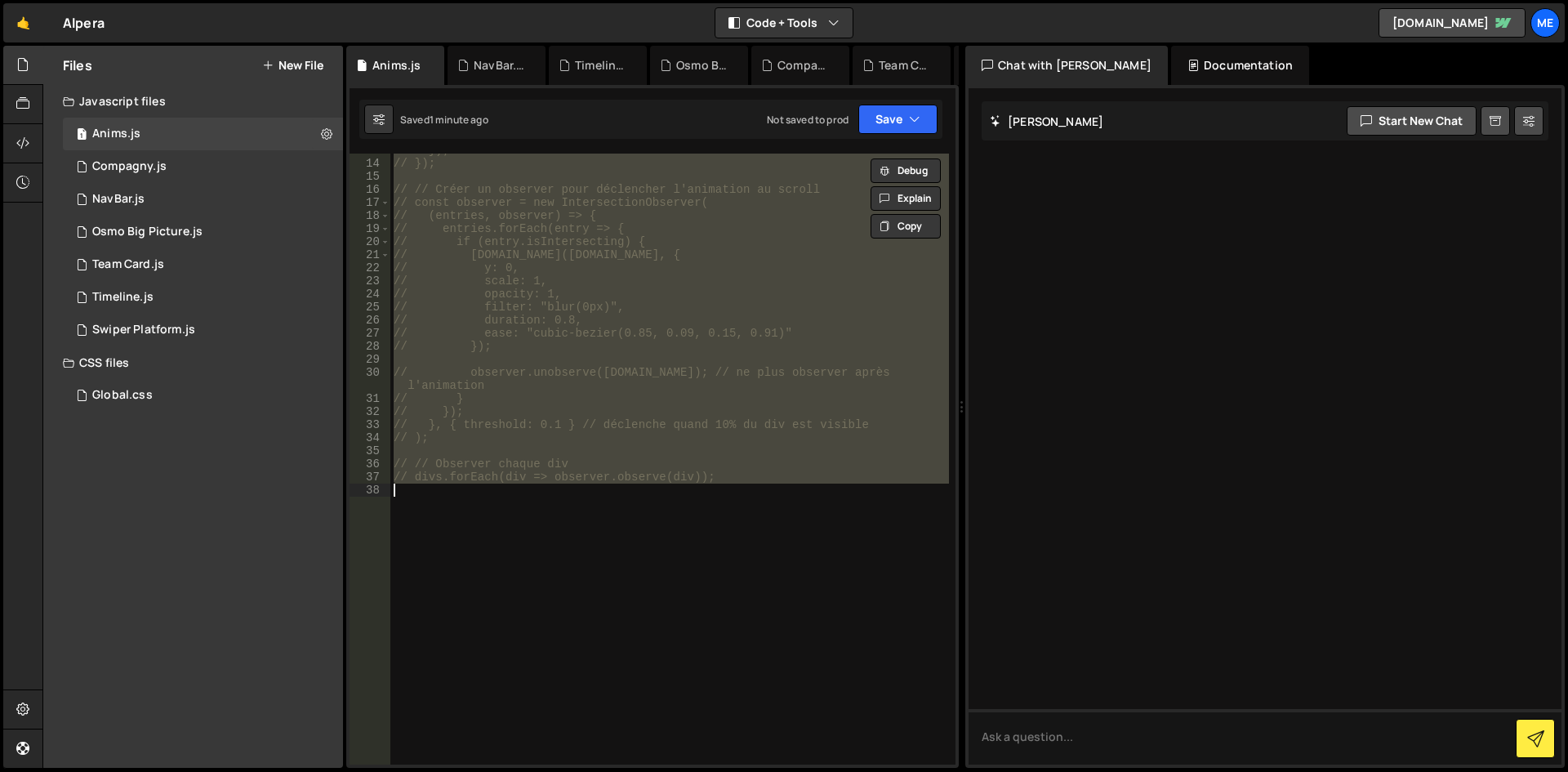
click at [807, 409] on div "// }); // }); // // Créer un observer pour déclencher l'animation au scroll // …" at bounding box center [669, 462] width 559 height 637
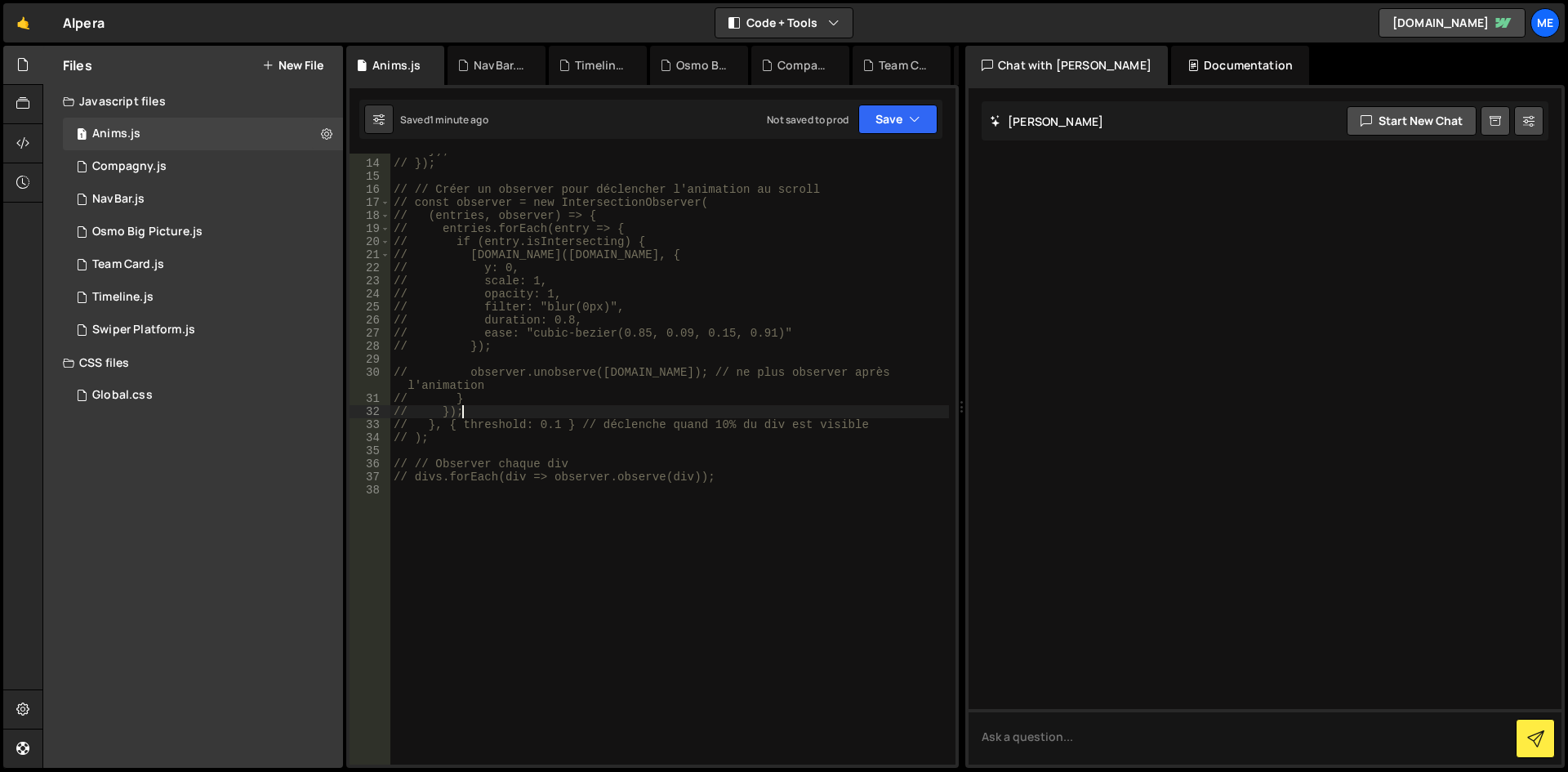
click at [807, 409] on div "// }); // }); // // Créer un observer pour déclencher l'animation au scroll // …" at bounding box center [669, 462] width 559 height 637
type textarea "// });"
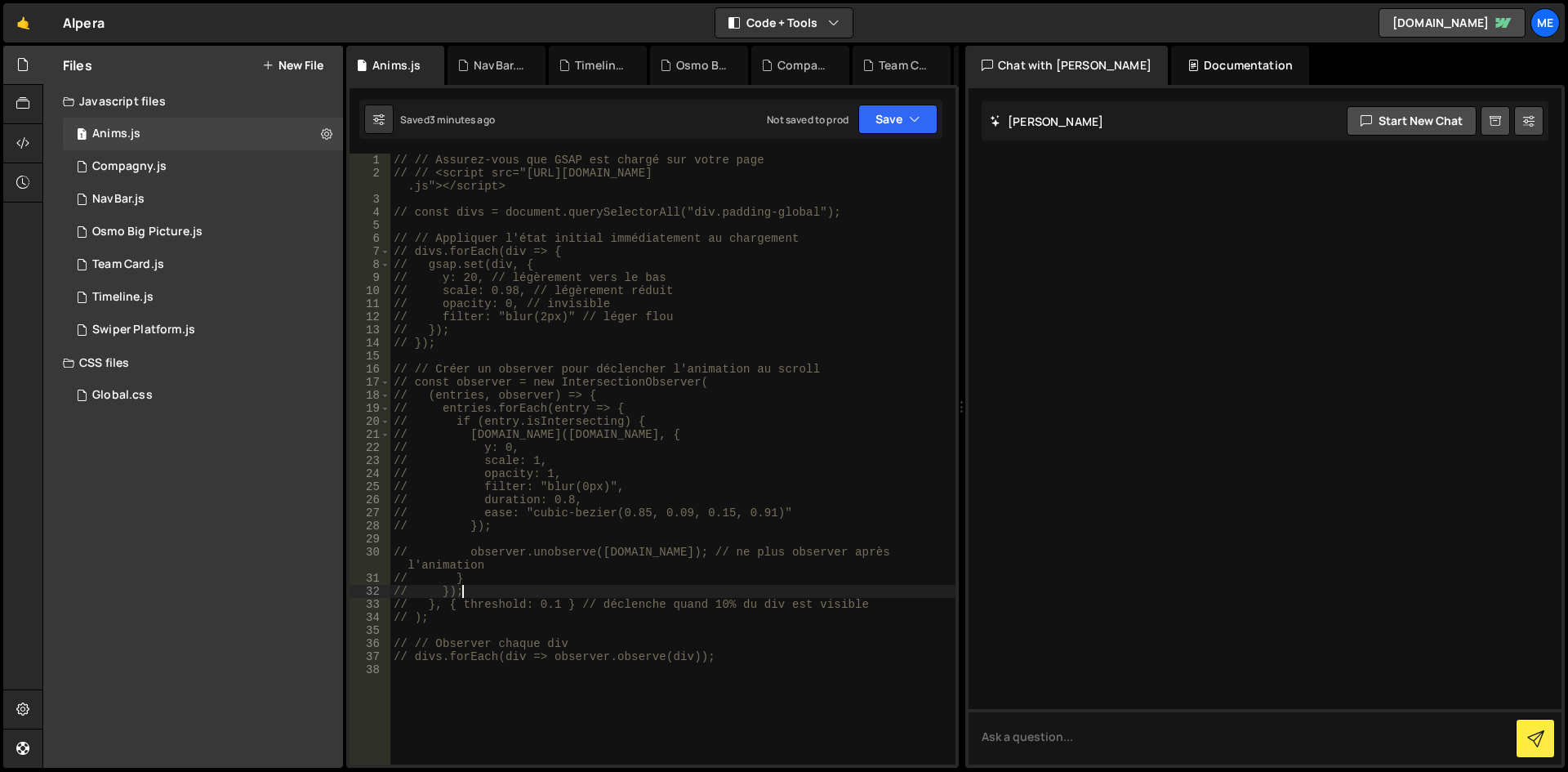
scroll to position [0, 0]
click at [211, 249] on div "1 Team Card.js 0" at bounding box center [202, 264] width 280 height 33
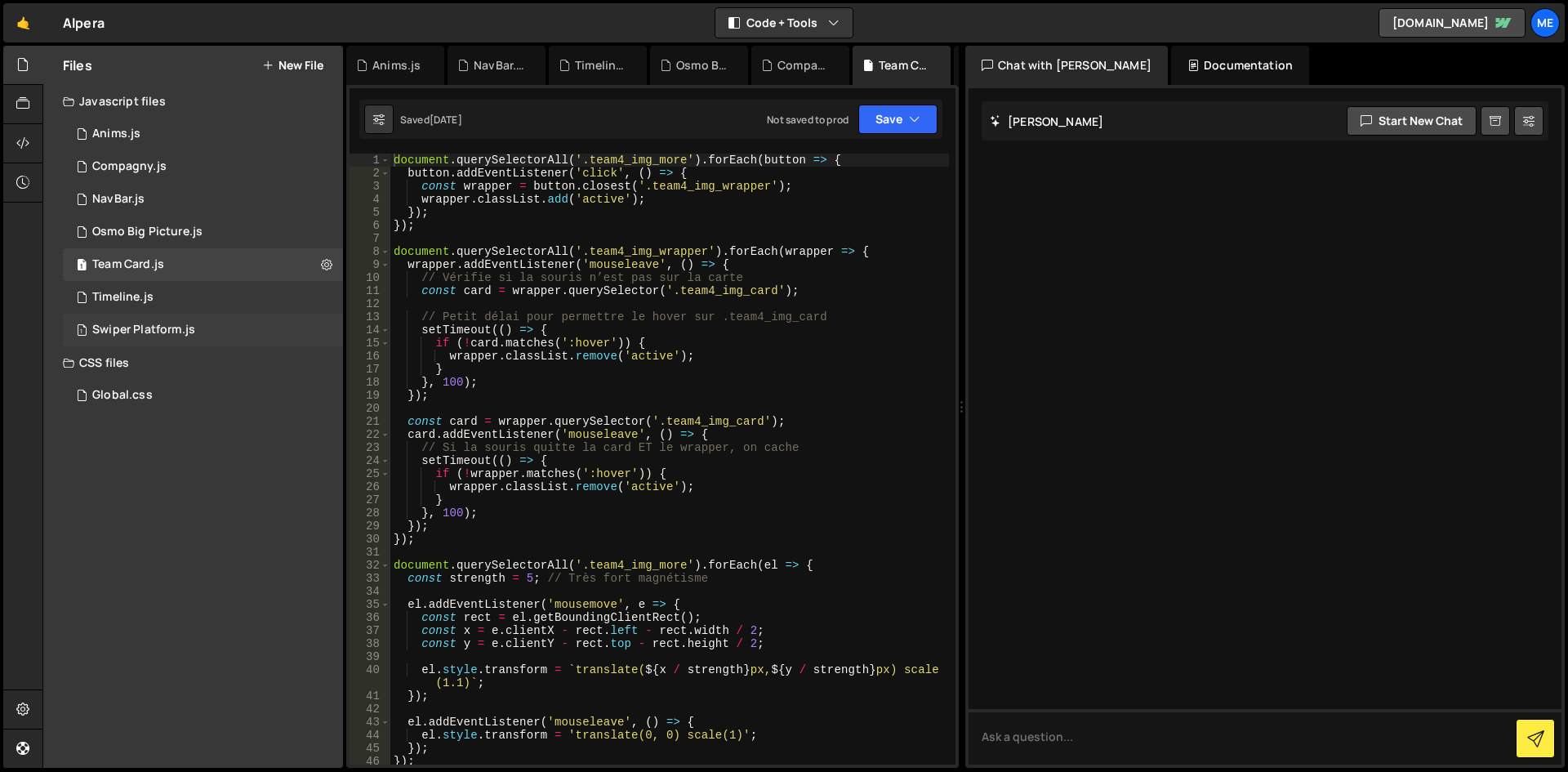
click at [178, 313] on div "1 Anims.js 0 1 Compagny.js 0 1 NavBar.js 0 1 Osmo Big Picture.js 0 1" at bounding box center [193, 232] width 300 height 229
click at [179, 297] on div "1 Timeline.js 0" at bounding box center [202, 297] width 280 height 33
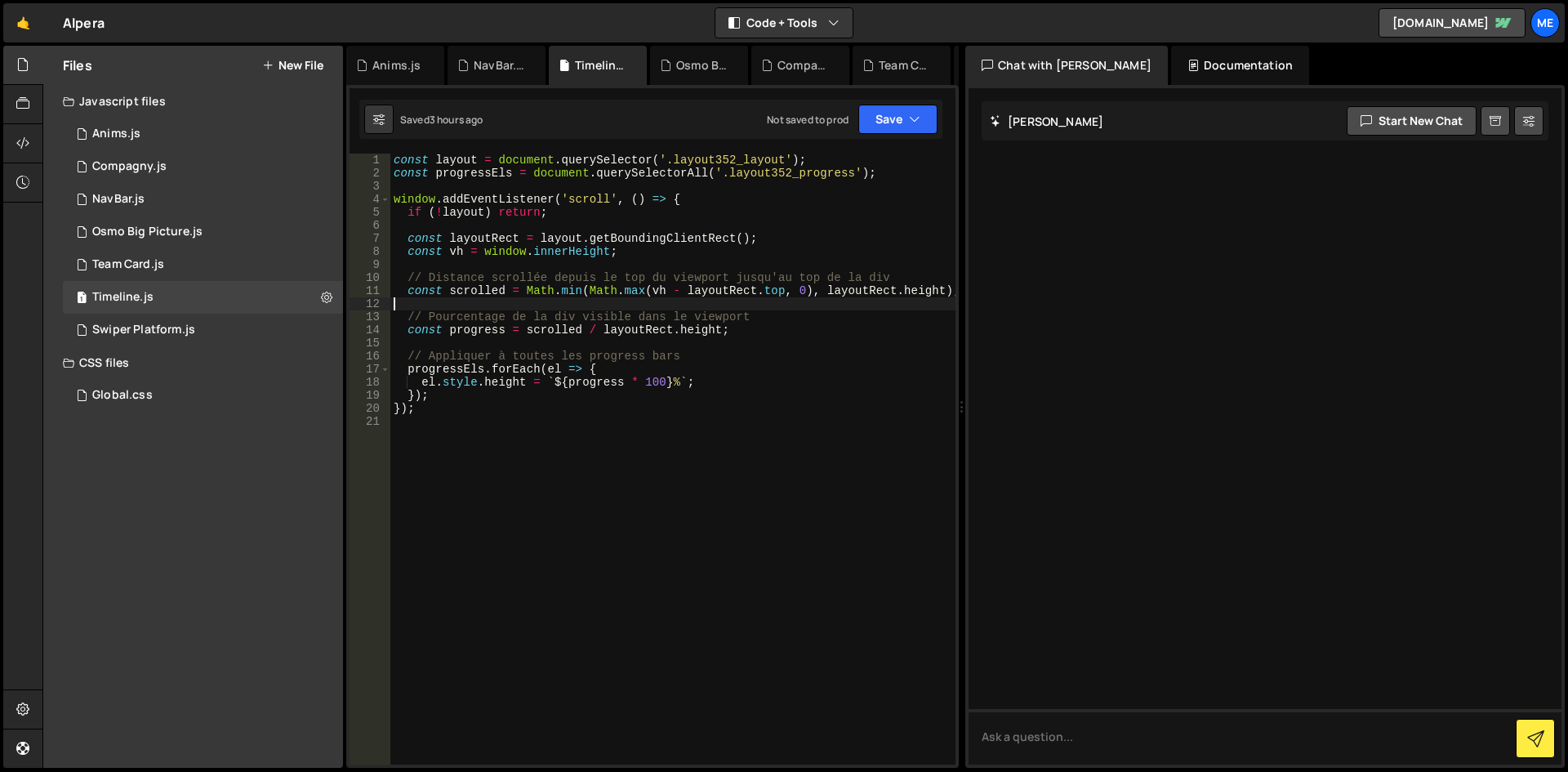
click at [787, 302] on div "const layout = document . querySelector ( '.layout352_layout' ) ; const progres…" at bounding box center [672, 472] width 566 height 637
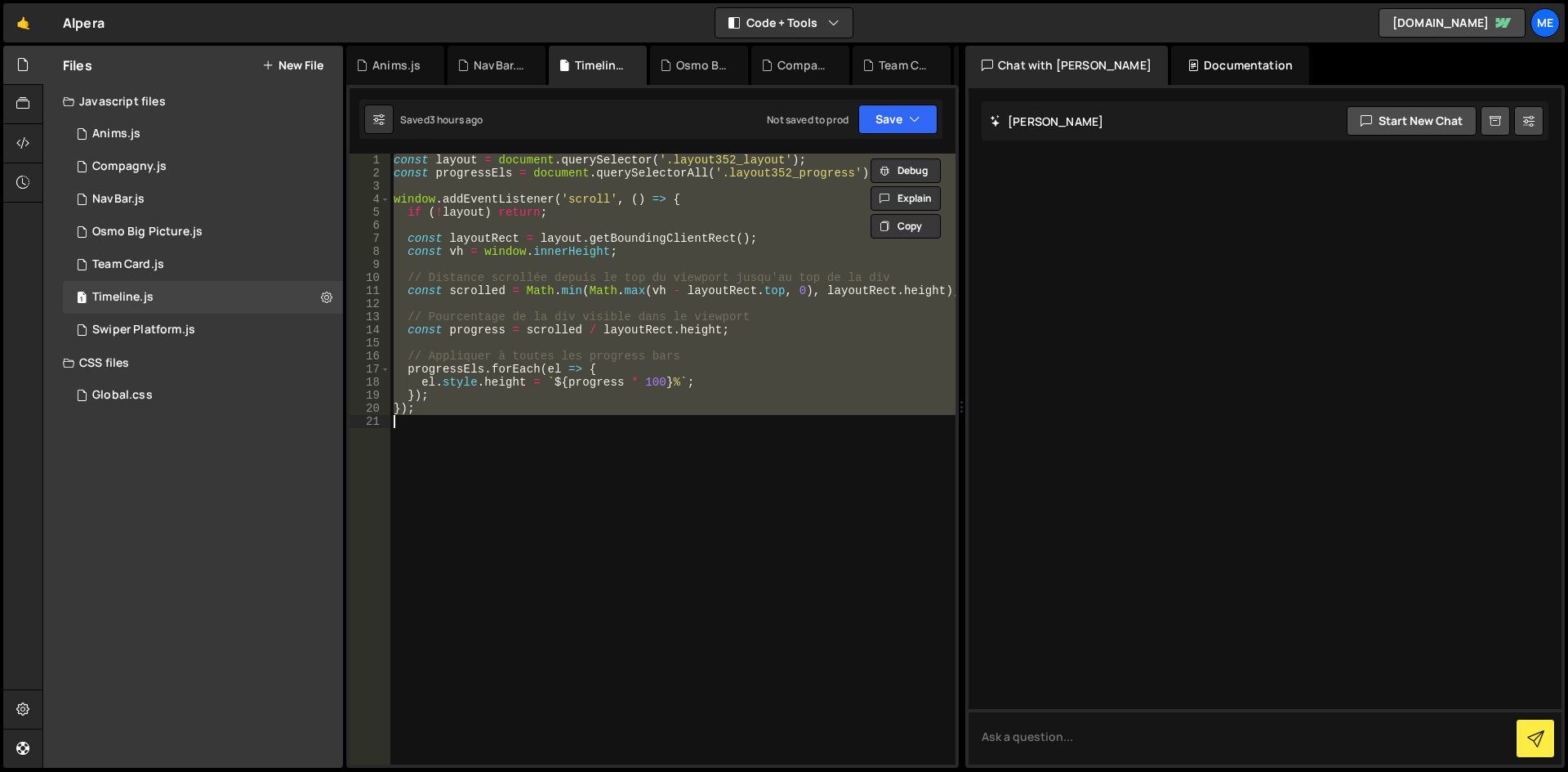
click at [738, 324] on div "const layout = document . querySelector ( '.layout352_layout' ) ; const progres…" at bounding box center [672, 459] width 566 height 611
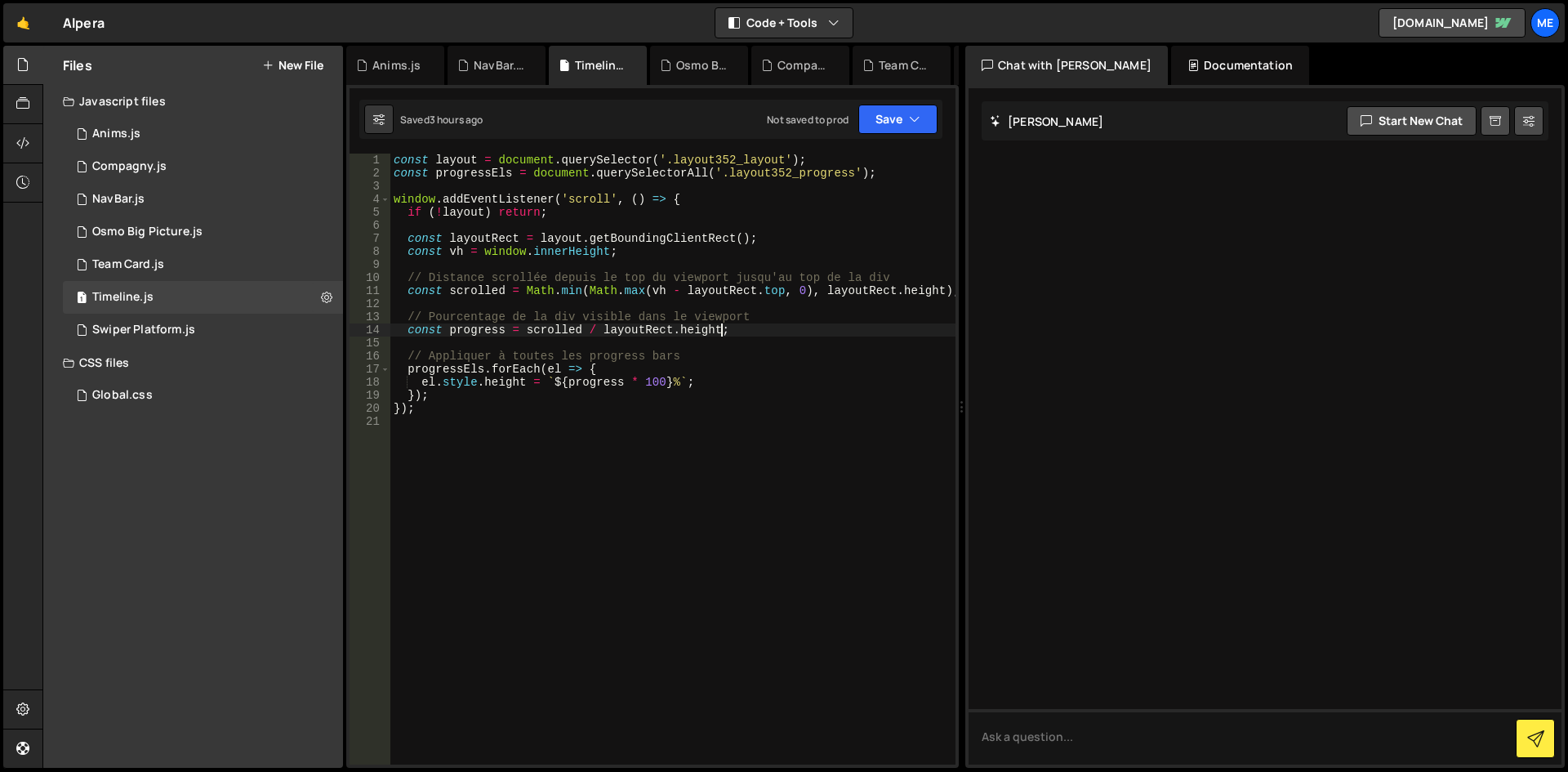
type textarea "});"
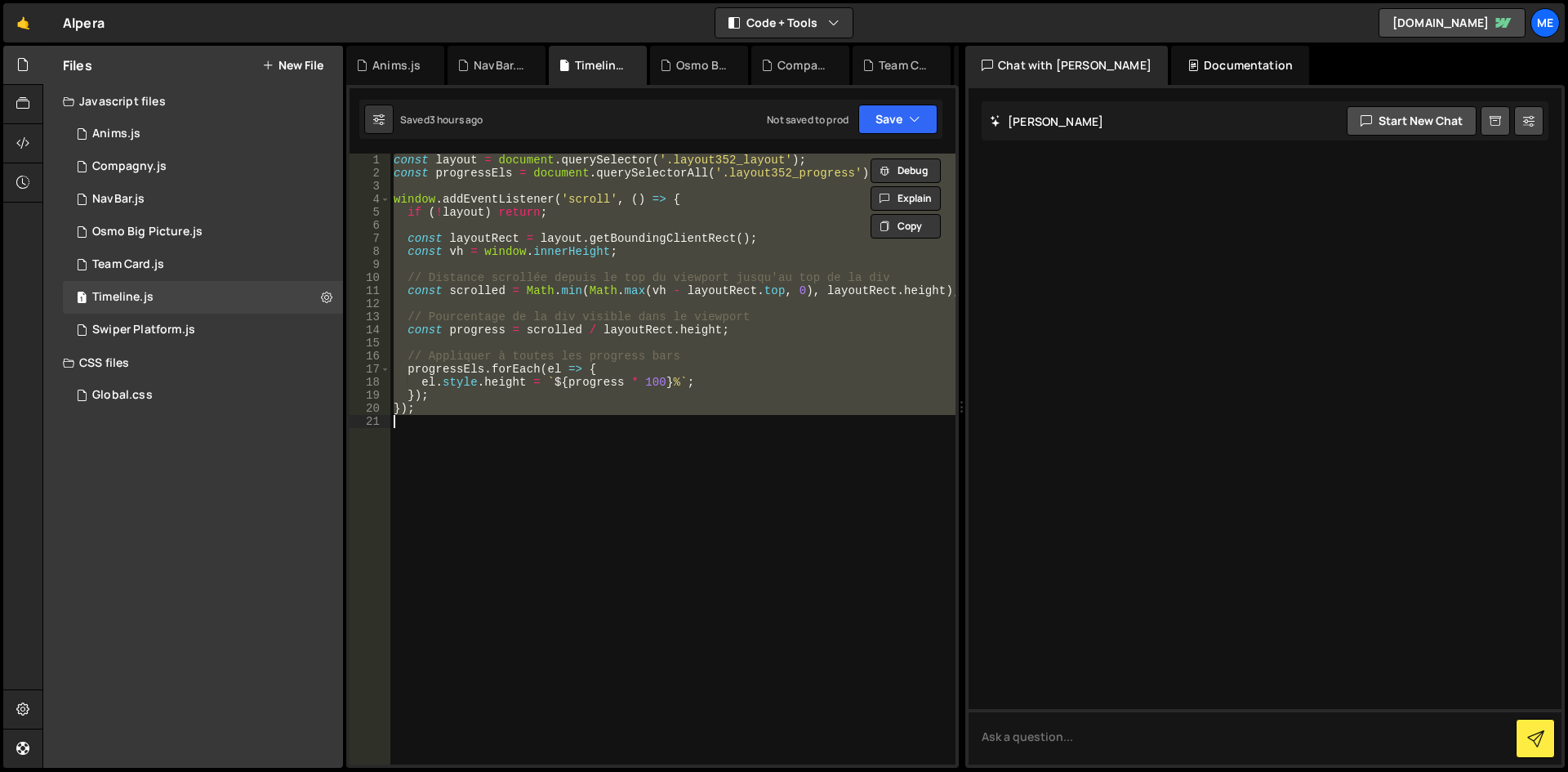
paste textarea
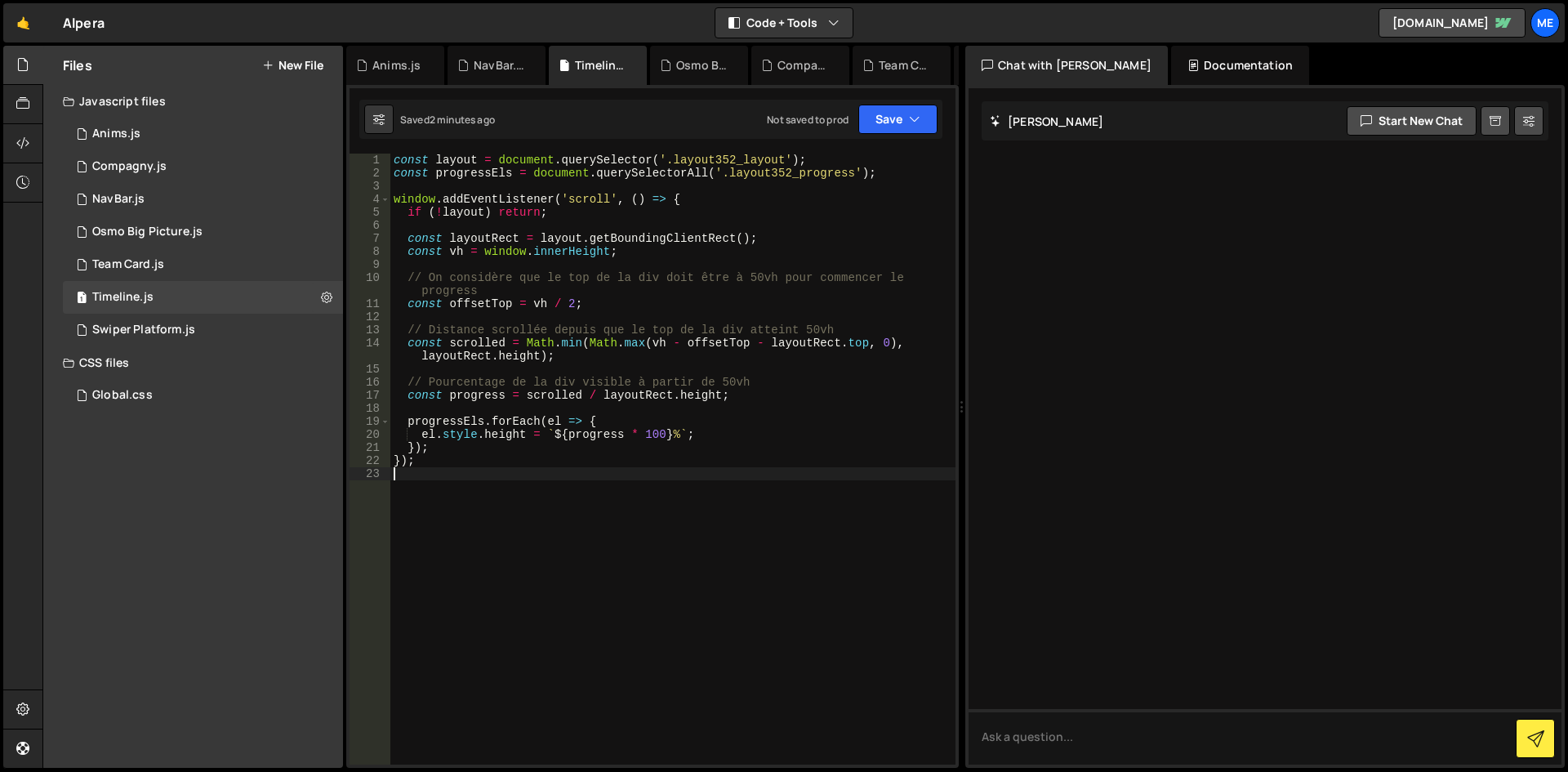
click at [739, 480] on div "const layout = document . querySelector ( '.layout352_layout' ) ; const progres…" at bounding box center [672, 472] width 566 height 637
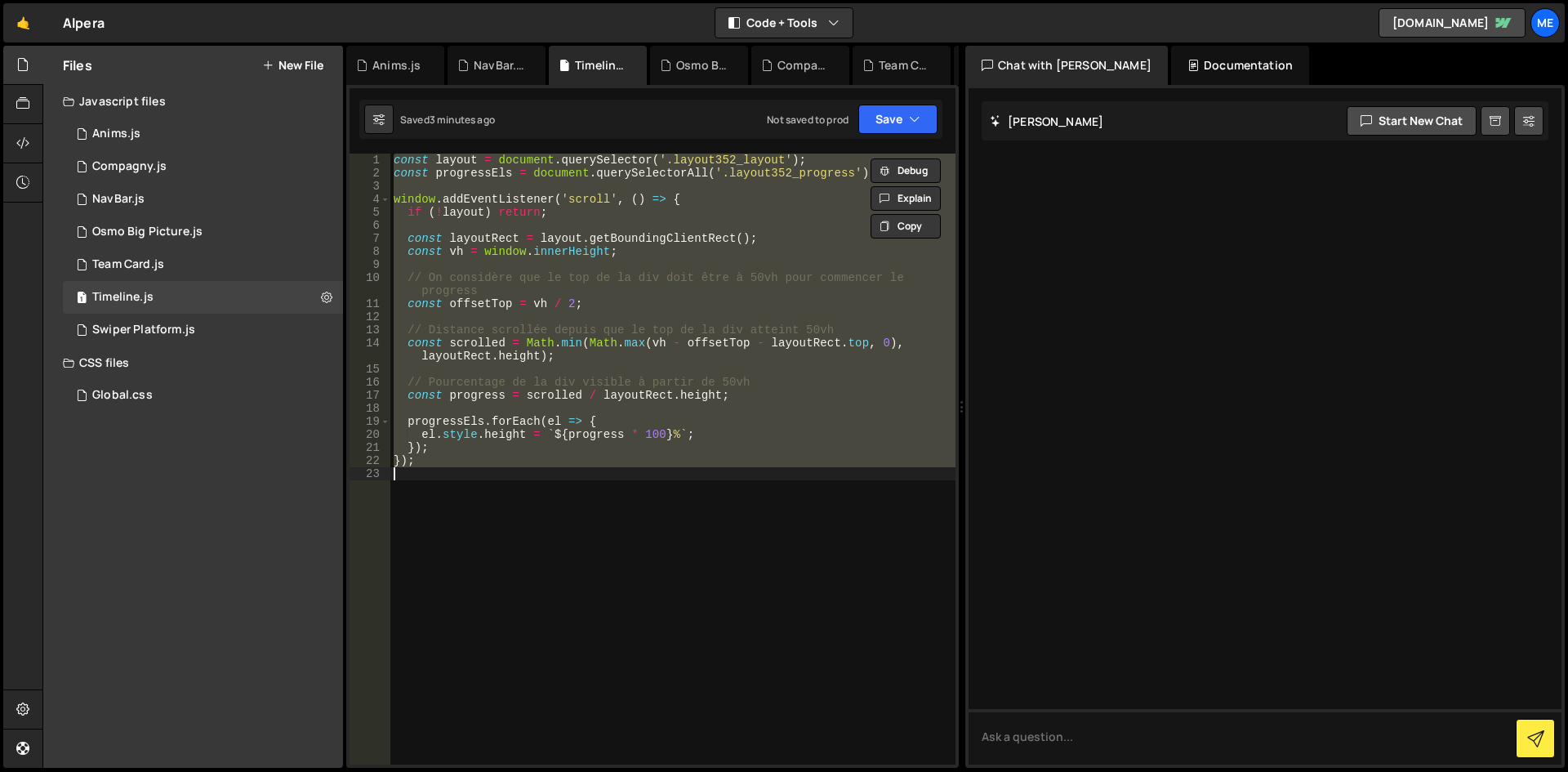
click at [784, 272] on div "const layout = document . querySelector ( '.layout352_layout' ) ; const progres…" at bounding box center [672, 472] width 566 height 637
click at [775, 287] on div "const layout = document . querySelector ( '.layout352_layout' ) ; const progres…" at bounding box center [672, 459] width 566 height 611
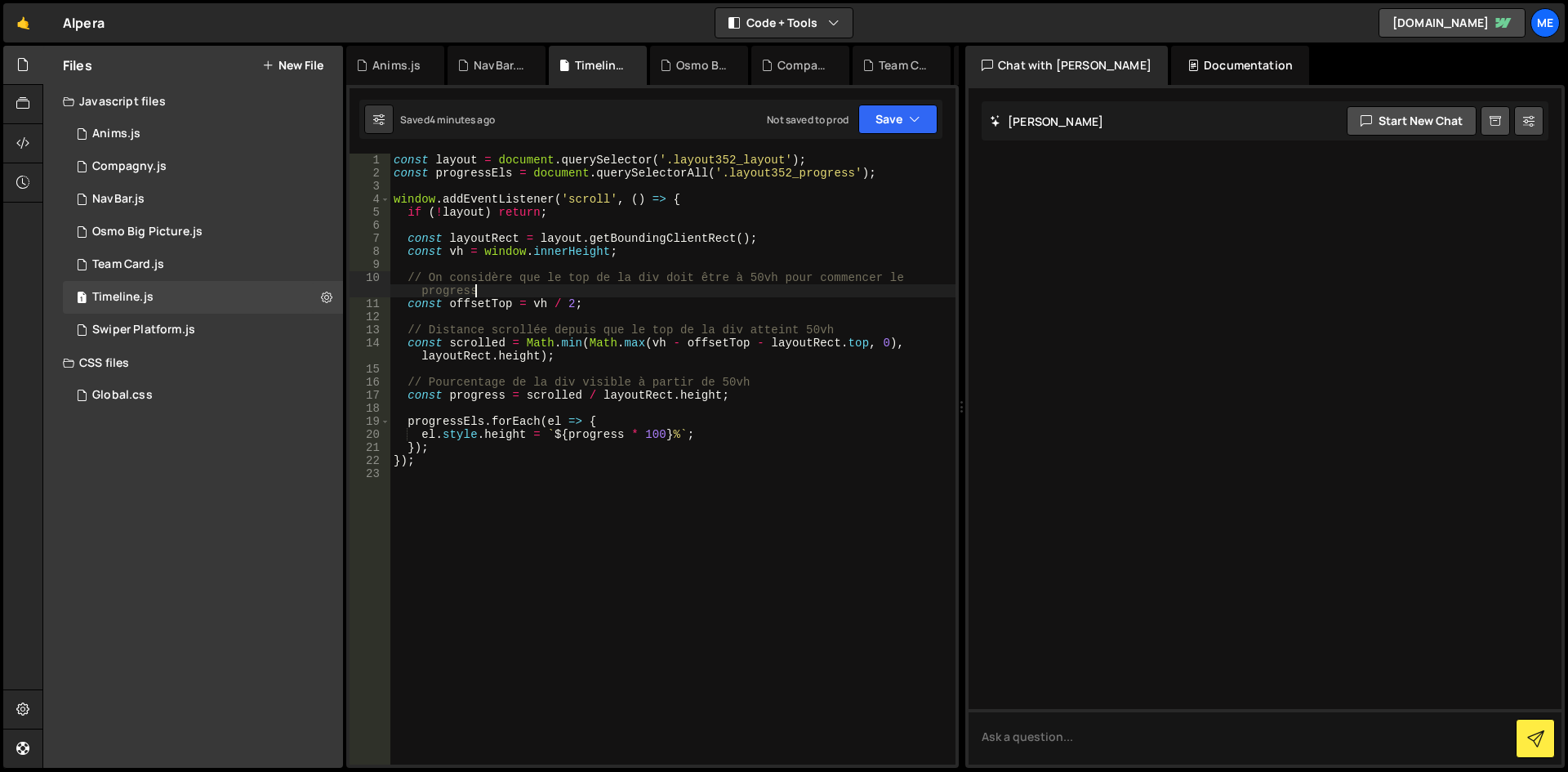
type textarea "});"
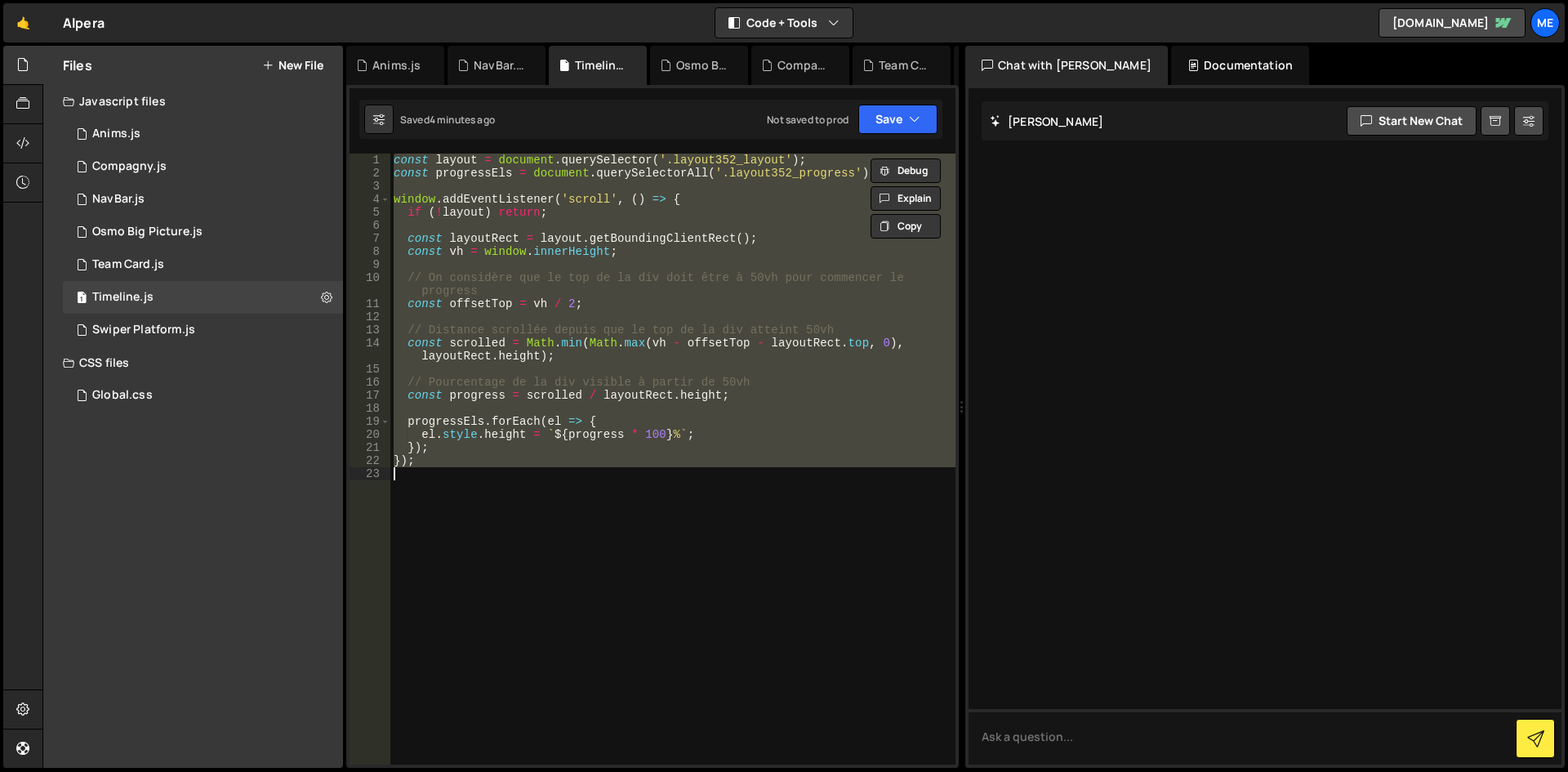
paste textarea
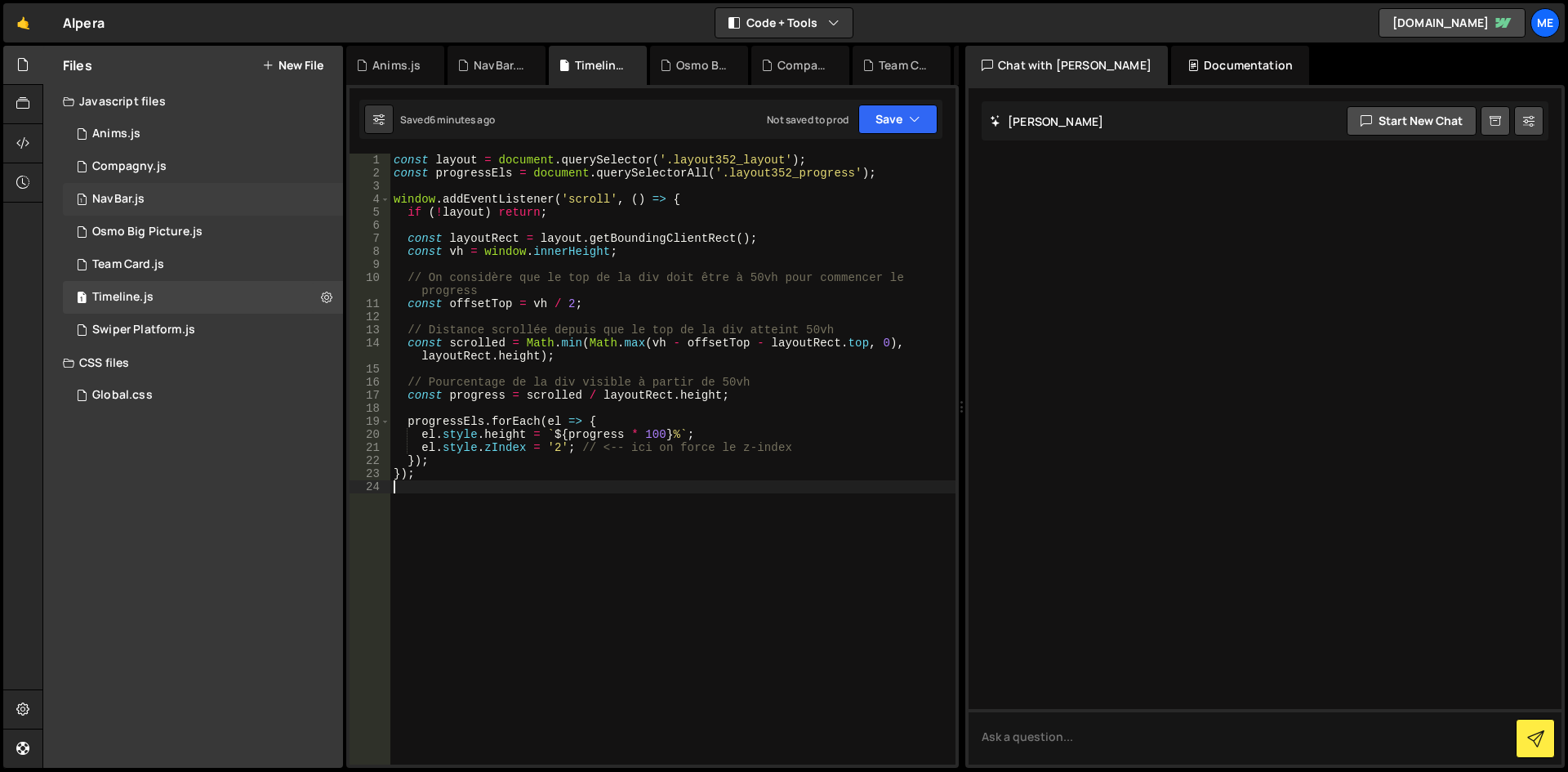
click at [180, 185] on div "1 NavBar.js 0" at bounding box center [202, 199] width 280 height 33
click at [0, 0] on div "}) ; } function resetDropdownStyles ( ) { const dropdownLocals = document . que…" at bounding box center [0, 0] width 0 height 0
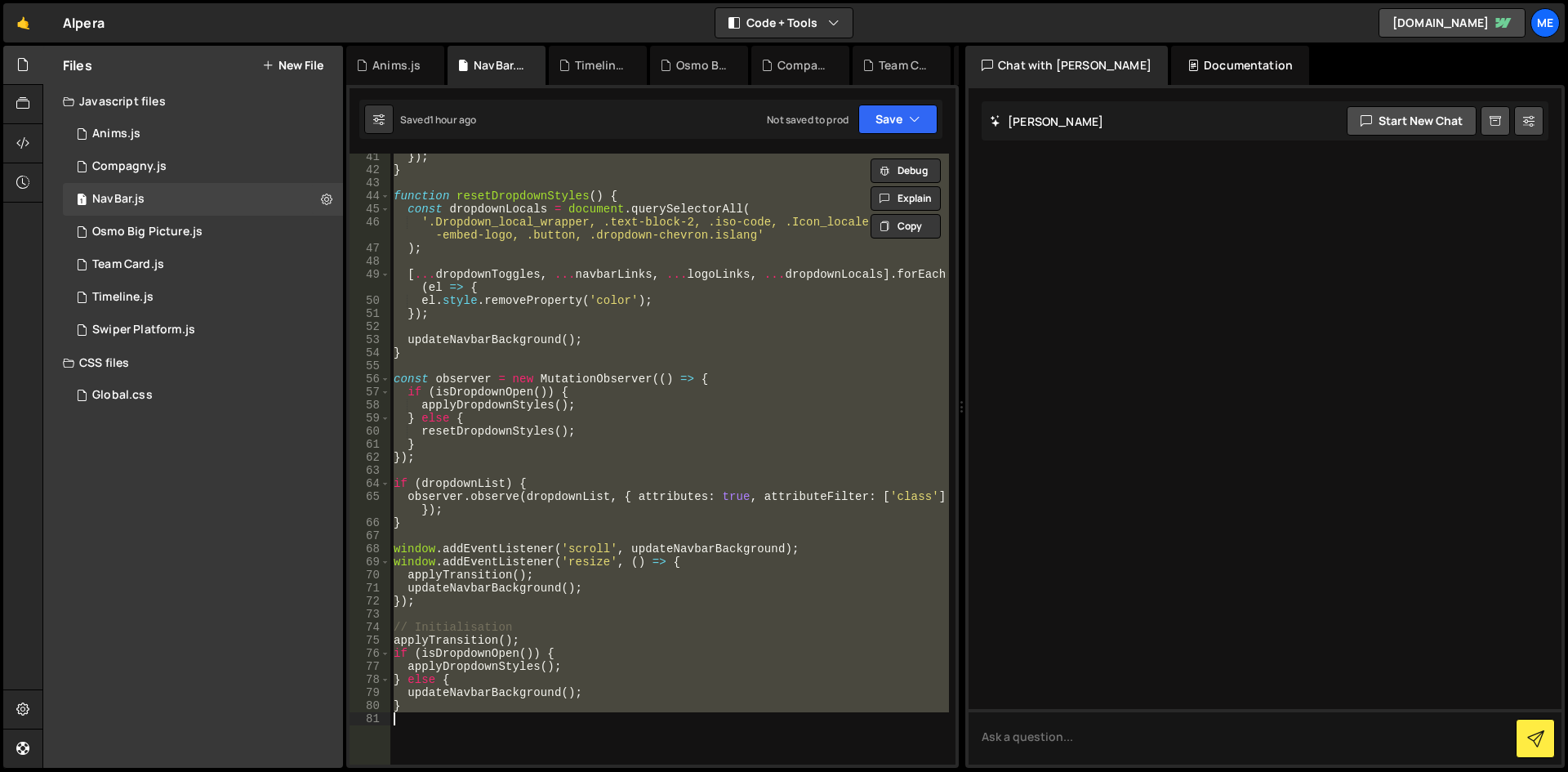
click at [622, 289] on div "}) ; } function resetDropdownStyles ( ) { const dropdownLocals = document . que…" at bounding box center [669, 469] width 559 height 637
type textarea "}"
paste textarea
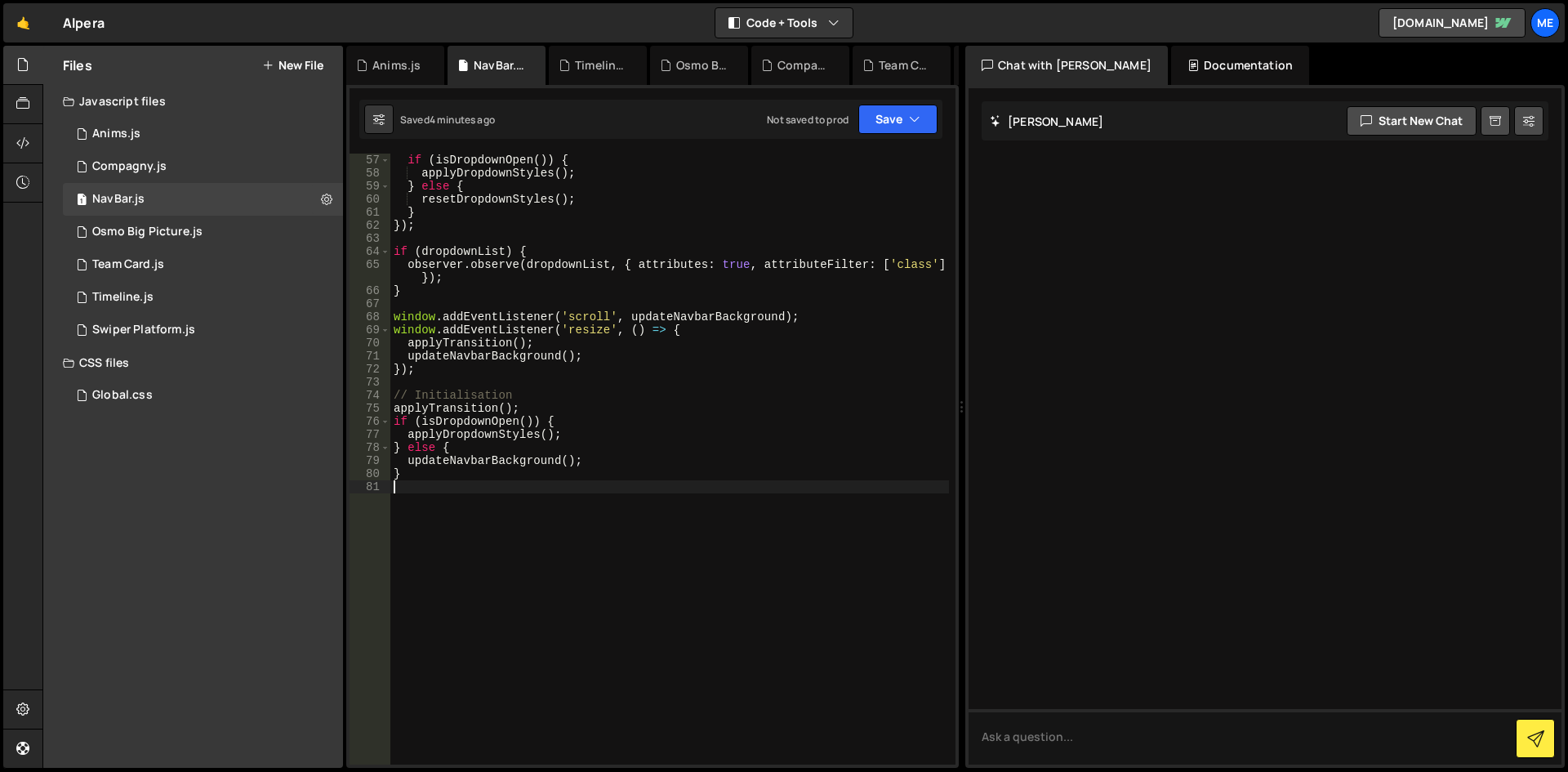
scroll to position [490, 0]
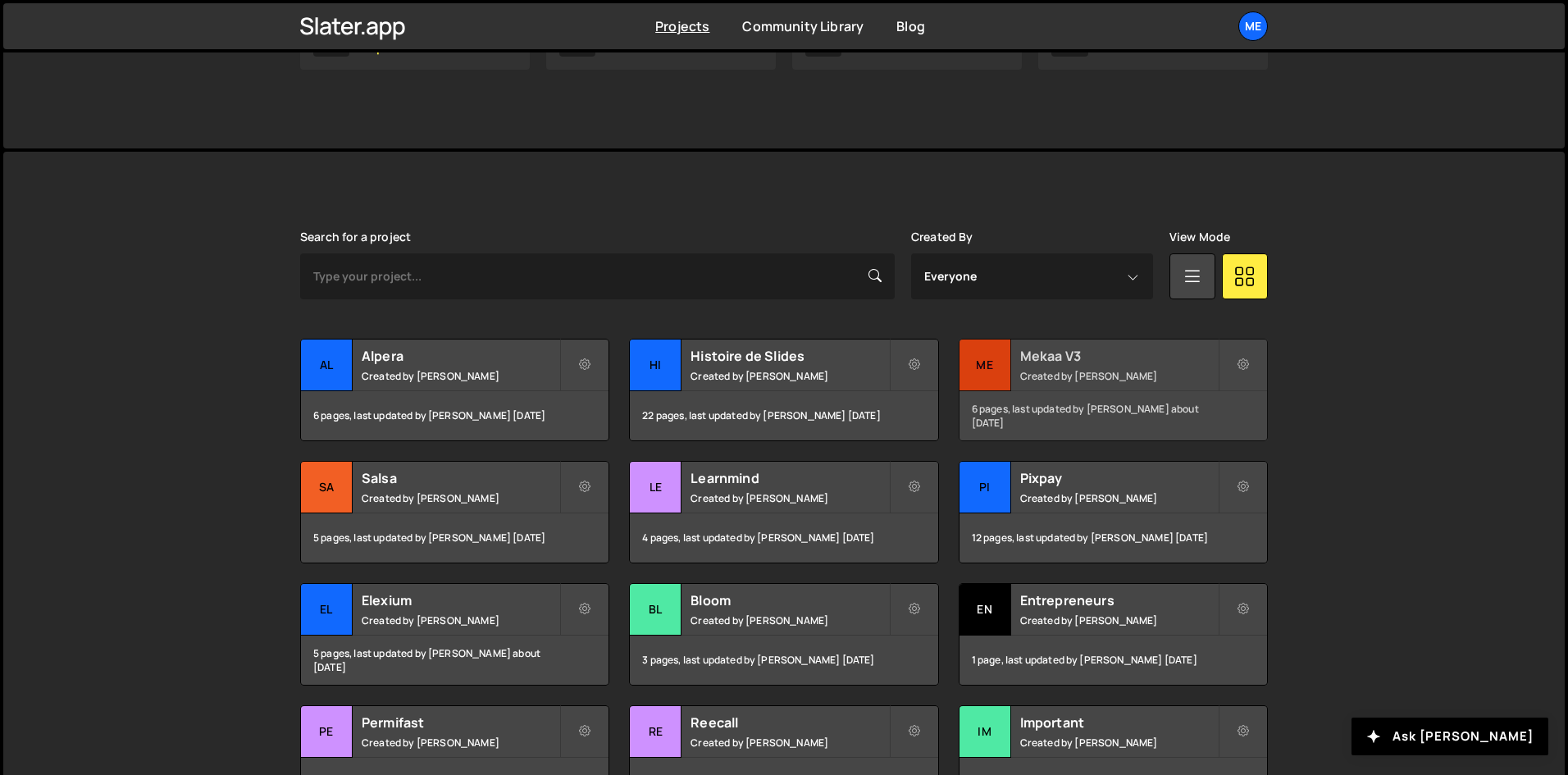
scroll to position [328, 0]
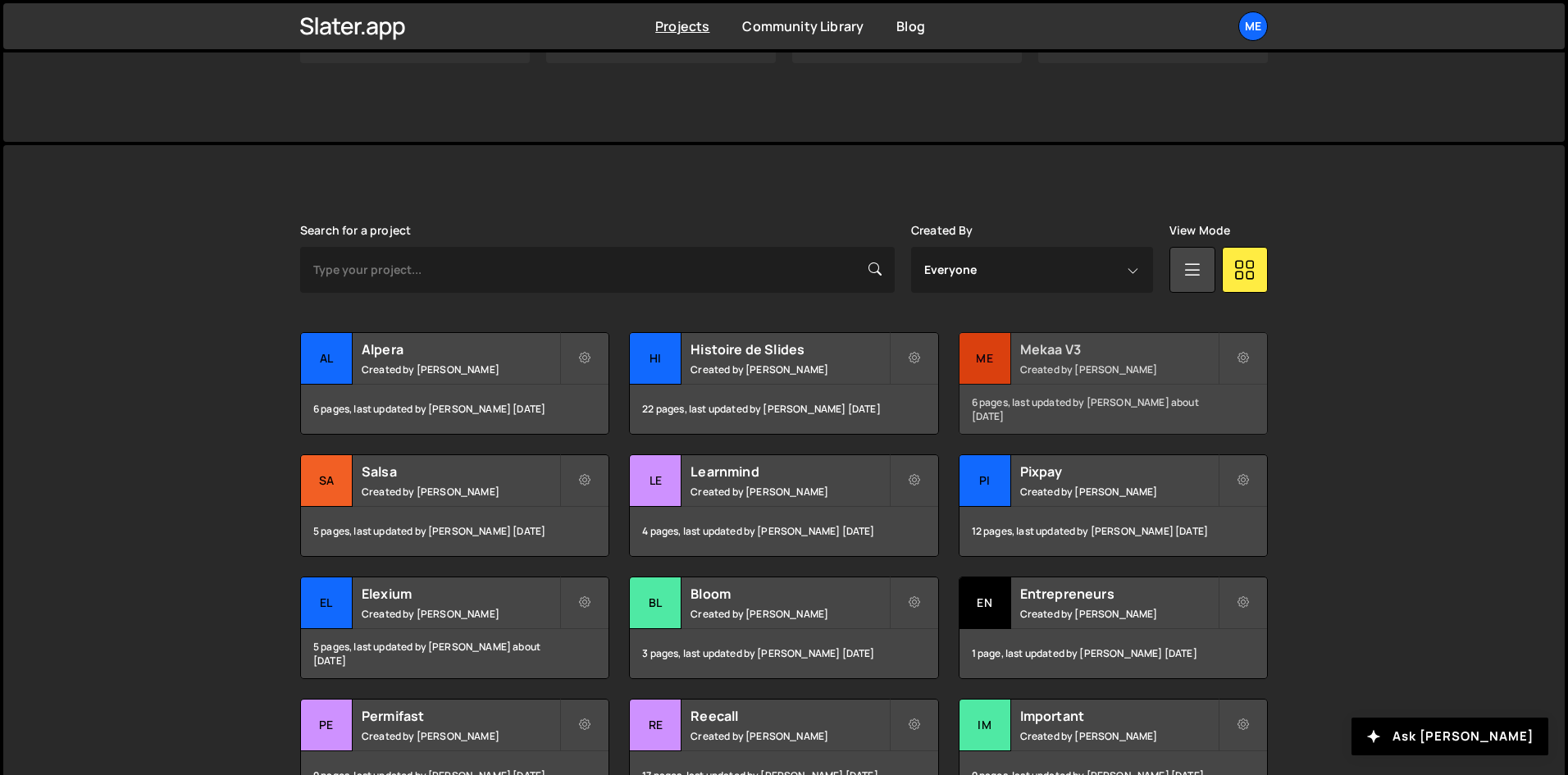
click at [1070, 356] on h2 "Mekaa V3" at bounding box center [1119, 350] width 198 height 18
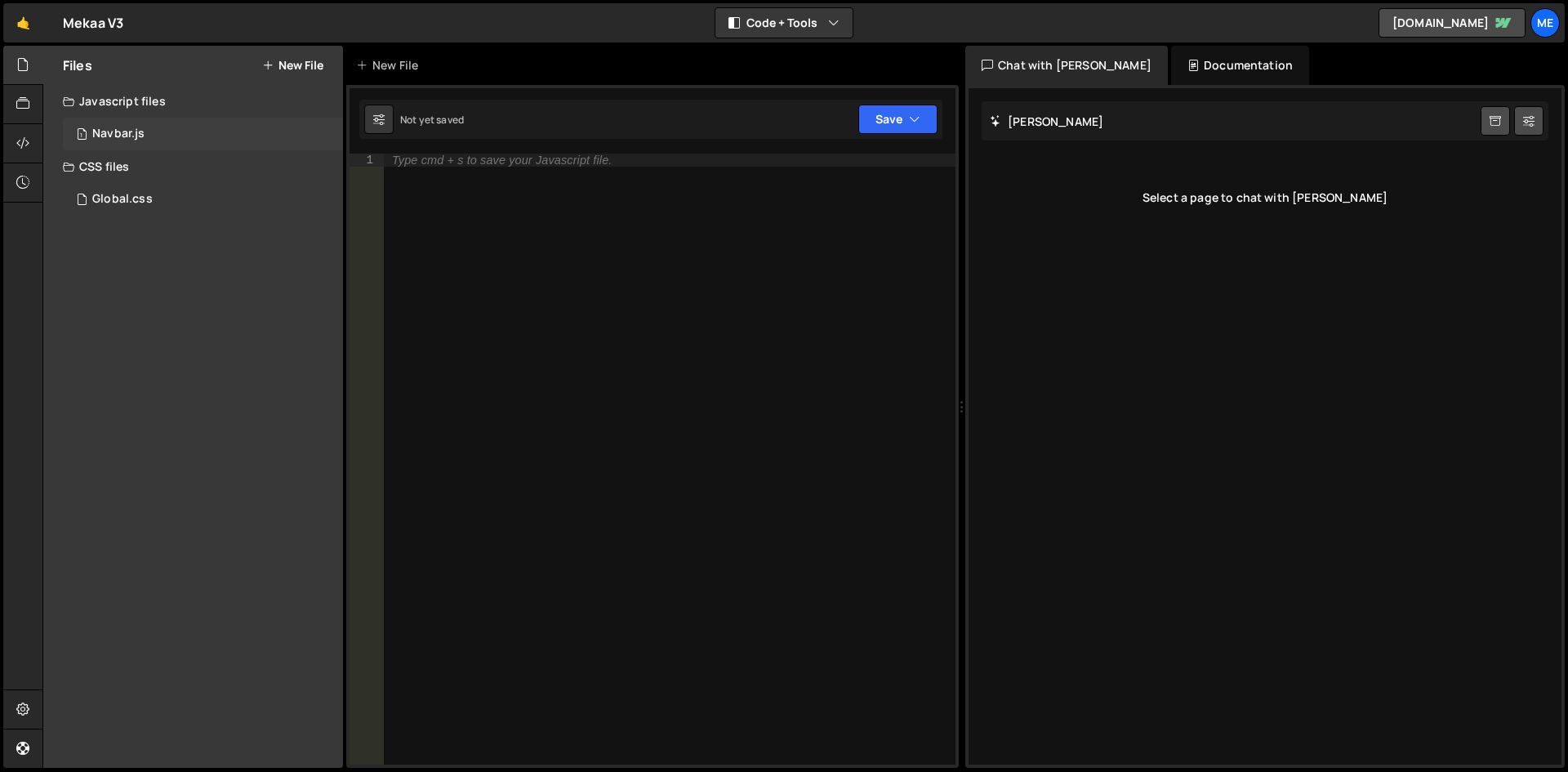
click at [118, 135] on div "Navbar.js" at bounding box center [118, 135] width 53 height 15
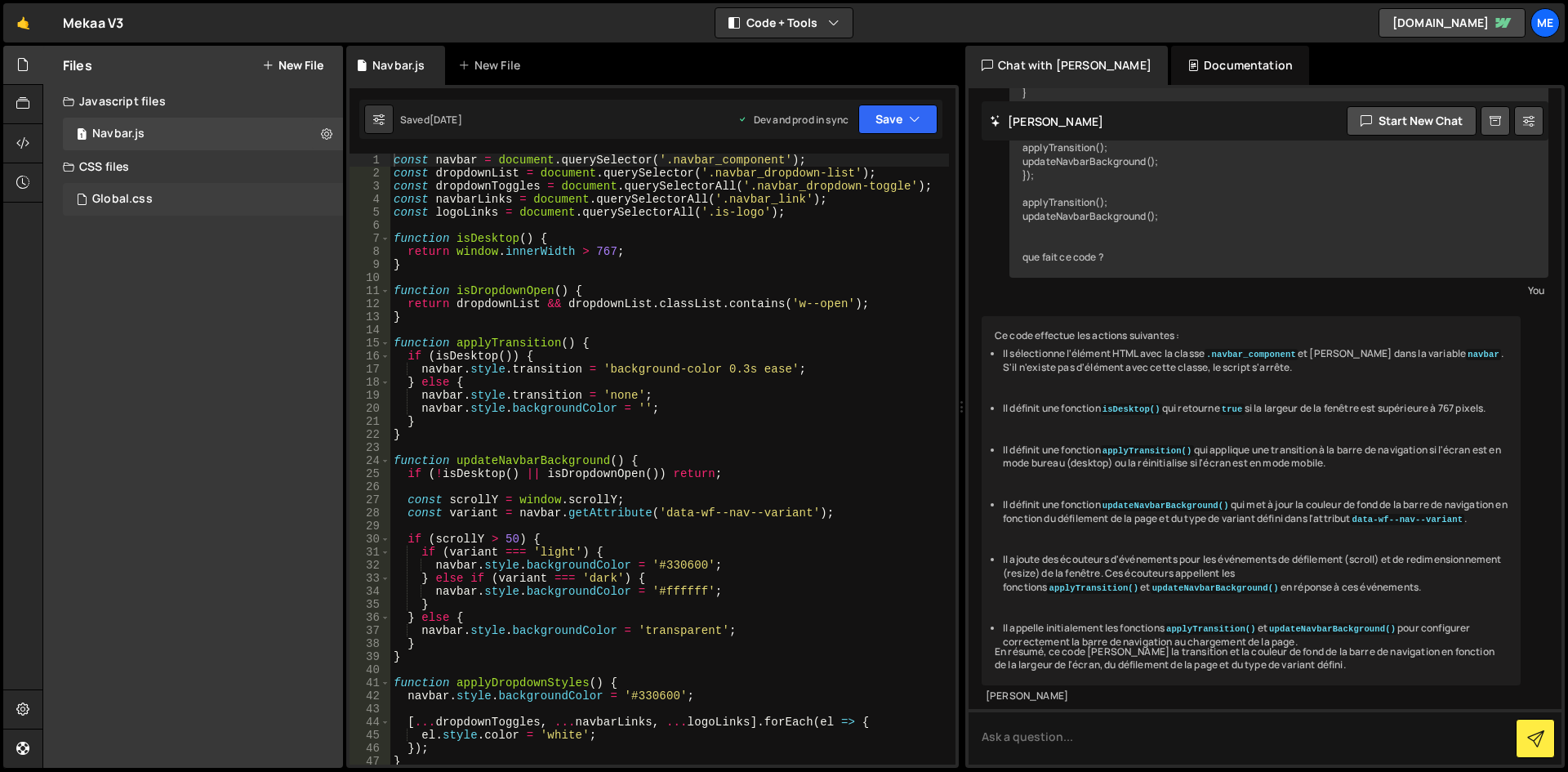
scroll to position [726, 0]
click at [139, 203] on div "Global.css" at bounding box center [122, 200] width 60 height 15
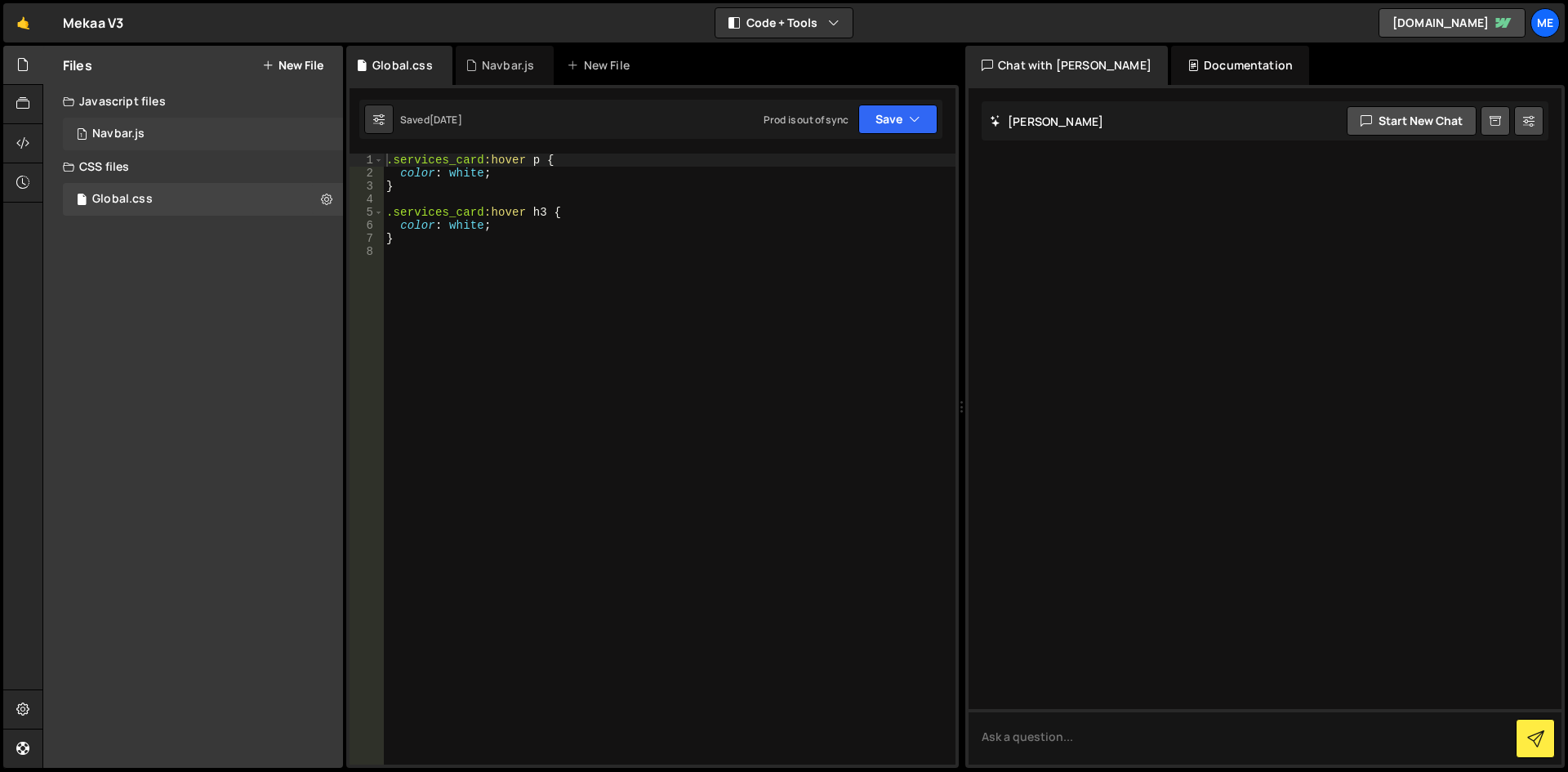
click at [177, 141] on div "1 Navbar.js 0" at bounding box center [202, 134] width 280 height 33
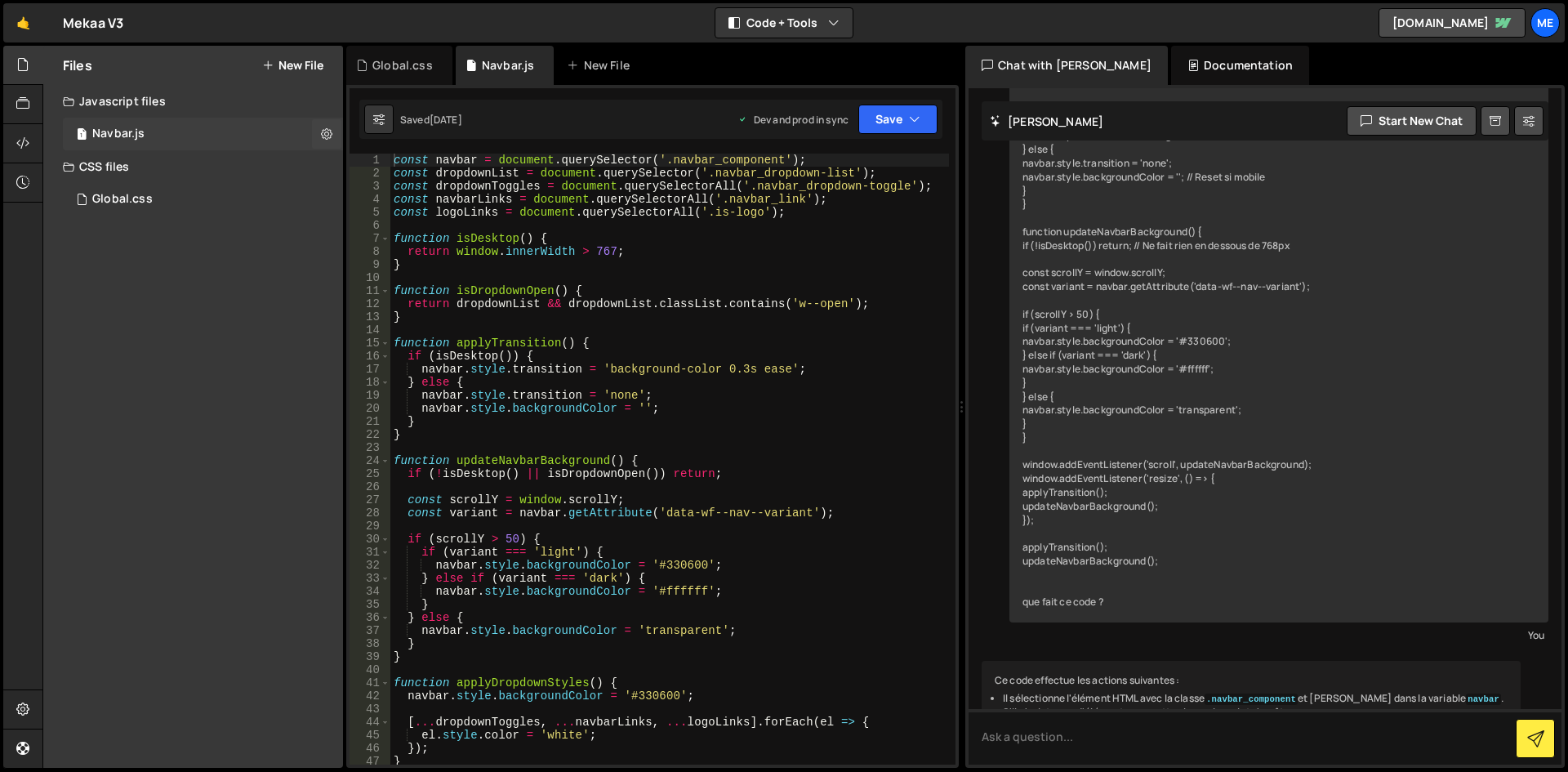
scroll to position [726, 0]
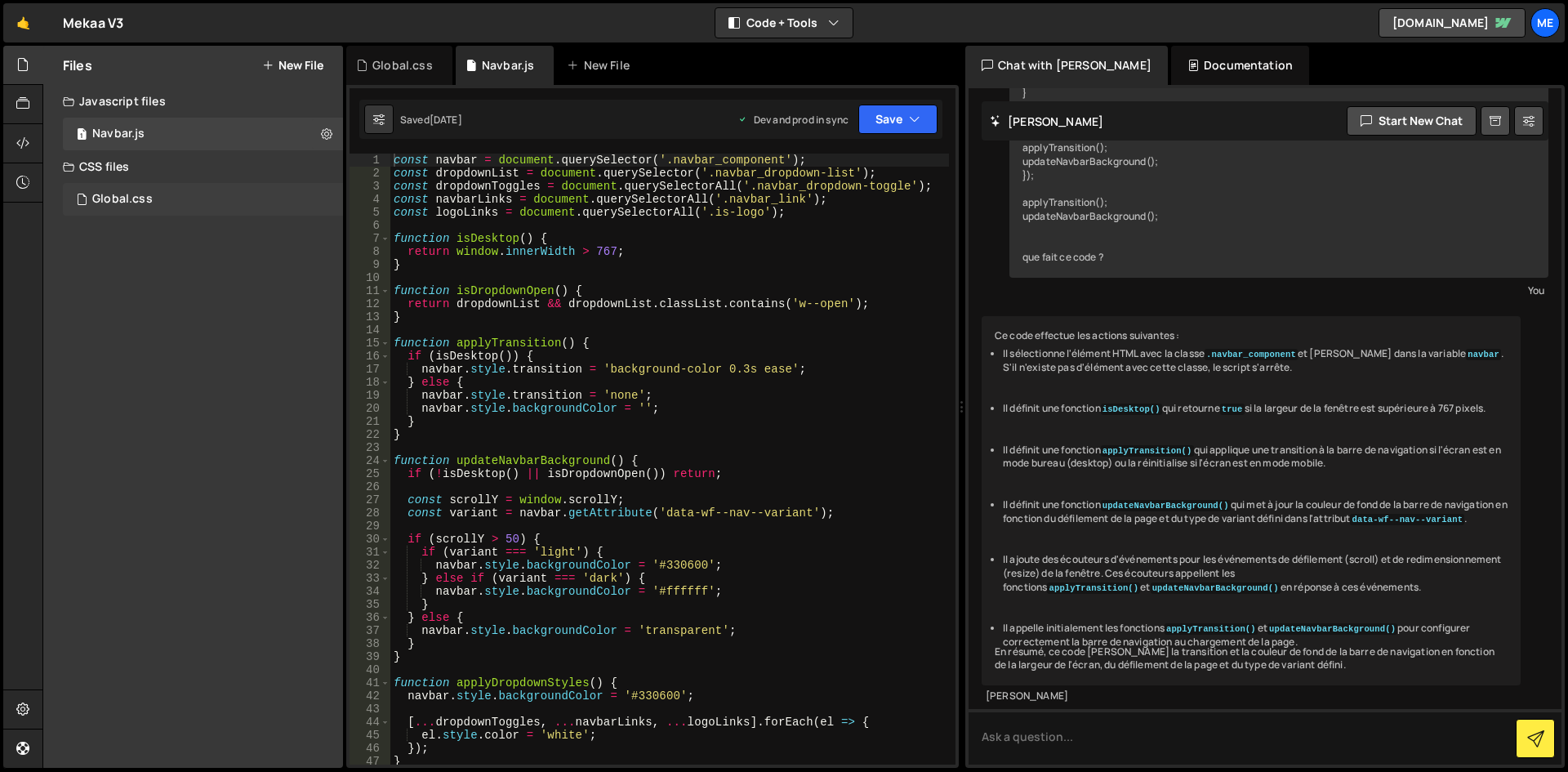
click at [170, 183] on div "Global.css 0" at bounding box center [202, 199] width 280 height 33
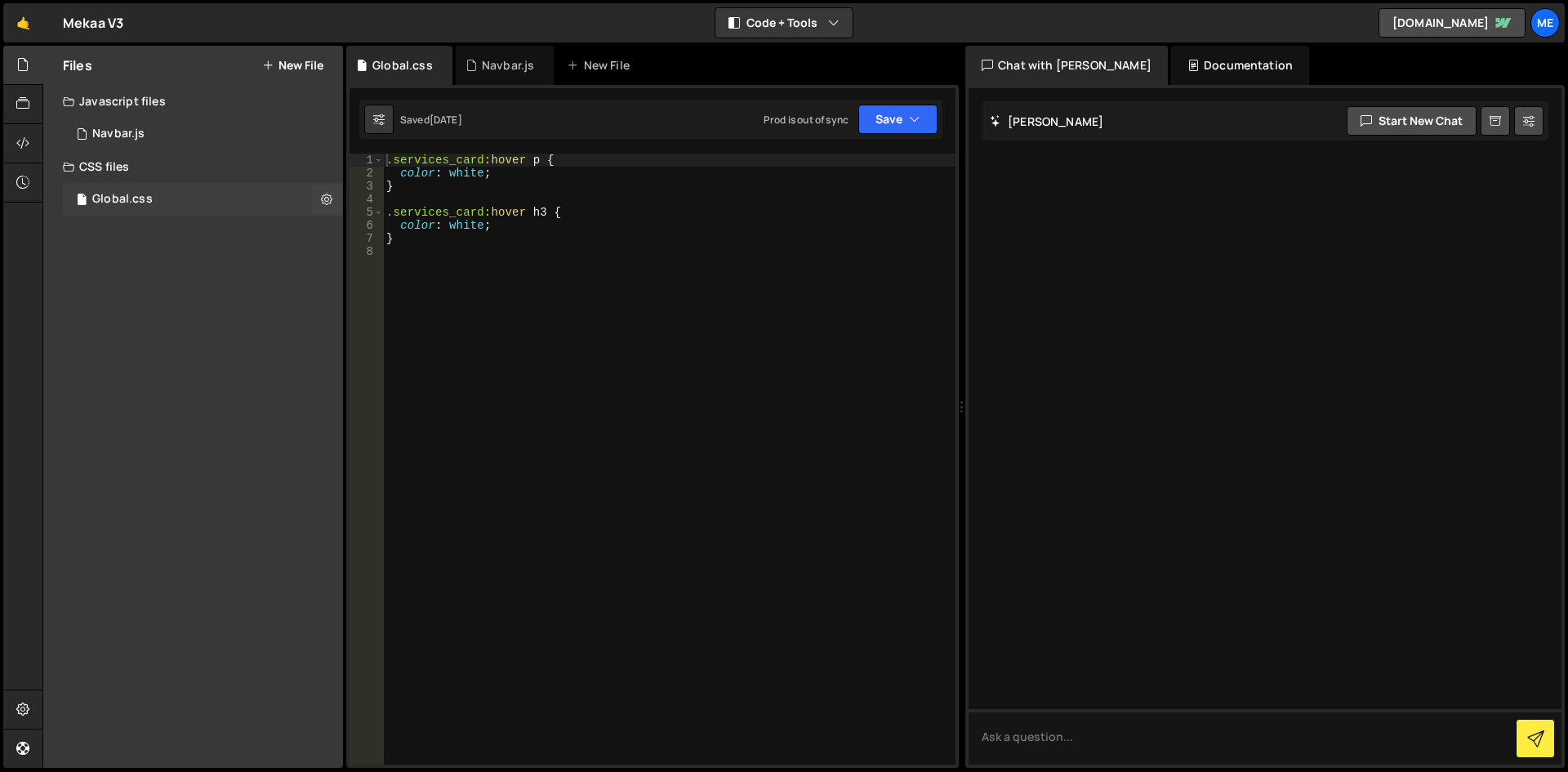
scroll to position [0, 0]
click at [177, 132] on div "1 Navbar.js 0" at bounding box center [202, 134] width 280 height 33
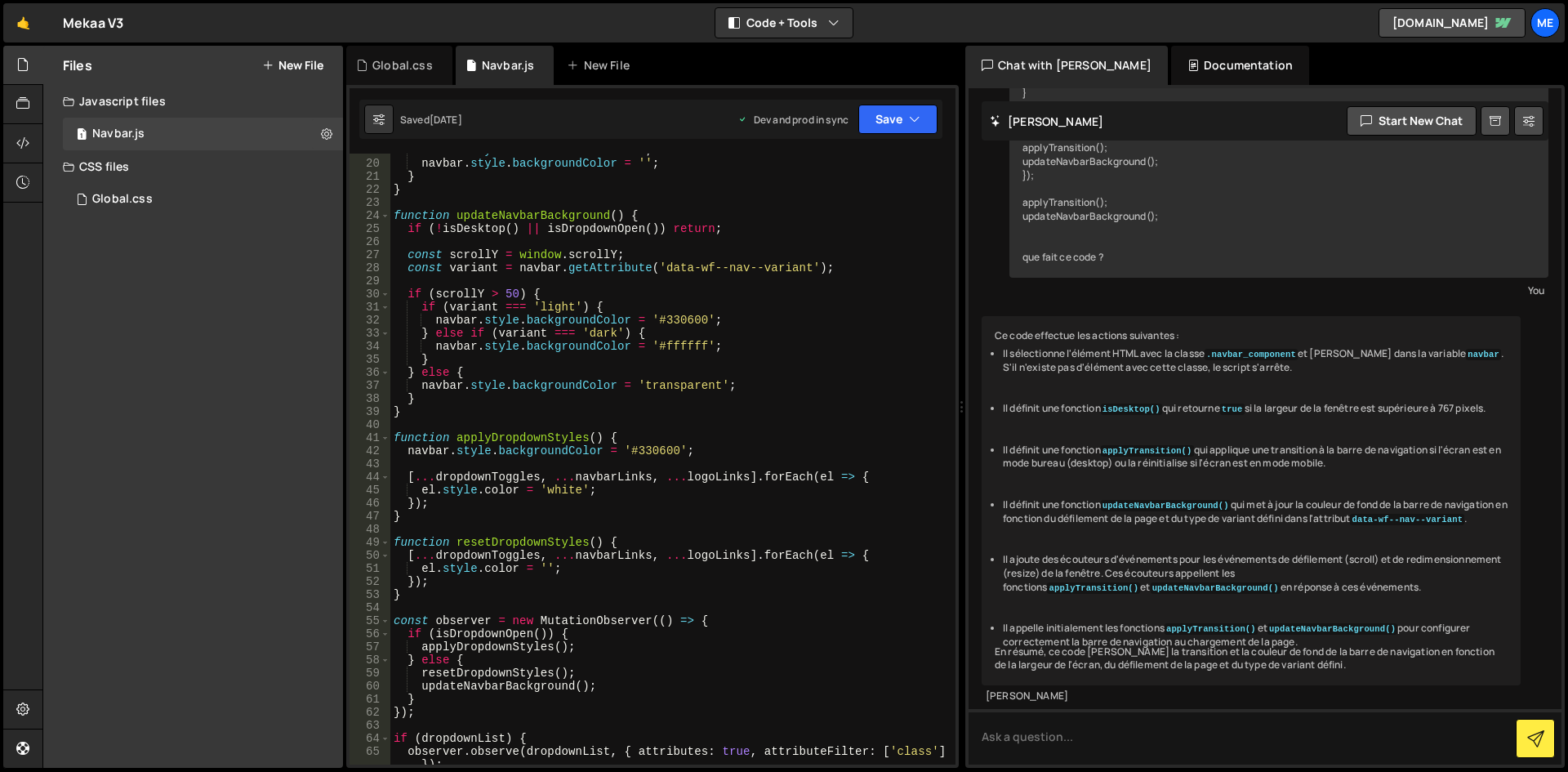
scroll to position [147, 0]
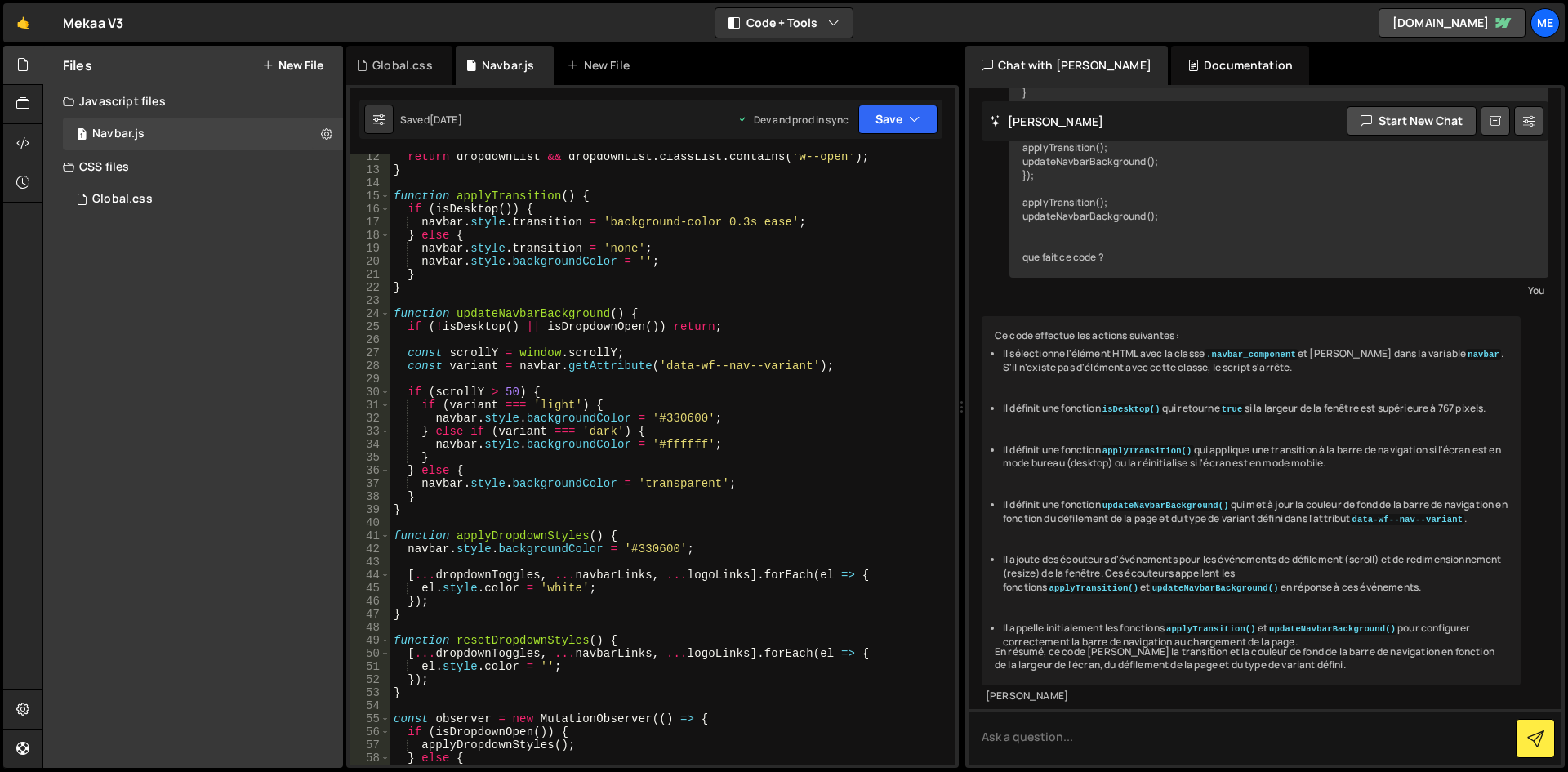
click at [750, 270] on div "return dropdownList && dropdownList . classList . contains ( 'w--open' ) ; } fu…" at bounding box center [669, 469] width 559 height 637
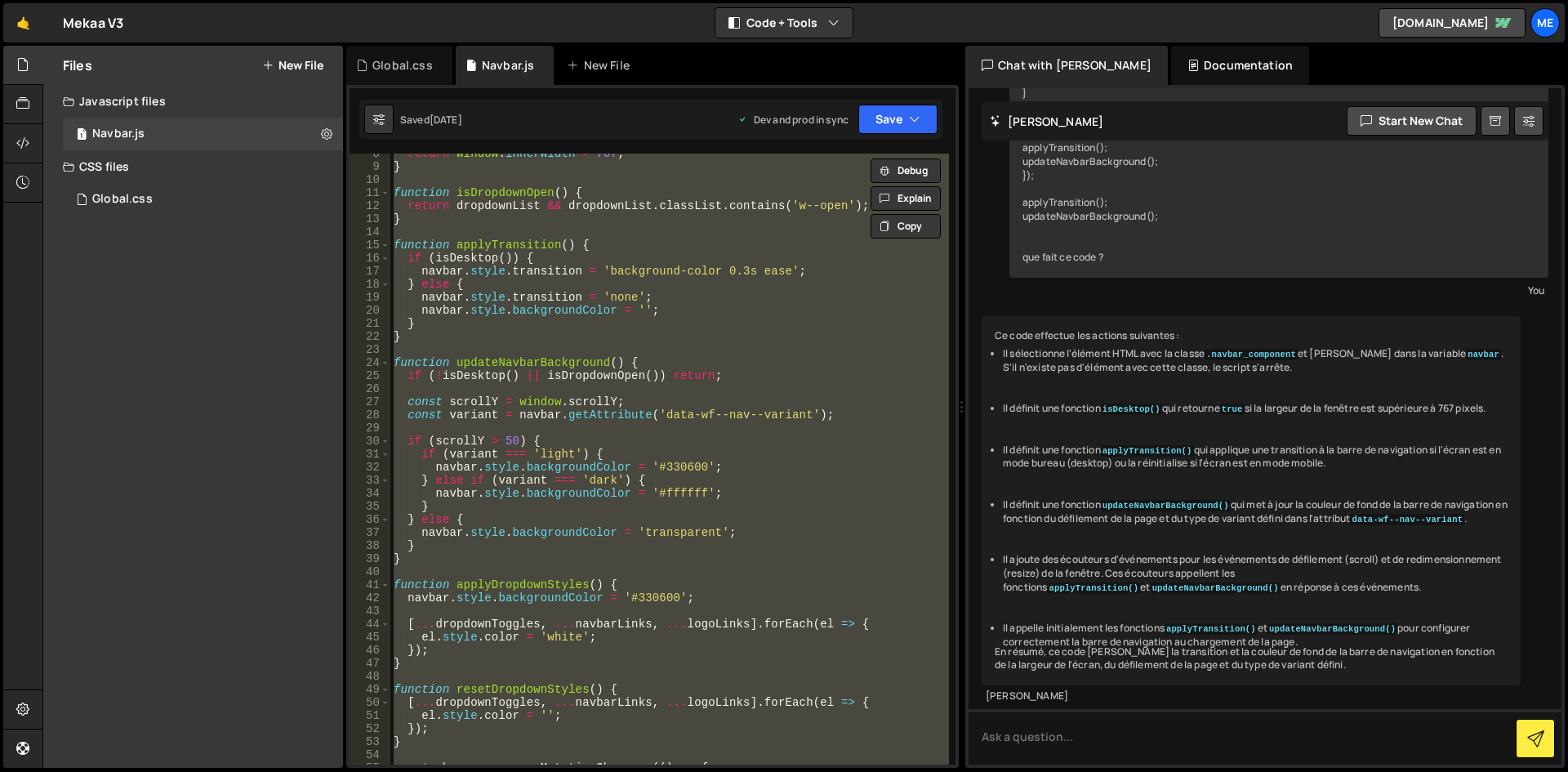
scroll to position [0, 0]
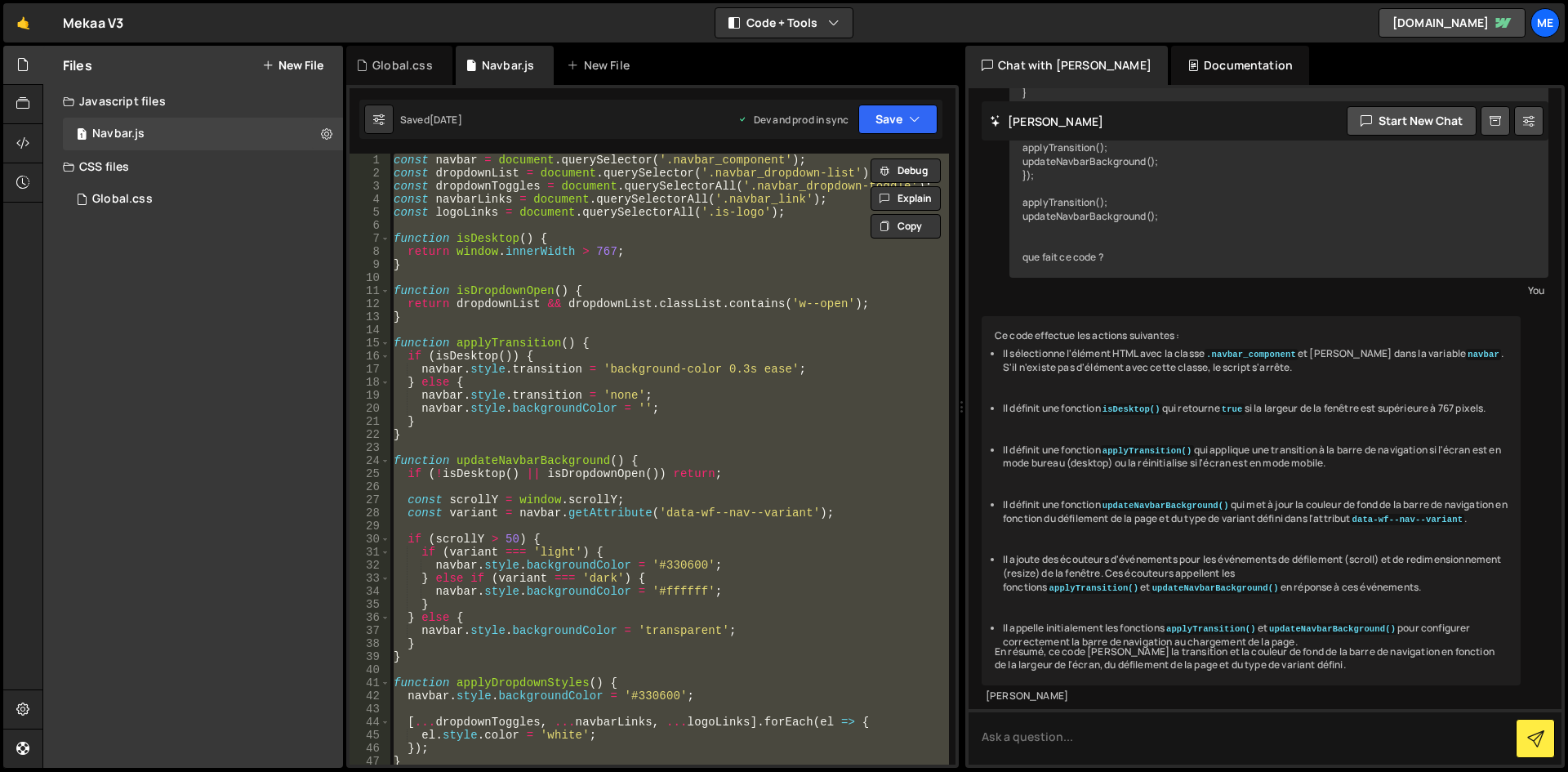
click at [659, 385] on div "const navbar = document . querySelector ( '.navbar_component' ) ; const dropdow…" at bounding box center [669, 459] width 559 height 611
type textarea "} else {"
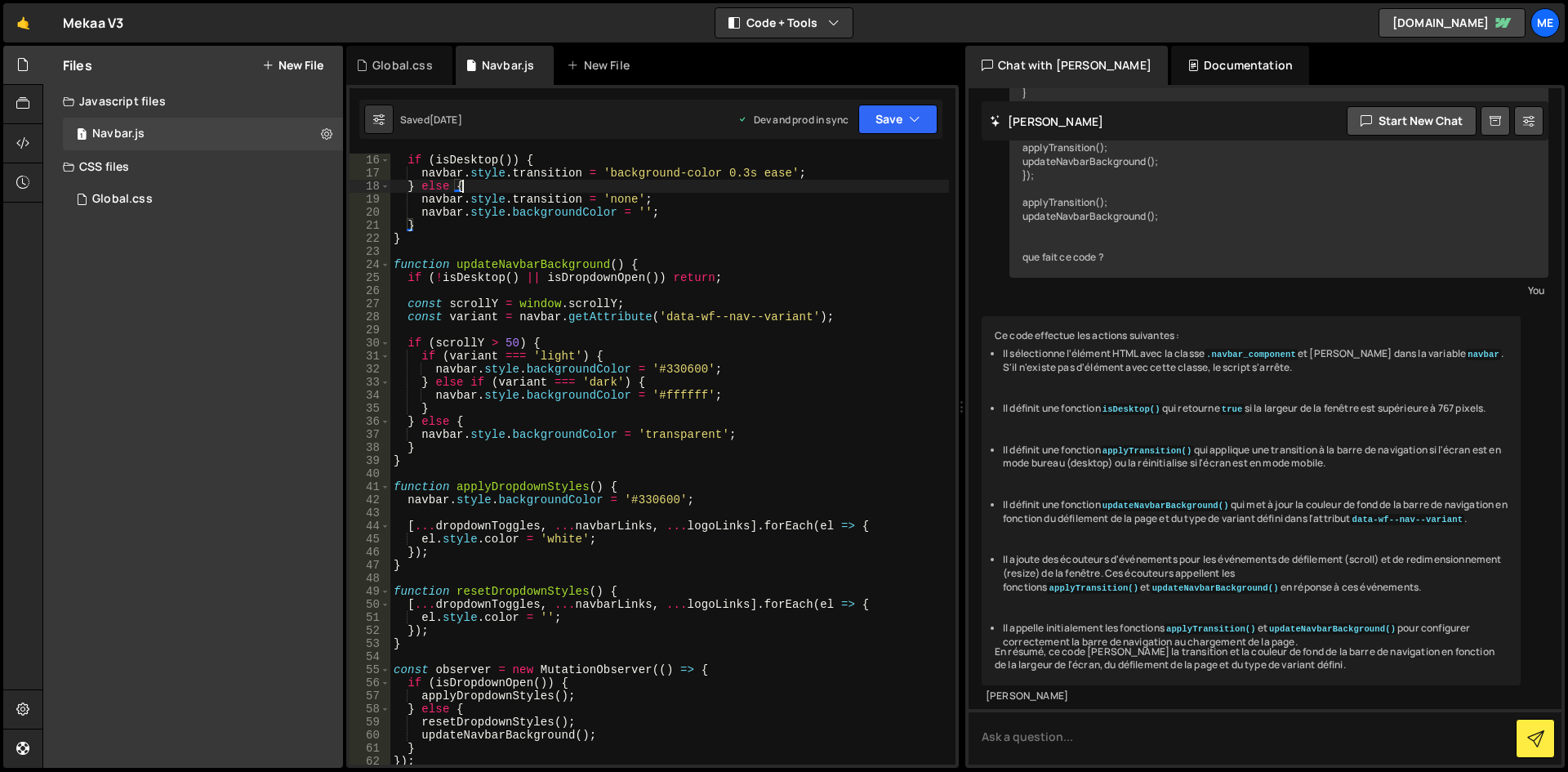
scroll to position [343, 0]
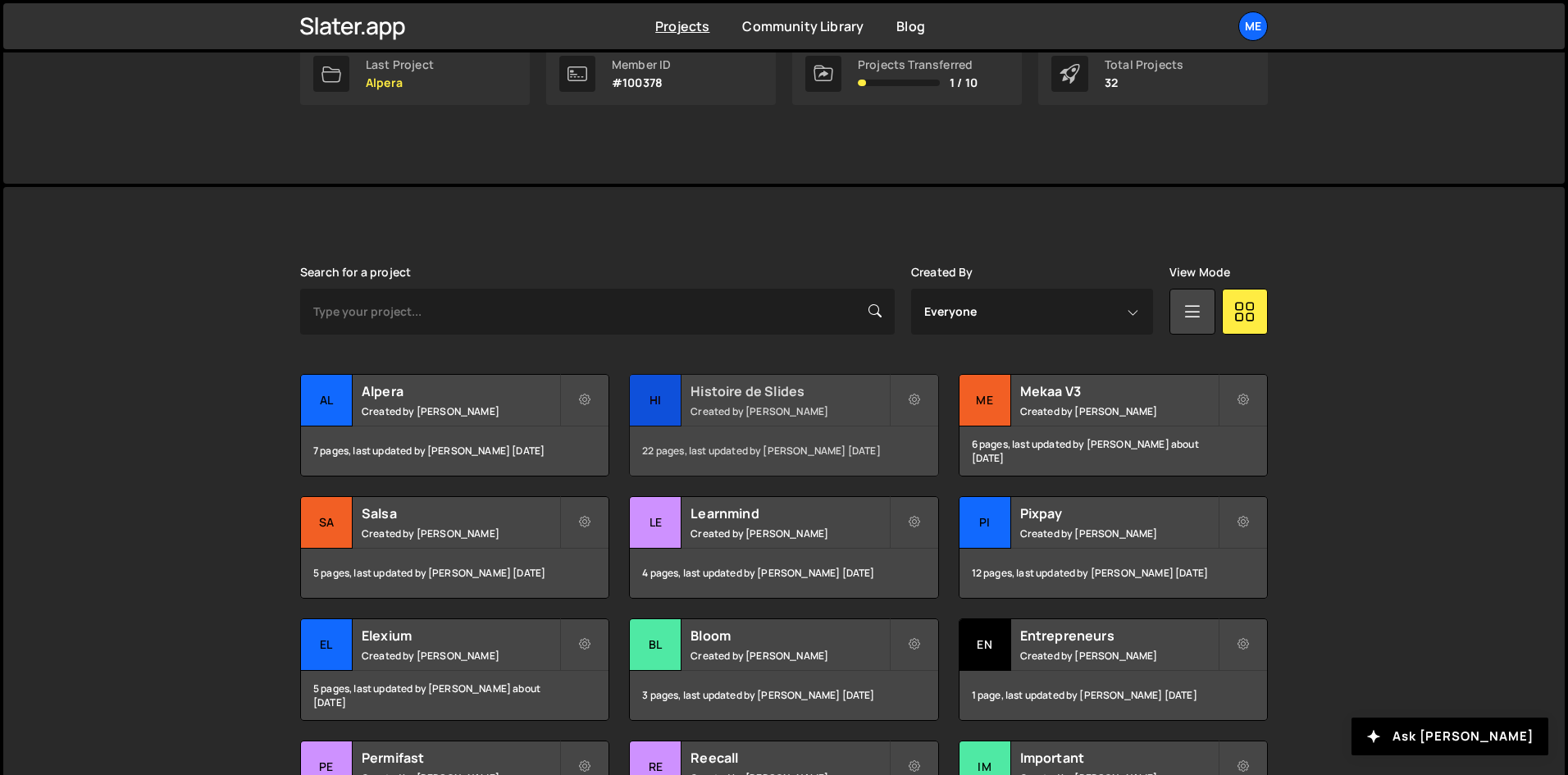
scroll to position [328, 0]
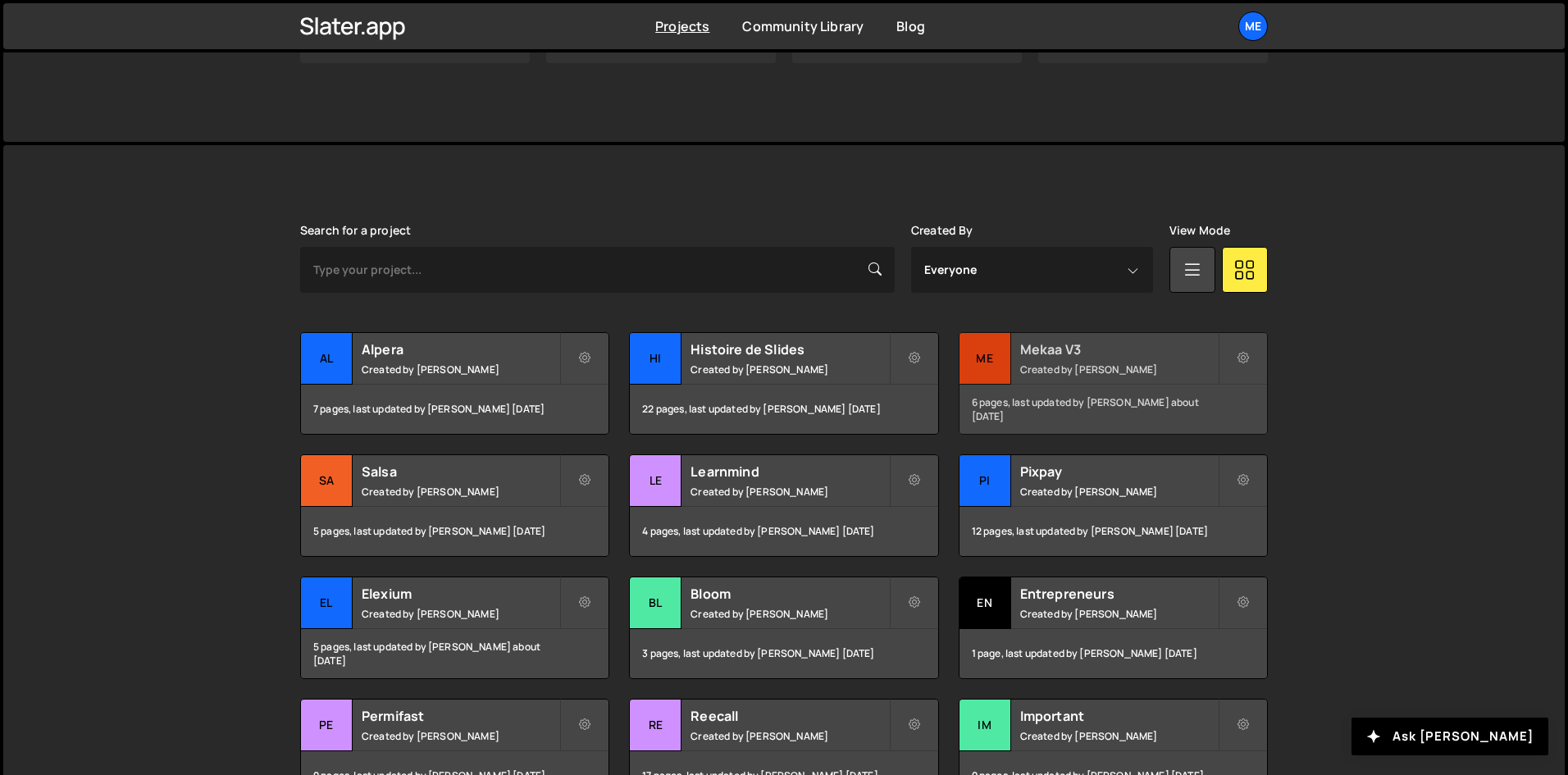
click at [1108, 367] on small "Created by [PERSON_NAME]" at bounding box center [1119, 369] width 198 height 14
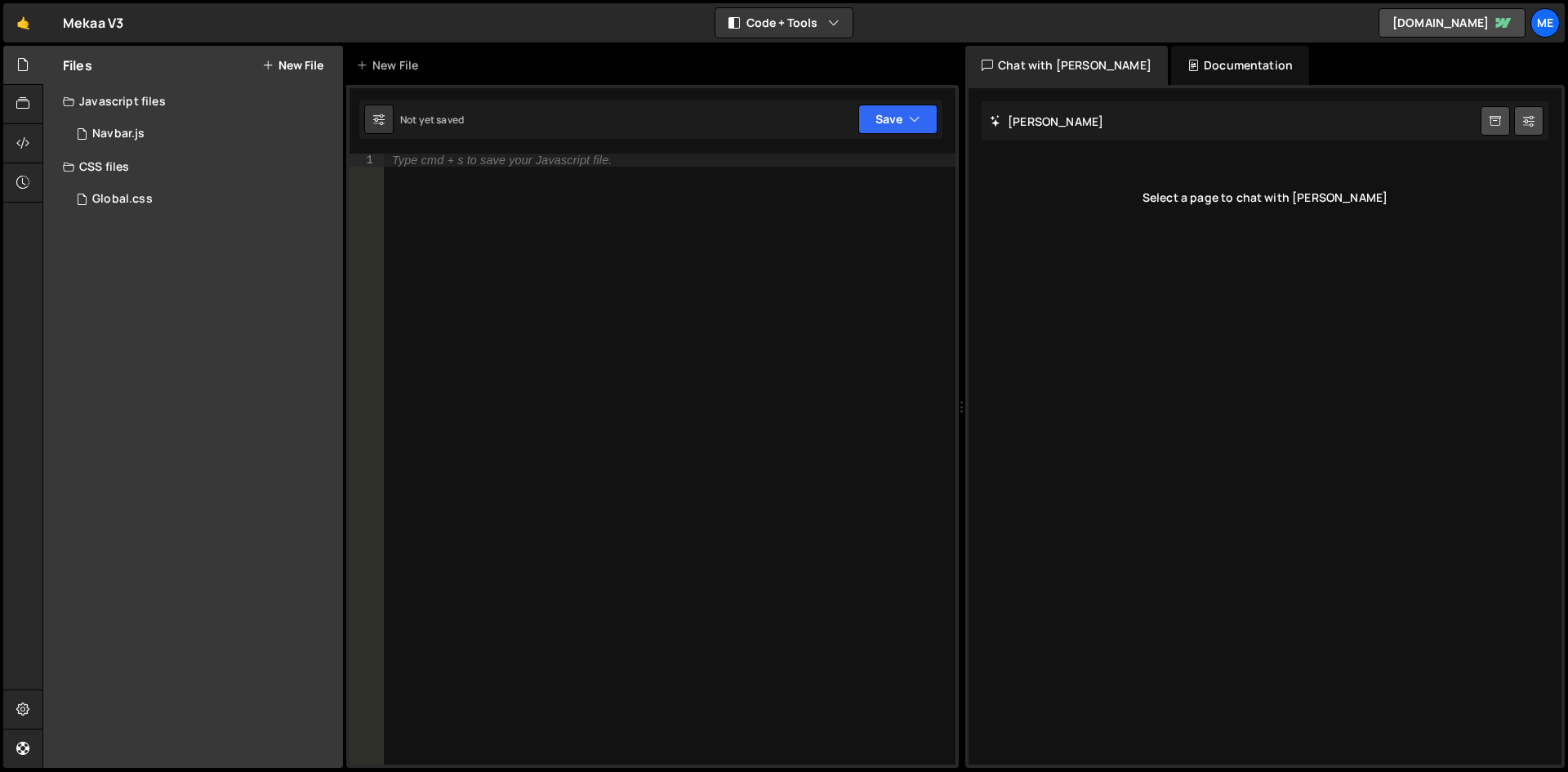
click at [500, 176] on div "Type cmd + s to save your Javascript file." at bounding box center [670, 472] width 571 height 637
click at [148, 145] on div "1 Navbar.js 0" at bounding box center [202, 134] width 280 height 33
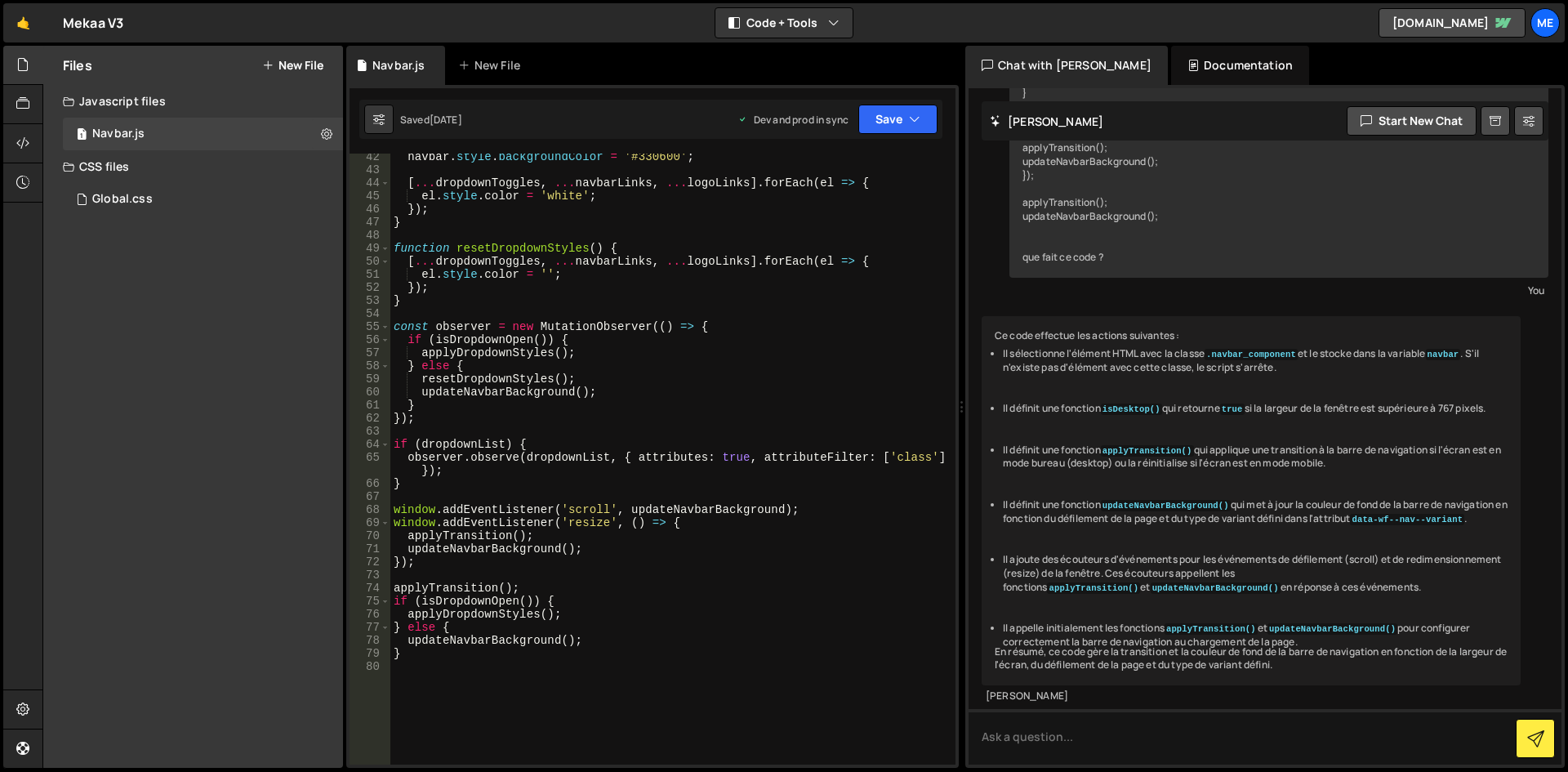
scroll to position [539, 0]
click at [195, 201] on div "Global.css 0" at bounding box center [202, 199] width 280 height 33
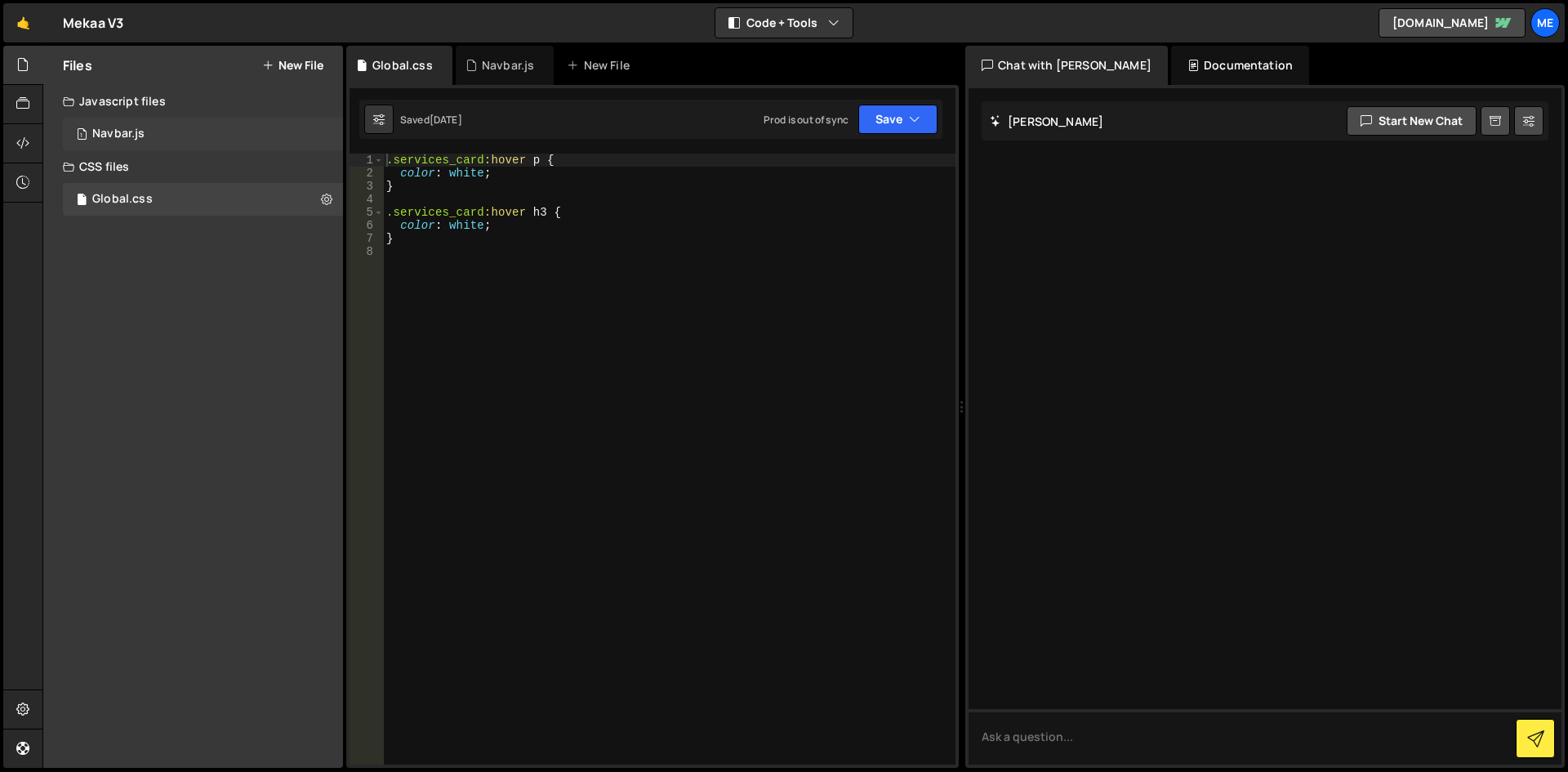
click at [188, 127] on div "1 Navbar.js 0" at bounding box center [202, 134] width 280 height 33
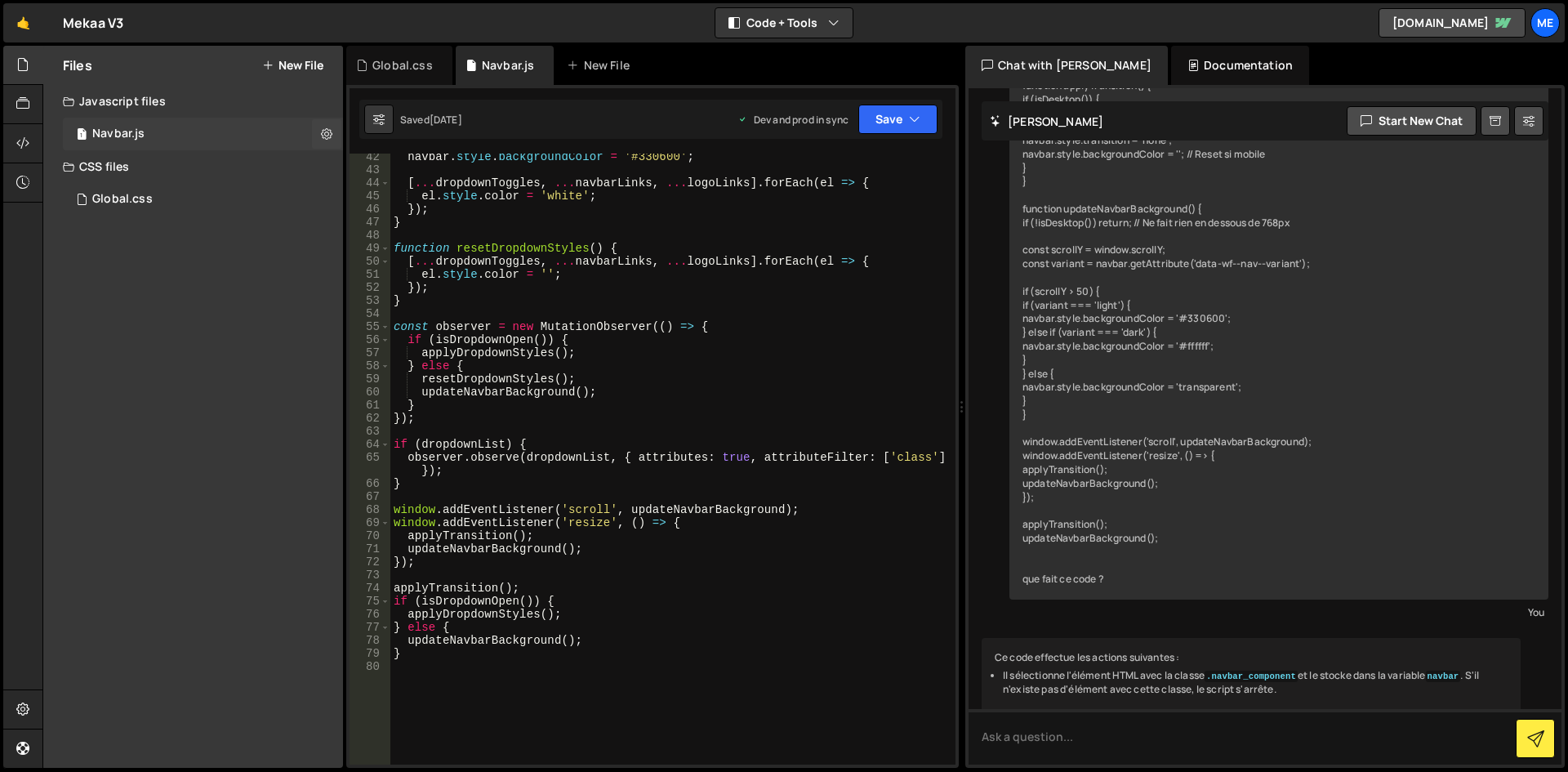
scroll to position [726, 0]
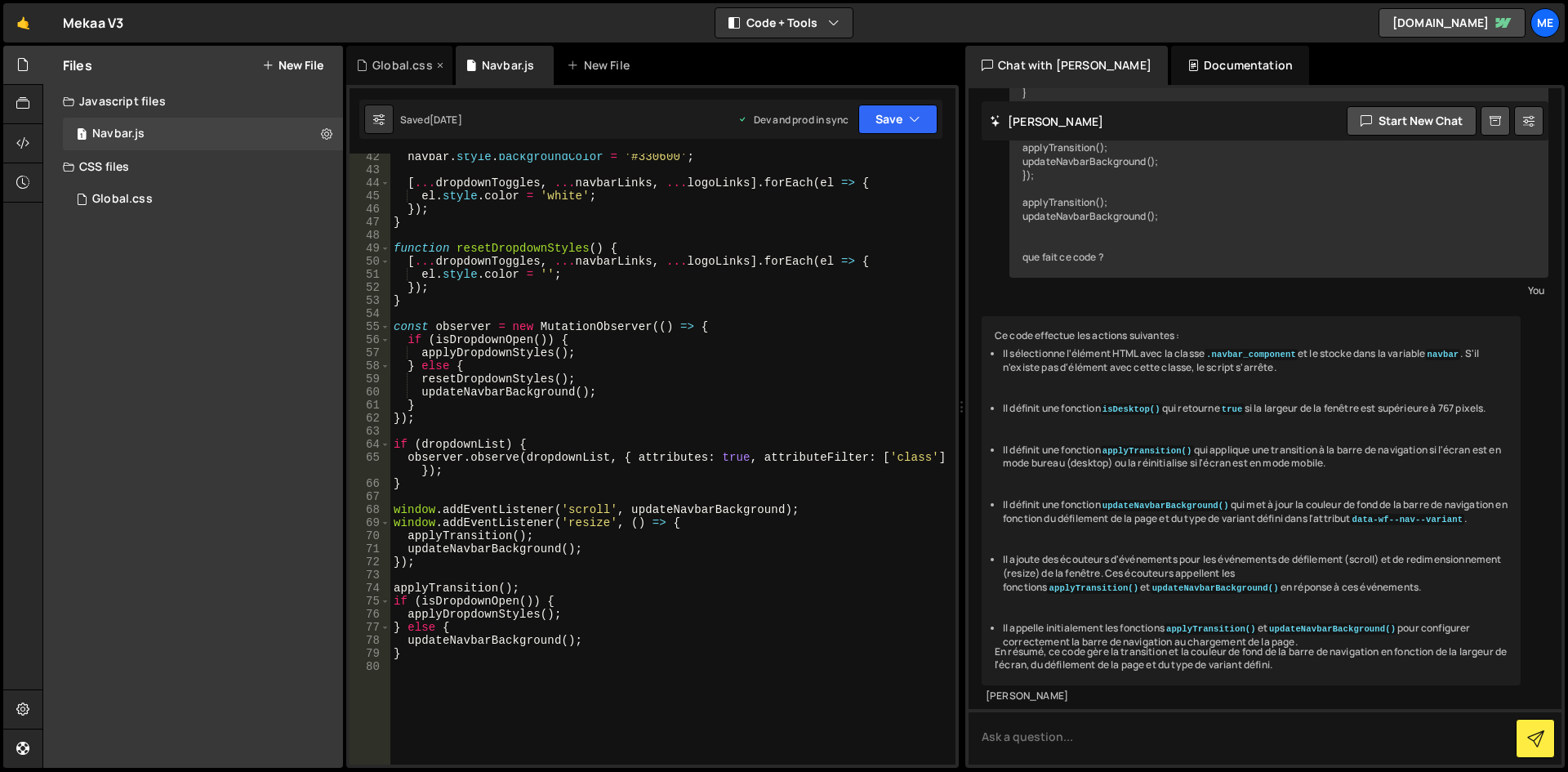
click at [395, 68] on div "Global.css" at bounding box center [403, 65] width 60 height 17
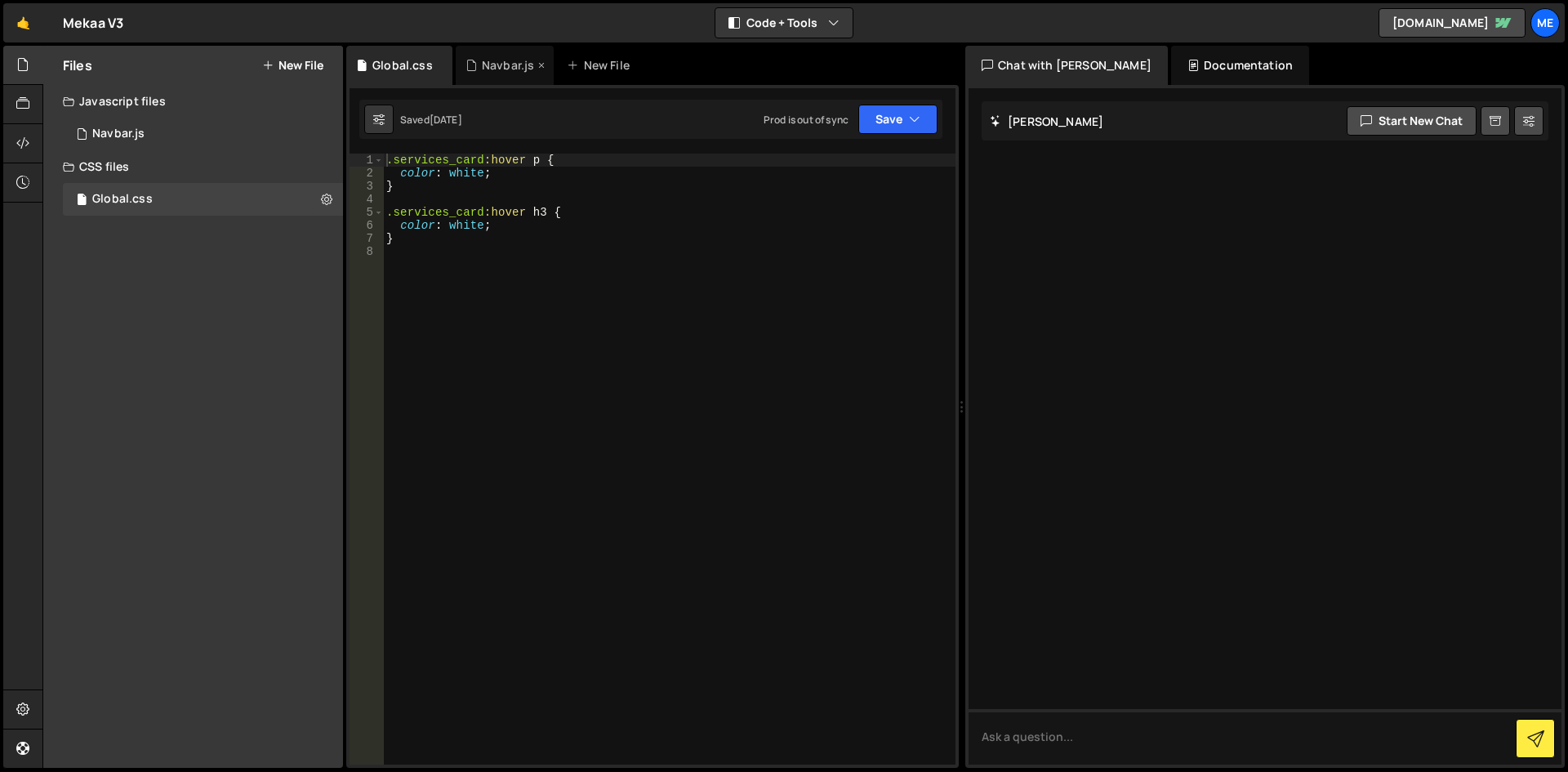
click at [487, 62] on div "Navbar.js" at bounding box center [508, 65] width 53 height 17
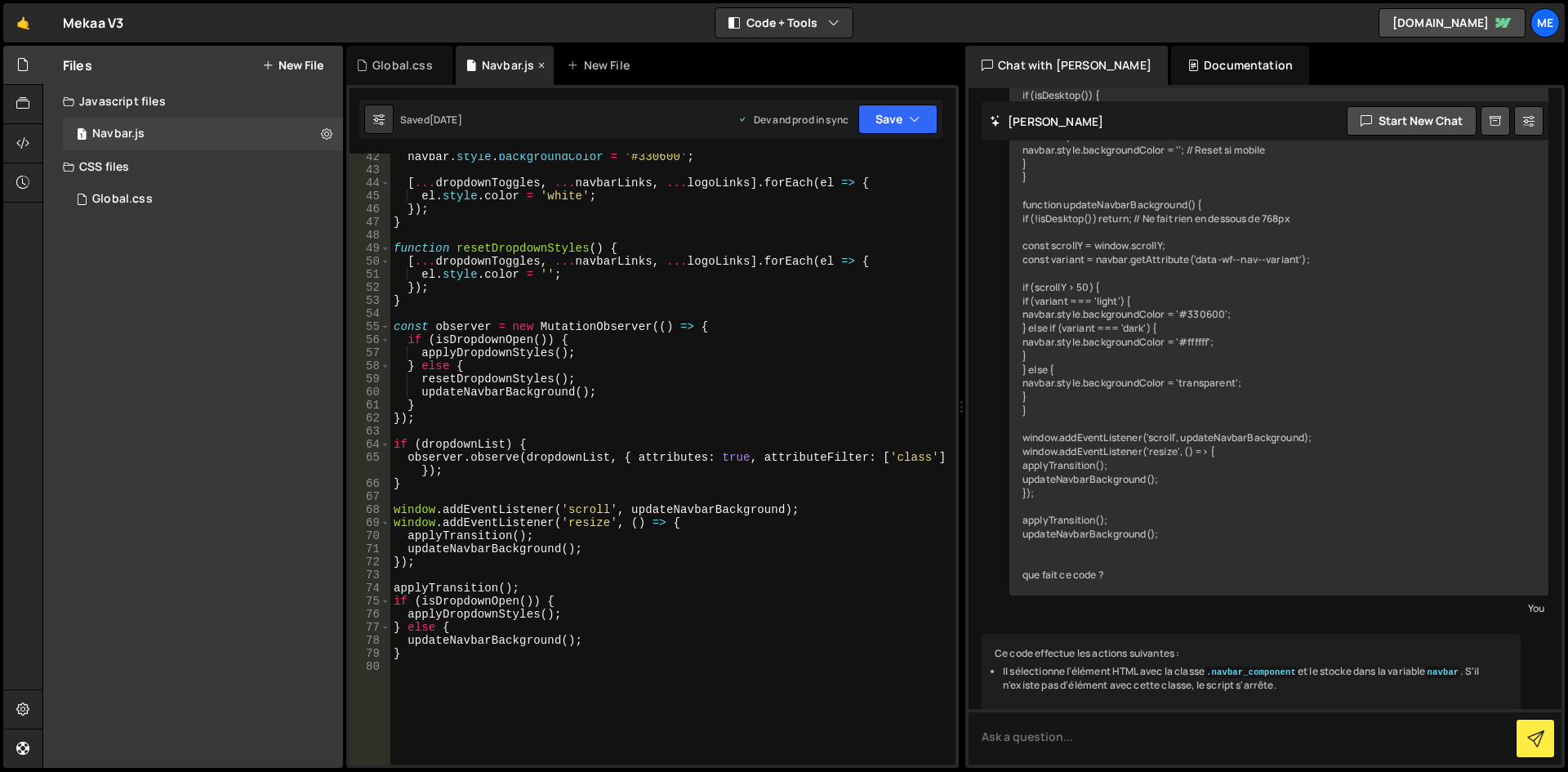
scroll to position [726, 0]
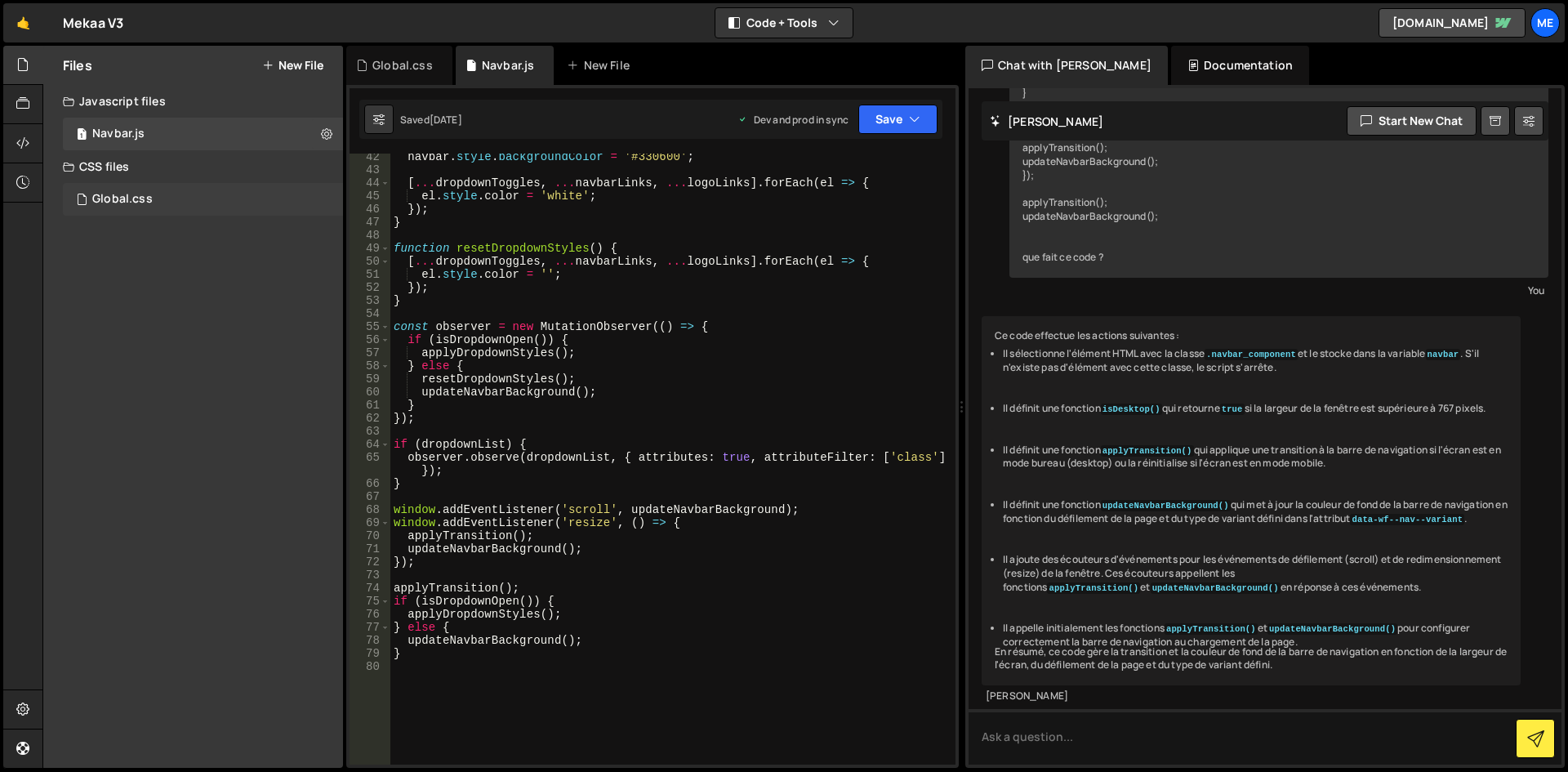
click at [141, 203] on div "Global.css" at bounding box center [122, 200] width 60 height 15
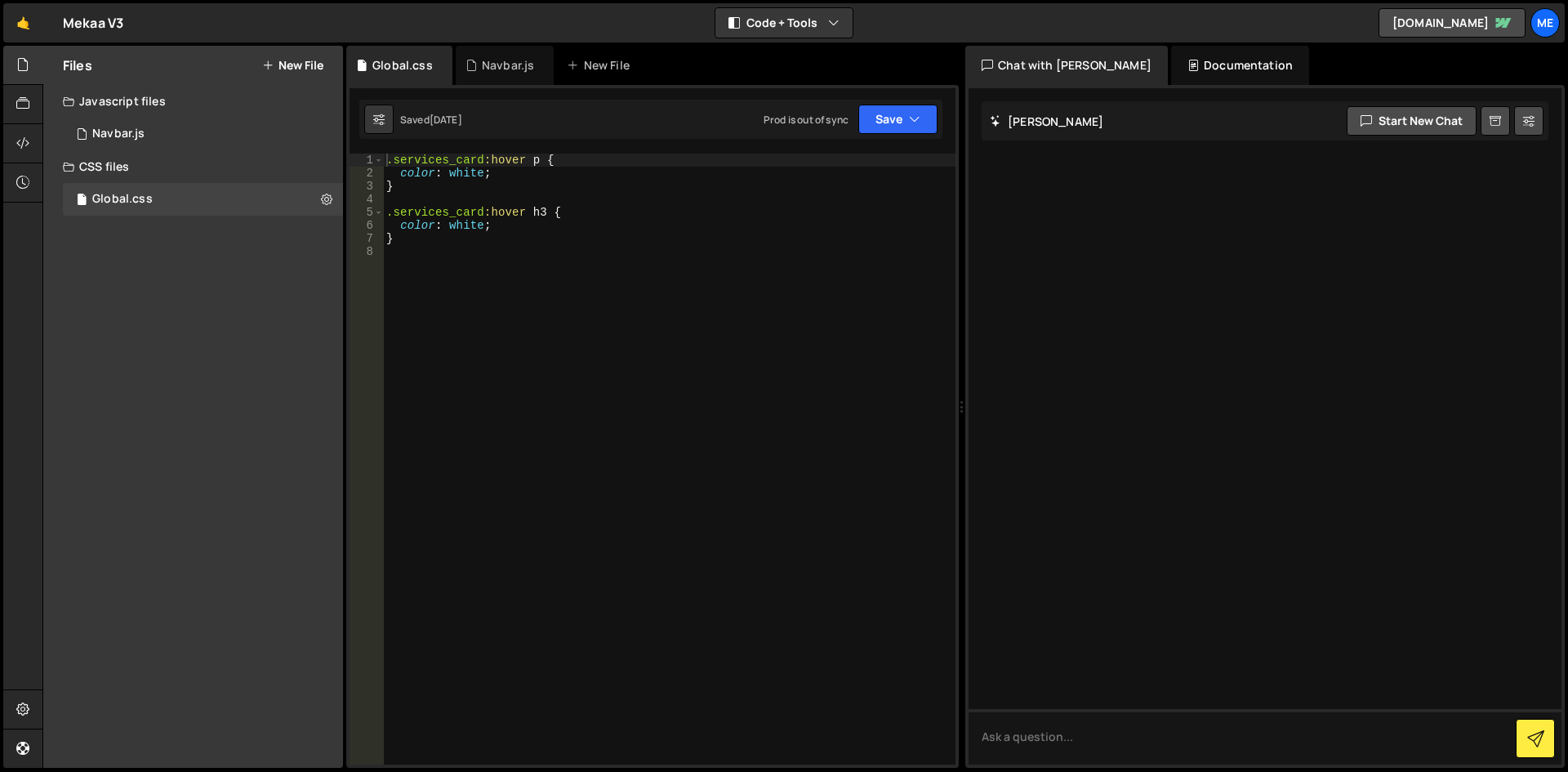
scroll to position [0, 0]
click at [147, 140] on div "1 Navbar.js 0" at bounding box center [202, 134] width 280 height 33
